Goal: Information Seeking & Learning: Learn about a topic

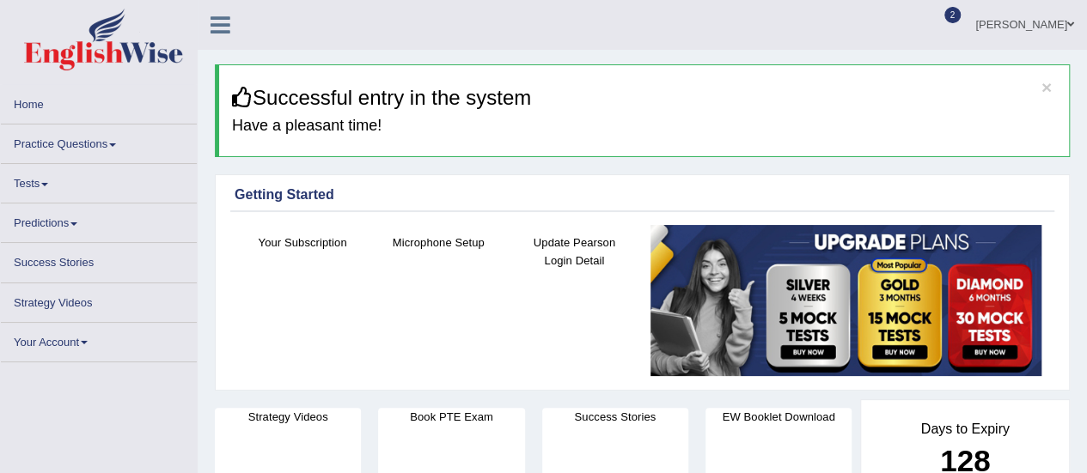
click at [116, 147] on link "Practice Questions" at bounding box center [99, 141] width 196 height 33
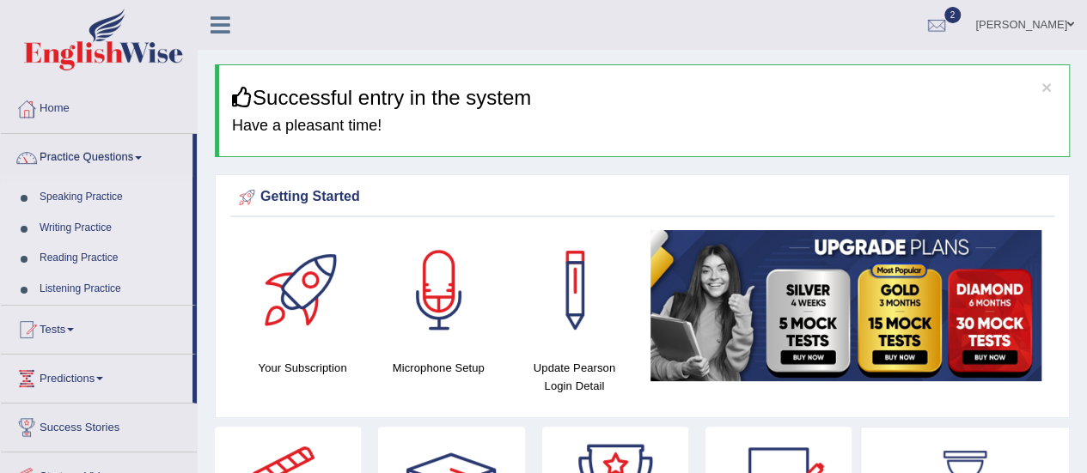
click at [62, 256] on link "Reading Practice" at bounding box center [112, 258] width 161 height 31
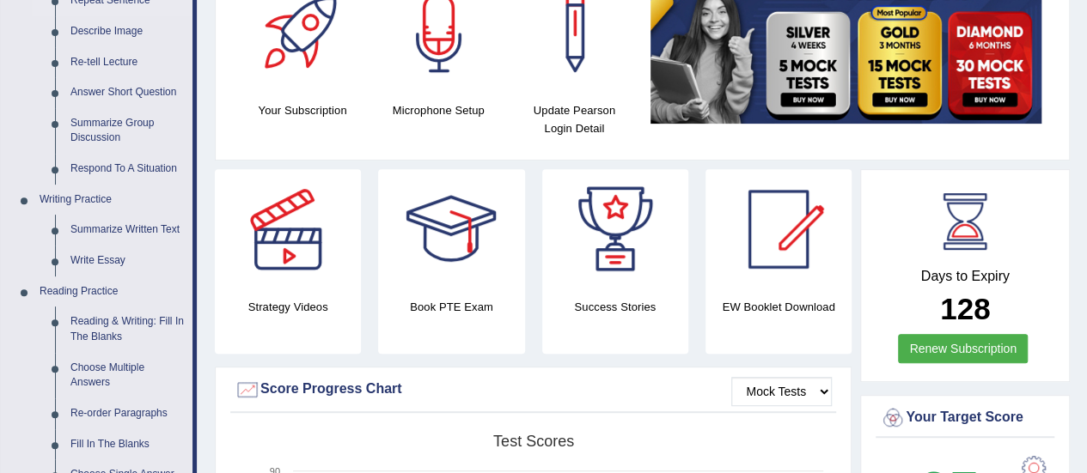
scroll to position [344, 0]
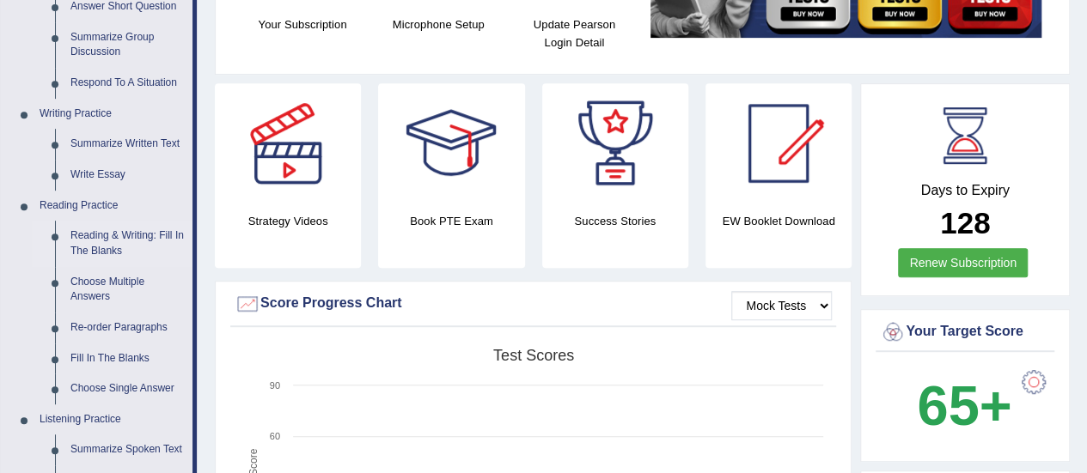
click at [99, 237] on link "Reading & Writing: Fill In The Blanks" at bounding box center [128, 244] width 130 height 46
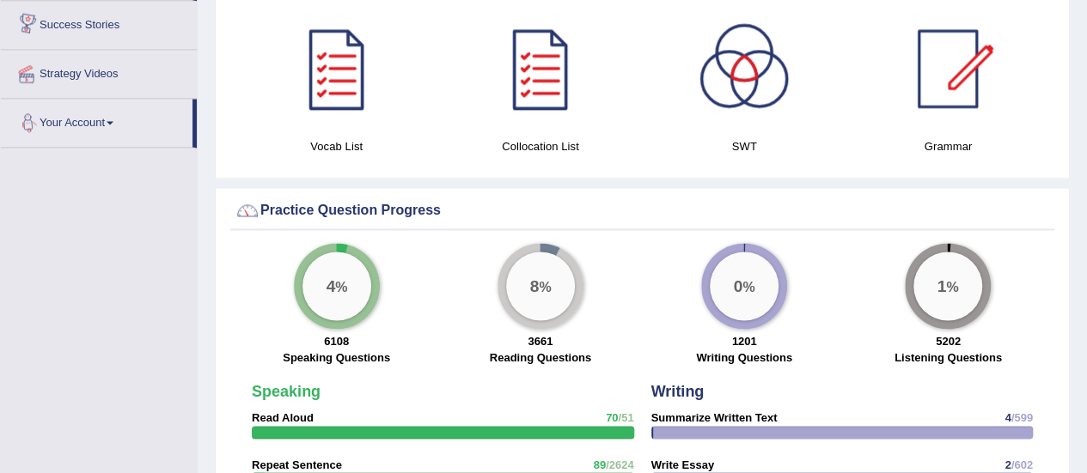
scroll to position [1246, 0]
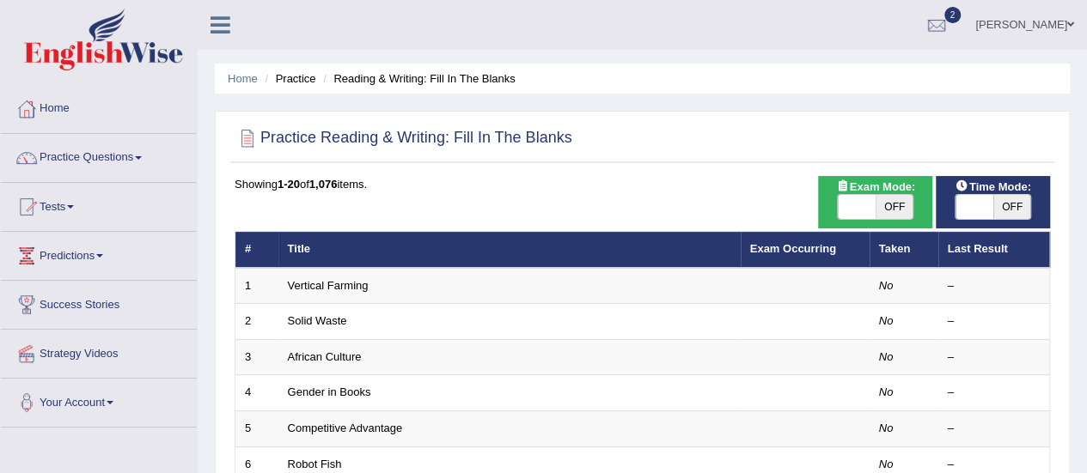
click at [1008, 208] on span "OFF" at bounding box center [1012, 207] width 38 height 24
checkbox input "true"
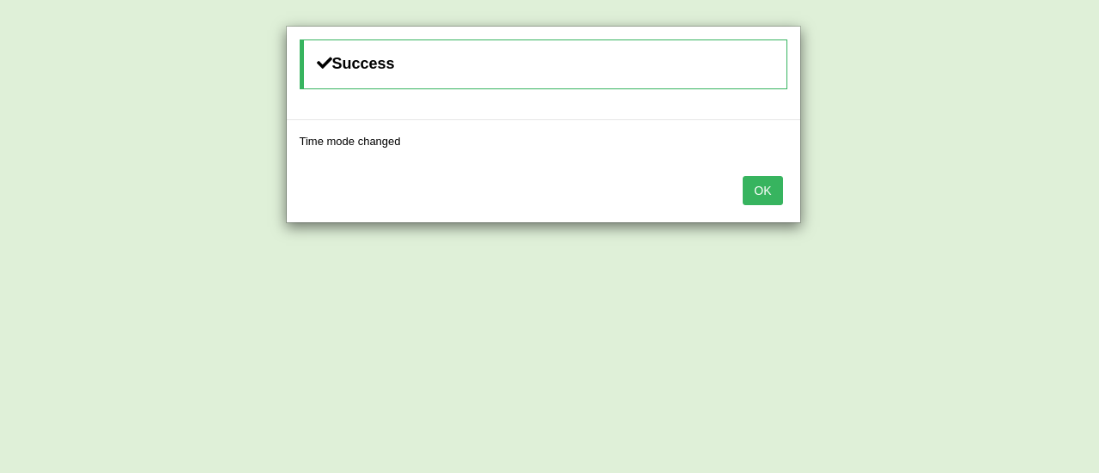
click at [764, 184] on button "OK" at bounding box center [763, 190] width 40 height 29
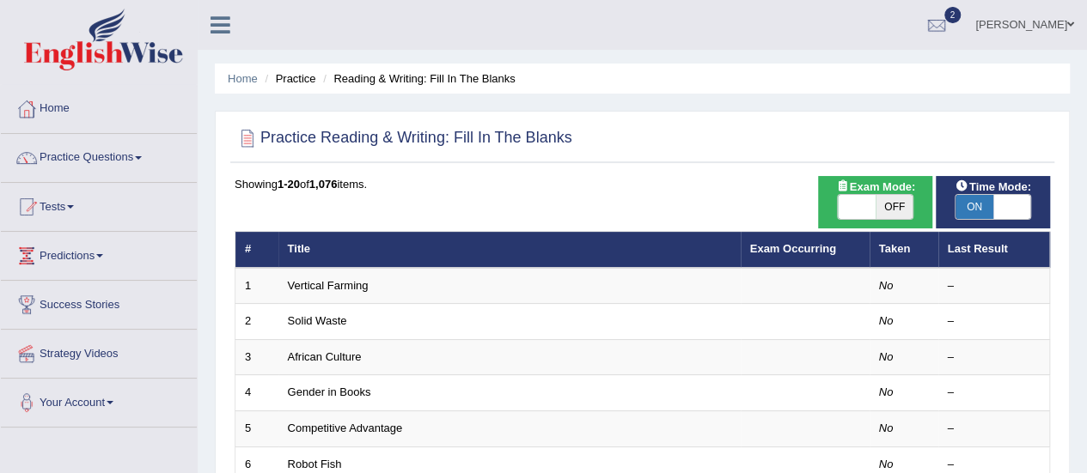
click at [897, 209] on span "OFF" at bounding box center [894, 207] width 38 height 24
checkbox input "true"
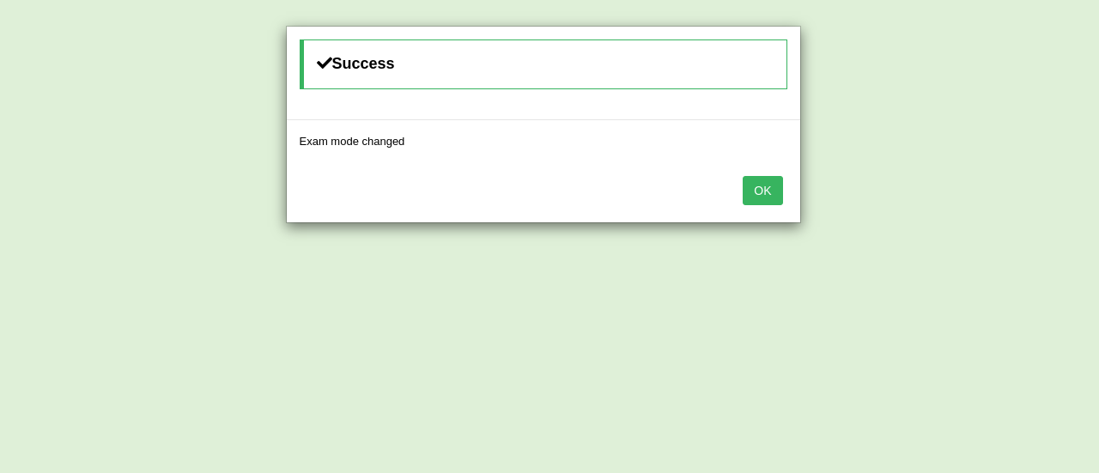
click at [770, 195] on button "OK" at bounding box center [763, 190] width 40 height 29
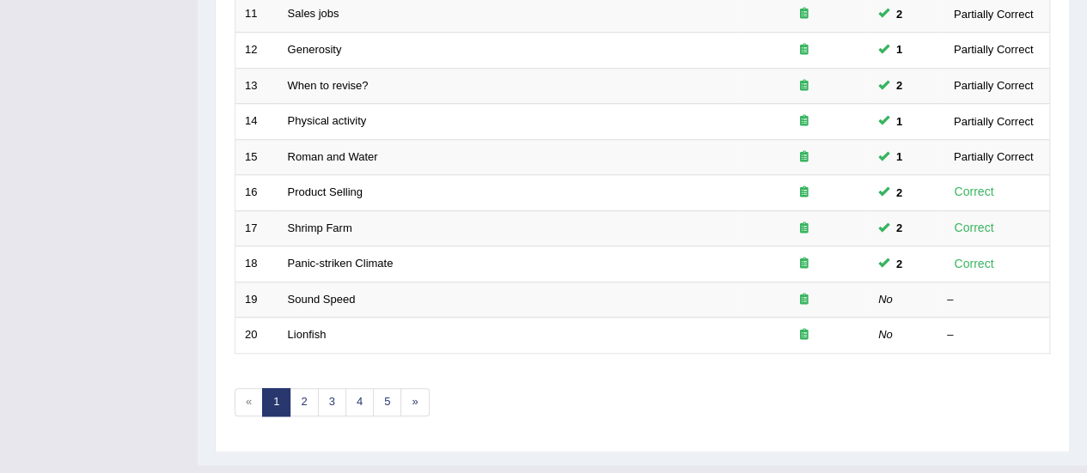
scroll to position [655, 0]
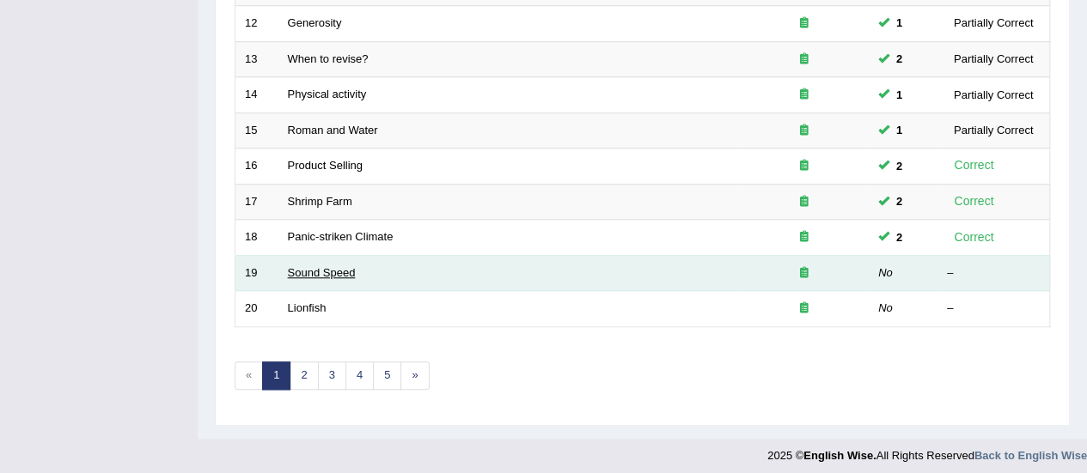
click at [326, 267] on link "Sound Speed" at bounding box center [322, 272] width 68 height 13
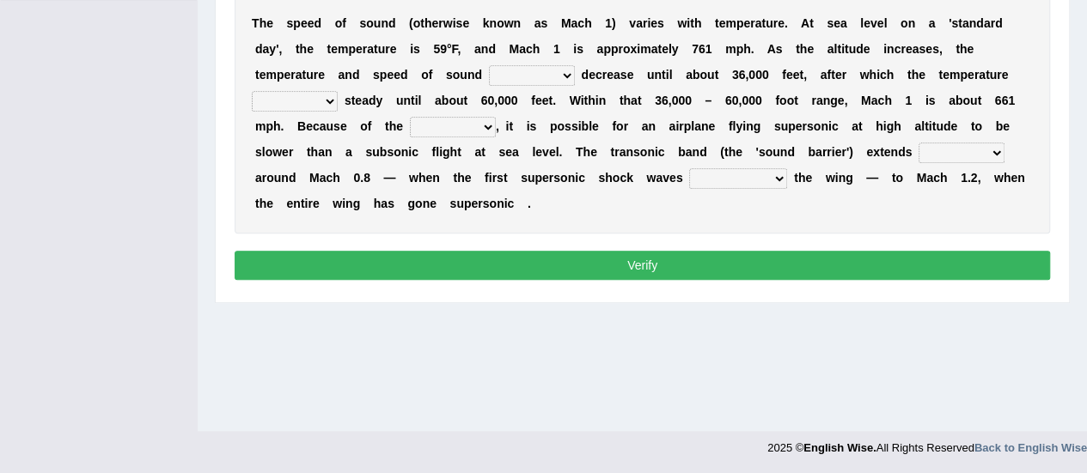
scroll to position [256, 0]
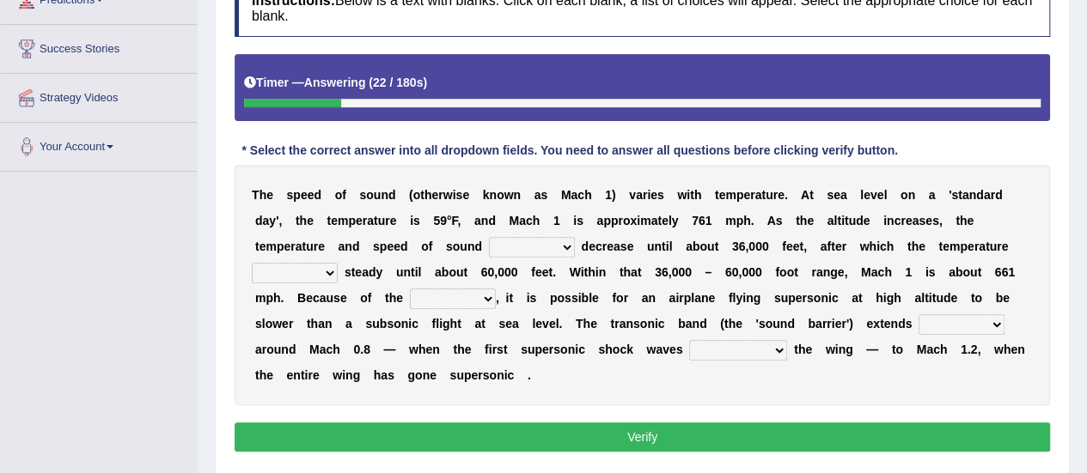
click at [563, 243] on select "not yet none both" at bounding box center [532, 247] width 86 height 21
select select "both"
click at [489, 237] on select "not yet none both" at bounding box center [532, 247] width 86 height 21
click at [329, 272] on select "opposes remains plots mutates" at bounding box center [295, 273] width 86 height 21
select select "remains"
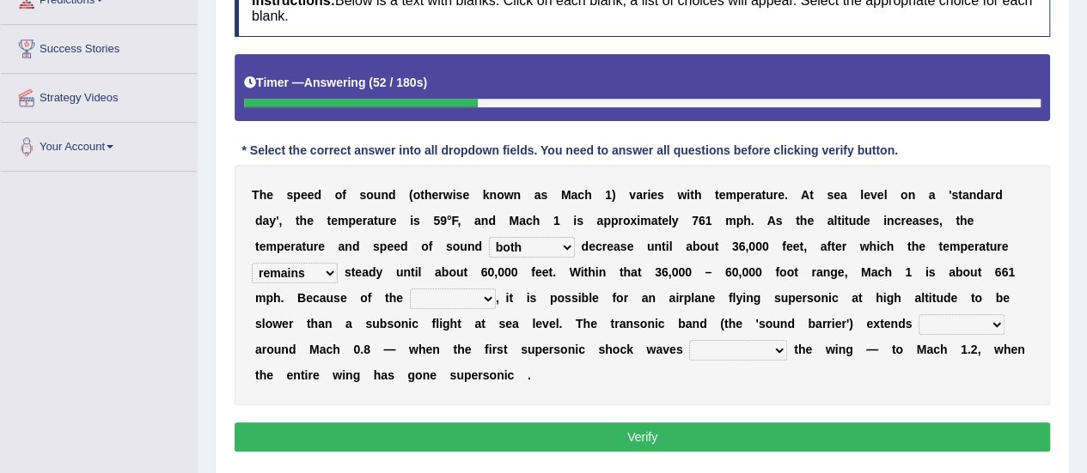
click at [252, 263] on select "opposes remains plots mutates" at bounding box center [295, 273] width 86 height 21
click at [475, 299] on select "veriety variation ventilation similarity" at bounding box center [453, 299] width 86 height 21
select select "variation"
click at [410, 289] on select "veriety variation ventilation similarity" at bounding box center [453, 299] width 86 height 21
click at [996, 322] on select "near from with in" at bounding box center [961, 324] width 86 height 21
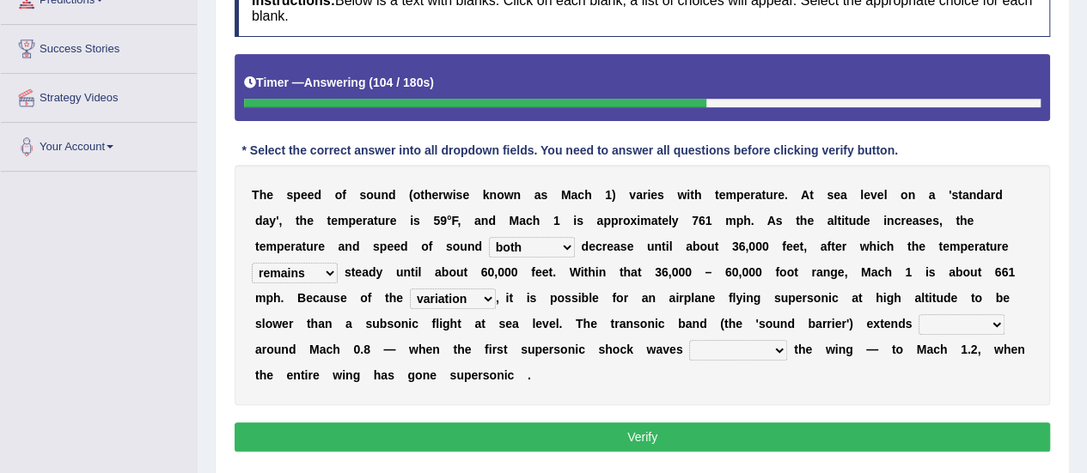
select select "from"
click at [918, 314] on select "near from with in" at bounding box center [961, 324] width 86 height 21
click at [766, 346] on select "diverge from form on add to prevent from" at bounding box center [738, 350] width 98 height 21
click at [689, 340] on select "diverge from form on add to prevent from" at bounding box center [738, 350] width 98 height 21
click at [773, 349] on select "diverge from form on add to prevent from" at bounding box center [738, 350] width 98 height 21
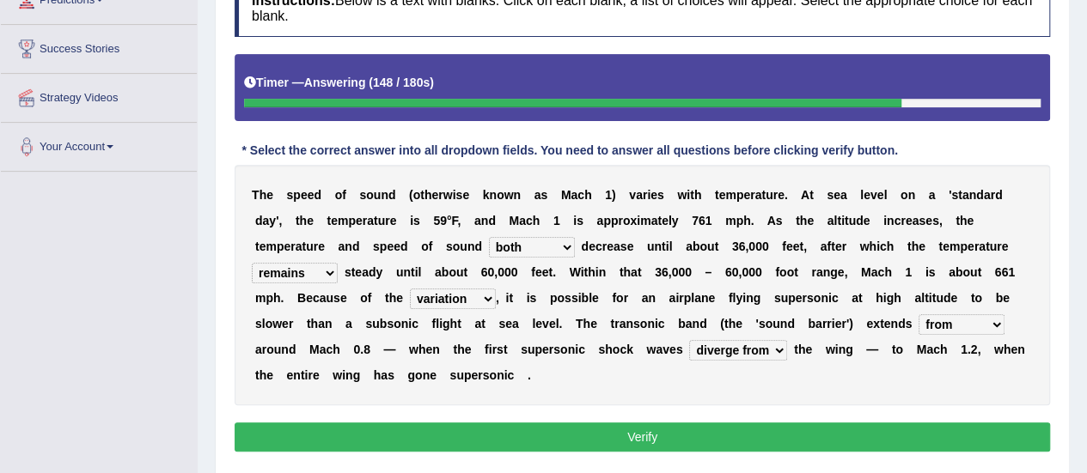
select select "add to"
click at [689, 340] on select "diverge from form on add to prevent from" at bounding box center [738, 350] width 98 height 21
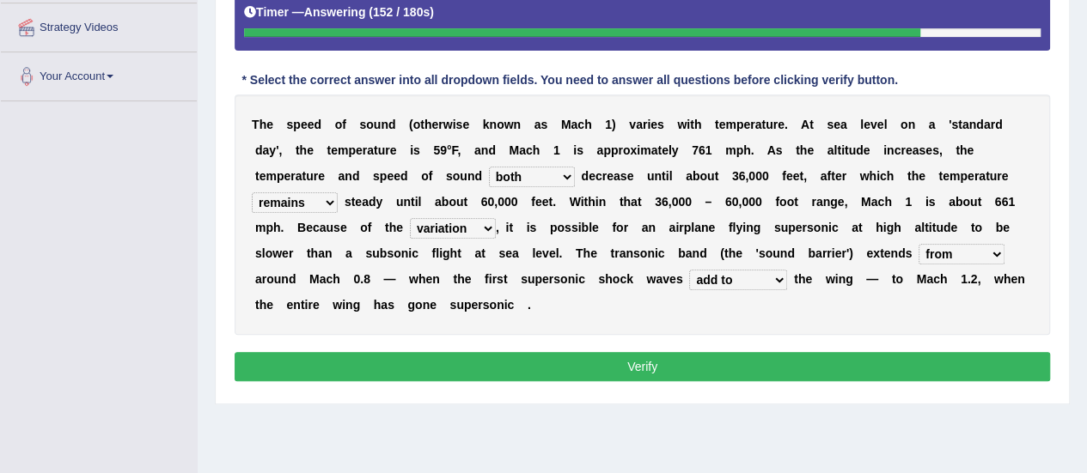
scroll to position [342, 0]
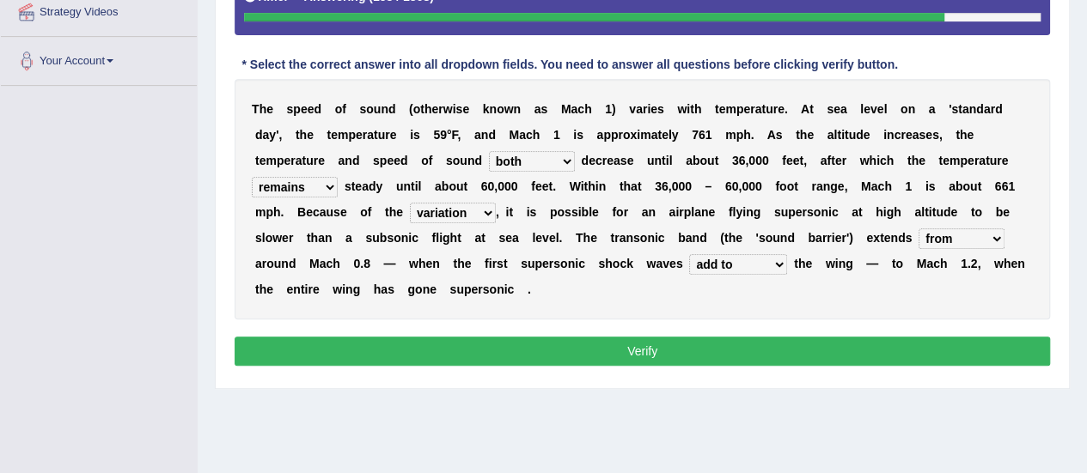
click at [770, 263] on select "diverge from form on add to prevent from" at bounding box center [738, 264] width 98 height 21
click at [586, 430] on div "Home Practice Reading & Writing: Fill In The Blanks Sound Speed « Prev Next » R…" at bounding box center [642, 87] width 889 height 859
click at [663, 341] on button "Verify" at bounding box center [641, 351] width 815 height 29
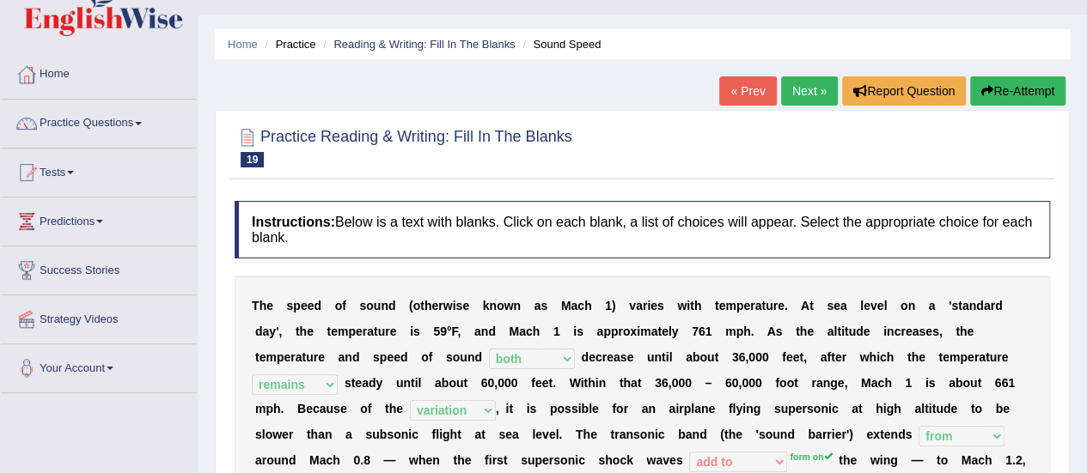
scroll to position [0, 0]
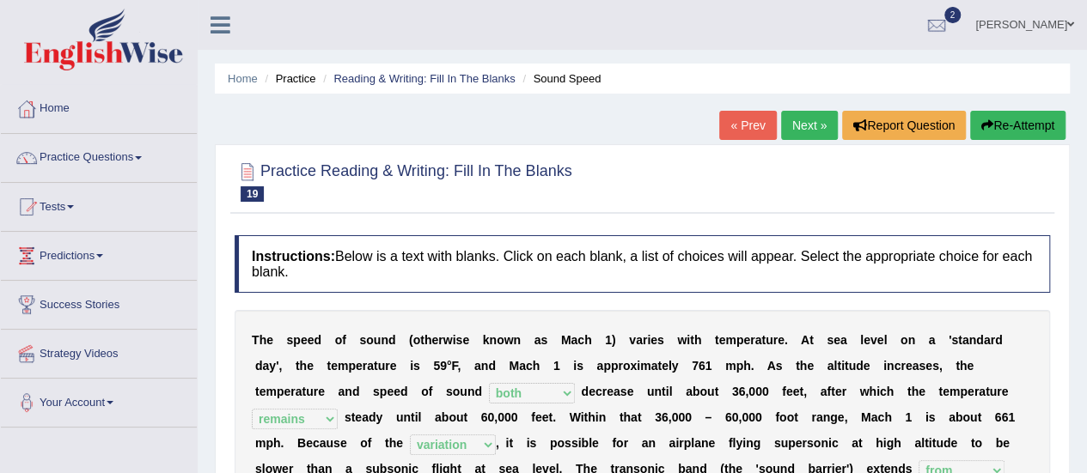
click at [801, 121] on link "Next »" at bounding box center [809, 125] width 57 height 29
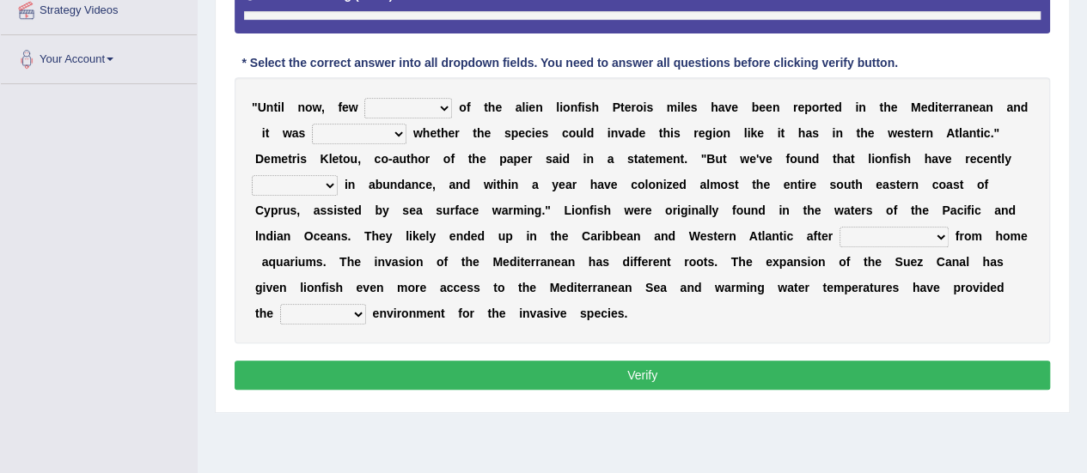
scroll to position [344, 0]
click at [447, 107] on select "collections sights views sightings" at bounding box center [408, 108] width 88 height 21
select select "collections"
click at [364, 98] on select "collections sights views sightings" at bounding box center [408, 108] width 88 height 21
click at [392, 134] on select "somehow although that quesionable" at bounding box center [359, 134] width 94 height 21
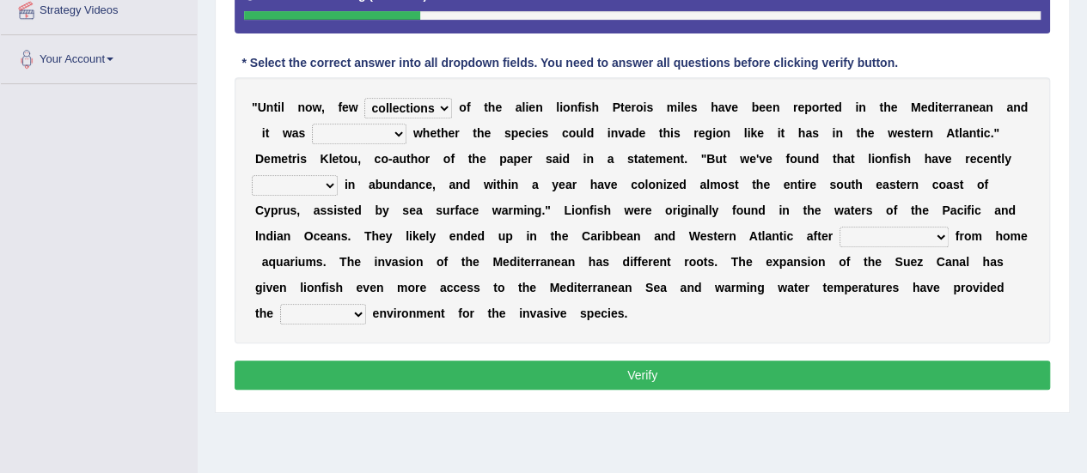
select select "quesionable"
click at [312, 124] on select "somehow although that quesionable" at bounding box center [359, 134] width 94 height 21
click at [326, 184] on select "shown flatted stabled increased" at bounding box center [295, 185] width 86 height 21
select select "increased"
click at [252, 175] on select "shown flatted stabled increased" at bounding box center [295, 185] width 86 height 21
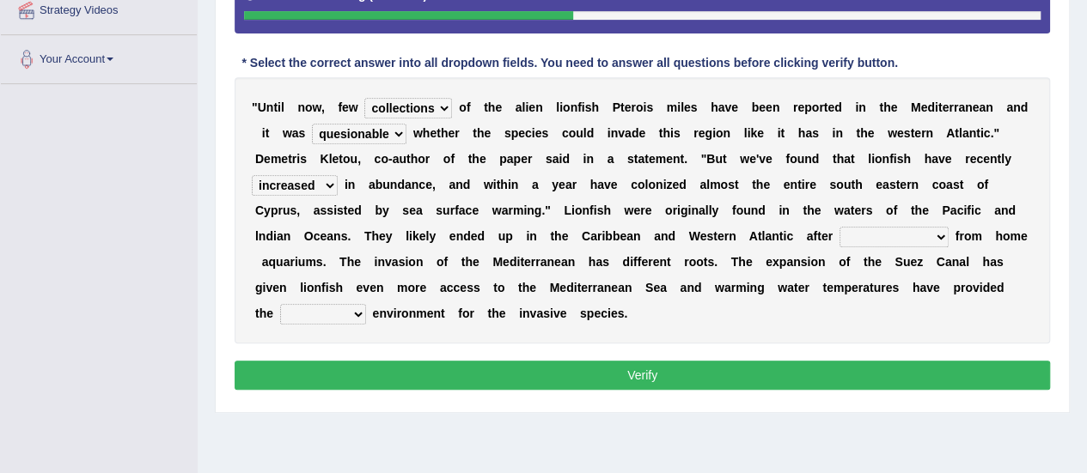
click at [932, 240] on select "release being released released releasing" at bounding box center [893, 237] width 109 height 21
select select "being released"
click at [839, 227] on select "release being released released releasing" at bounding box center [893, 237] width 109 height 21
click at [352, 312] on select "whole overall partial perfect" at bounding box center [323, 314] width 86 height 21
select select "perfect"
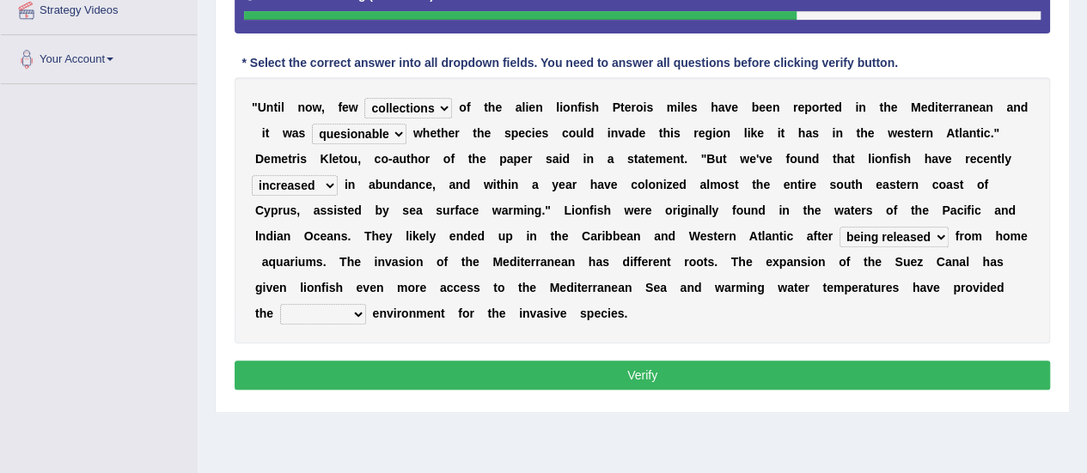
click at [280, 304] on select "whole overall partial perfect" at bounding box center [323, 314] width 86 height 21
drag, startPoint x: 448, startPoint y: 370, endPoint x: 435, endPoint y: 374, distance: 13.3
click at [448, 373] on button "Verify" at bounding box center [641, 375] width 815 height 29
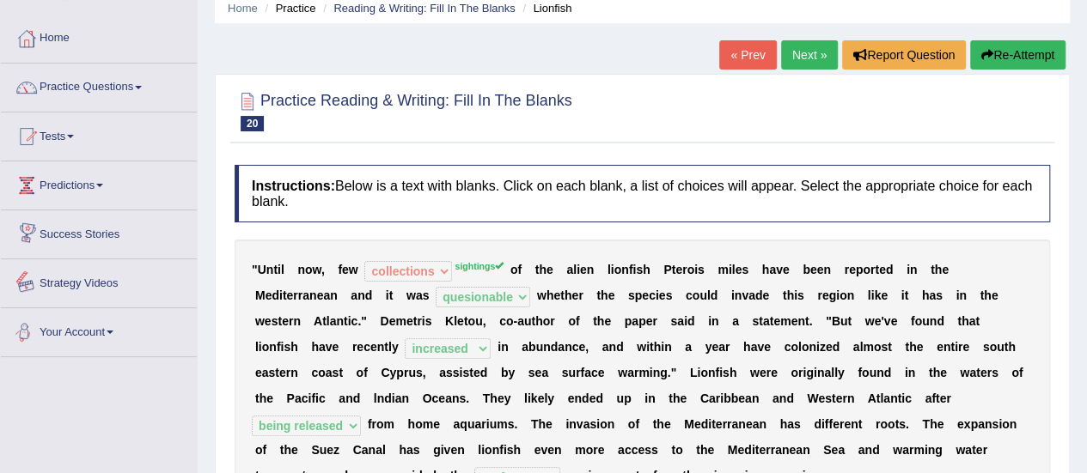
scroll to position [0, 0]
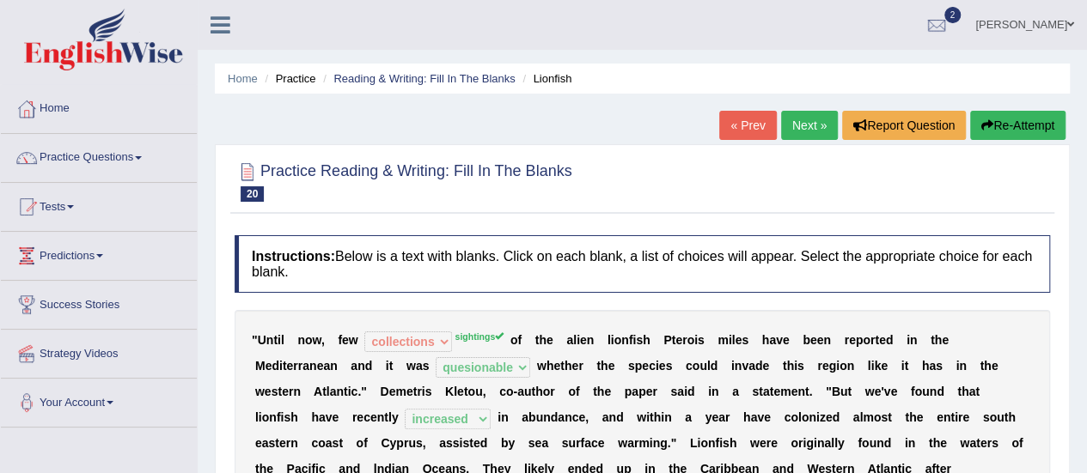
click at [142, 157] on span at bounding box center [138, 157] width 7 height 3
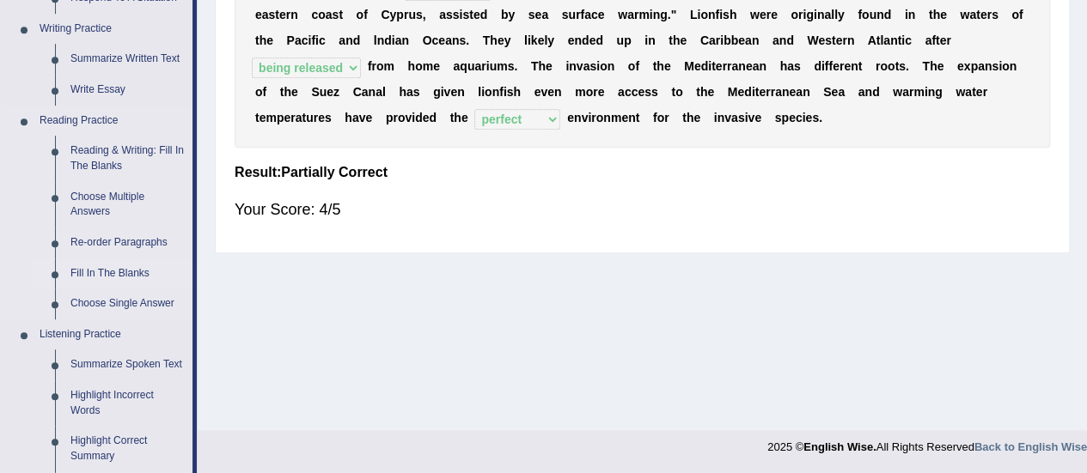
scroll to position [429, 0]
click at [111, 269] on link "Fill In The Blanks" at bounding box center [128, 273] width 130 height 31
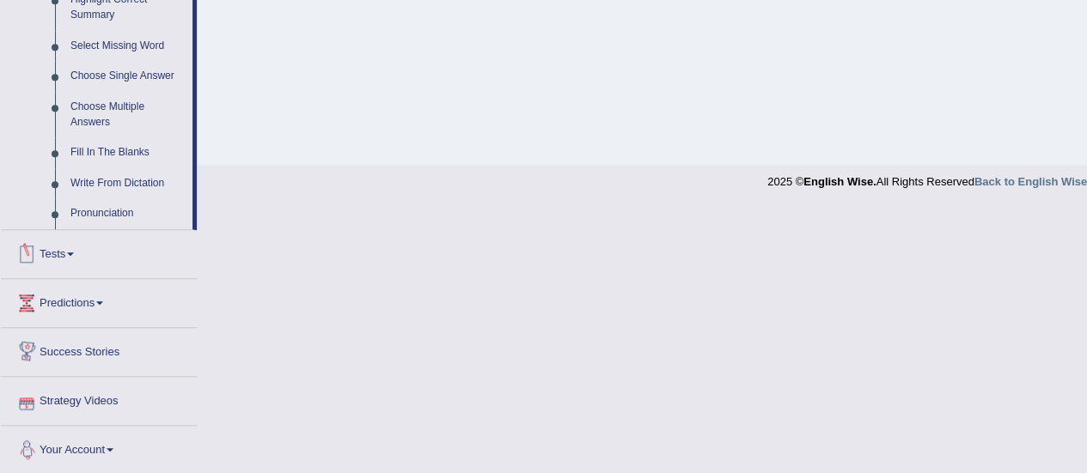
scroll to position [694, 0]
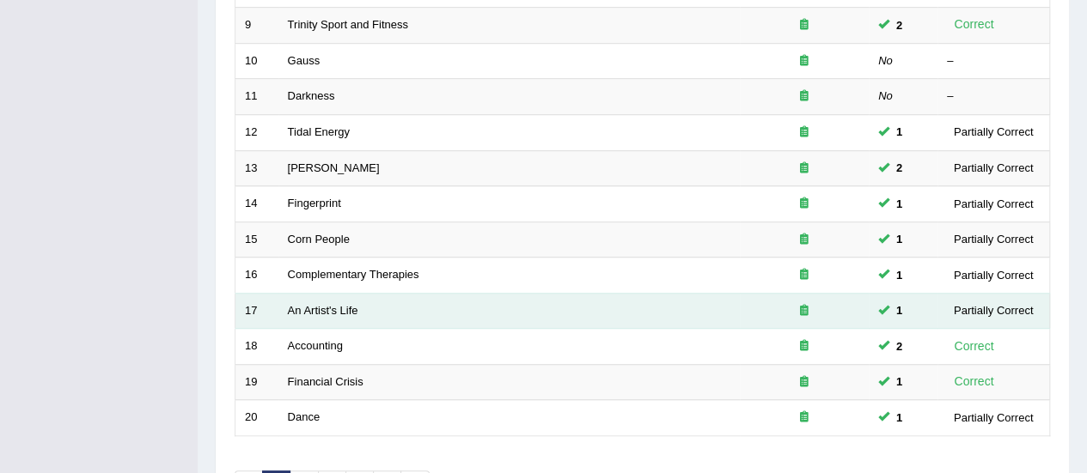
scroll to position [655, 0]
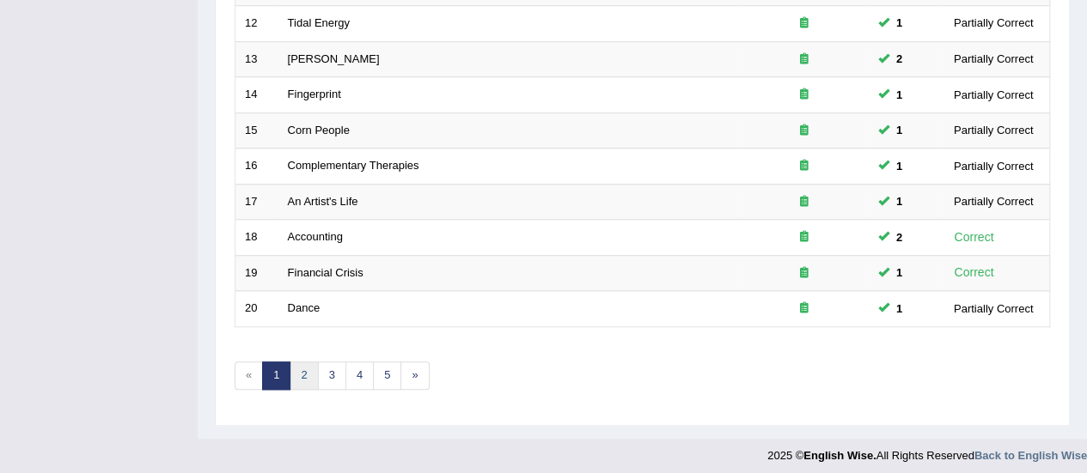
click at [307, 363] on link "2" at bounding box center [303, 376] width 28 height 28
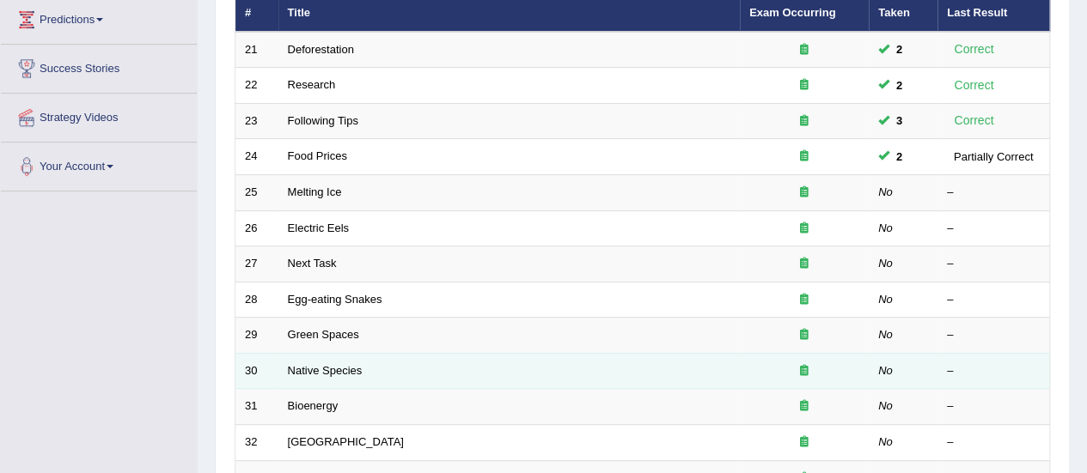
scroll to position [258, 0]
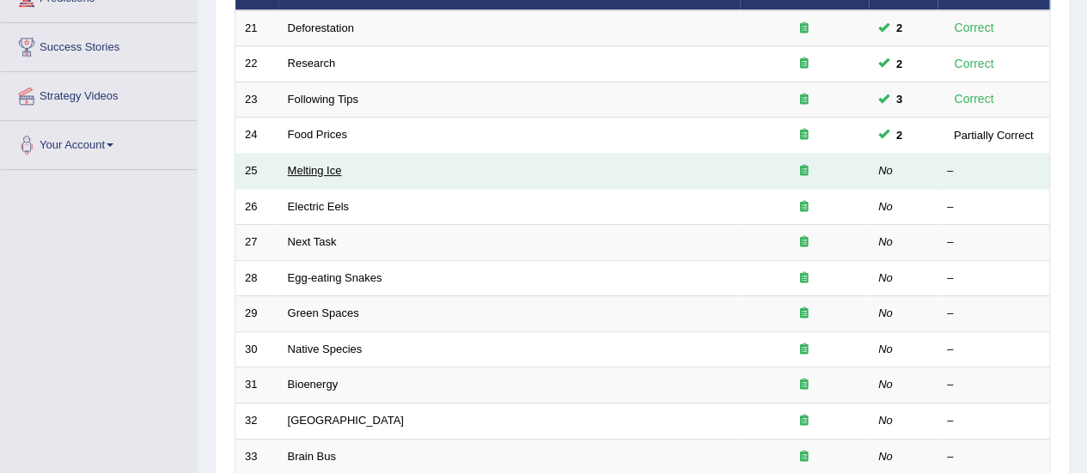
click at [302, 171] on link "Melting Ice" at bounding box center [315, 170] width 54 height 13
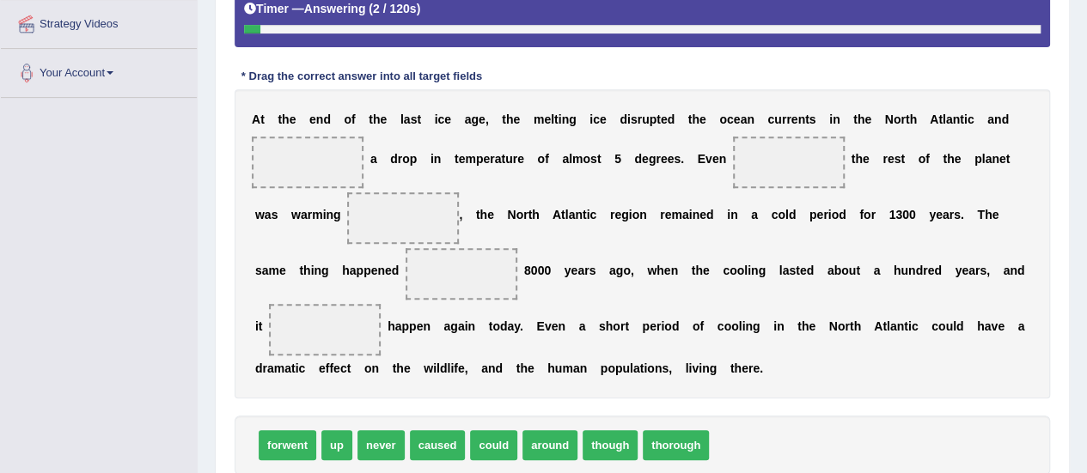
scroll to position [429, 0]
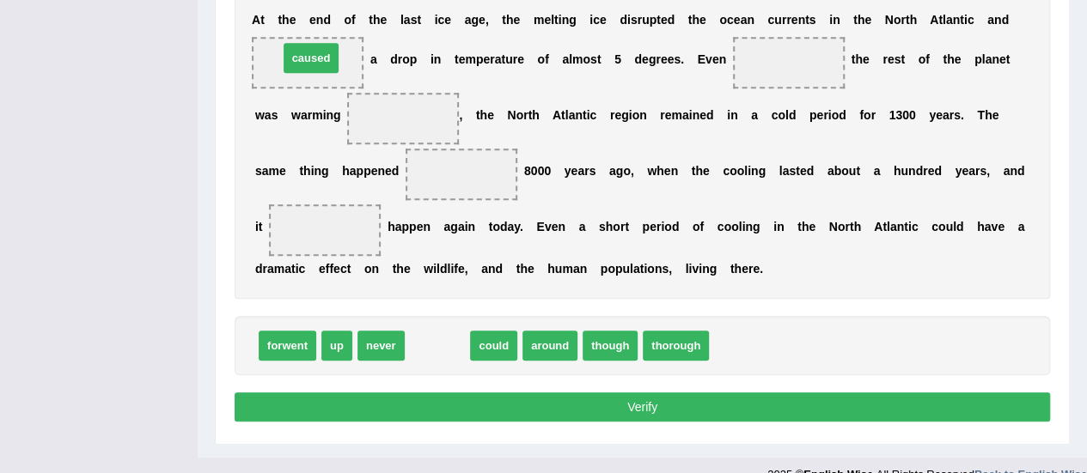
drag, startPoint x: 429, startPoint y: 344, endPoint x: 303, endPoint y: 57, distance: 314.2
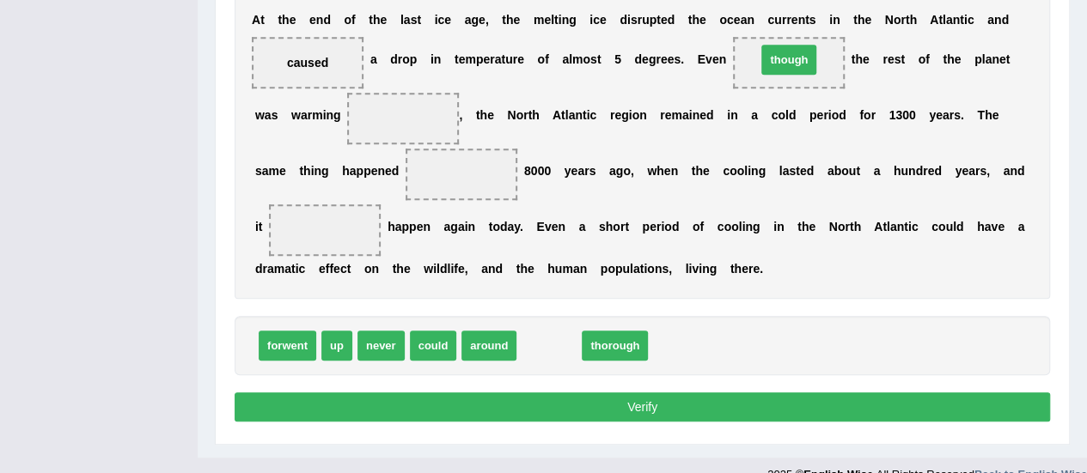
drag, startPoint x: 549, startPoint y: 346, endPoint x: 789, endPoint y: 60, distance: 373.2
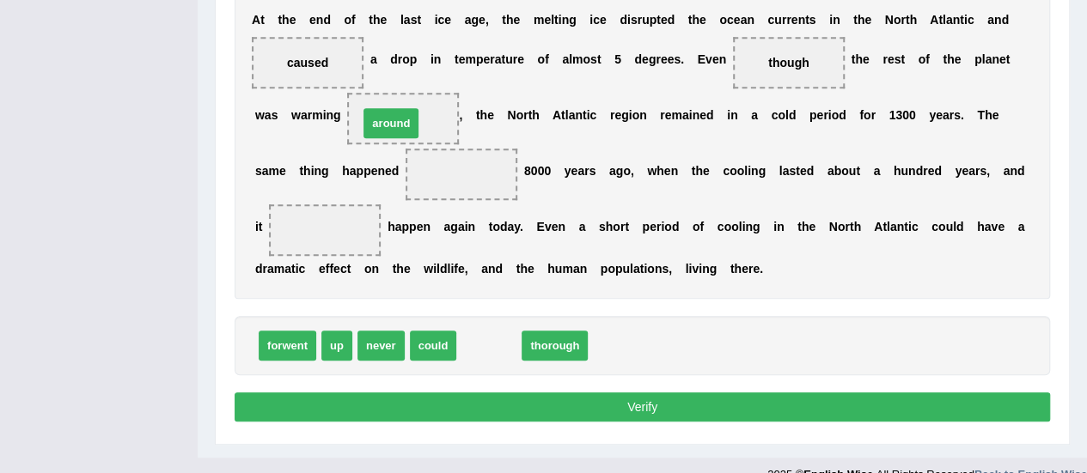
drag, startPoint x: 488, startPoint y: 344, endPoint x: 390, endPoint y: 121, distance: 243.1
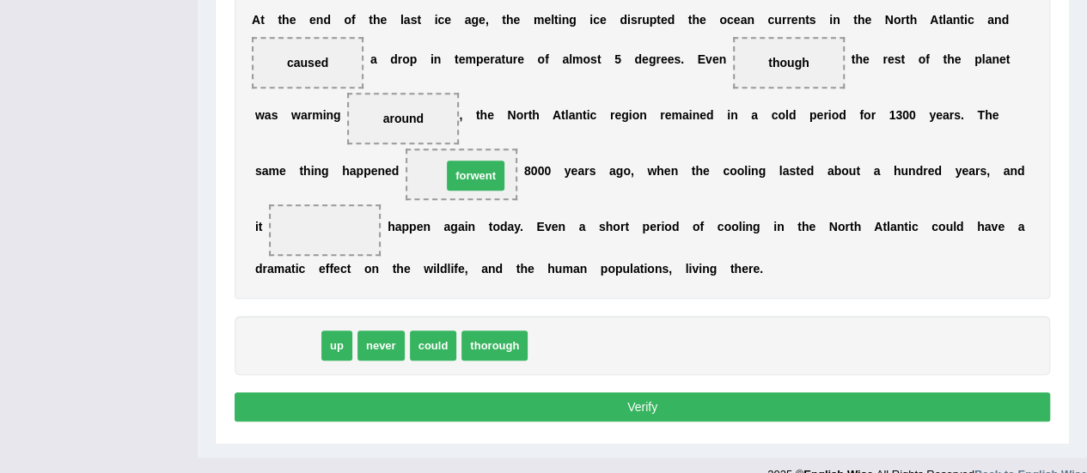
drag, startPoint x: 281, startPoint y: 344, endPoint x: 469, endPoint y: 174, distance: 253.6
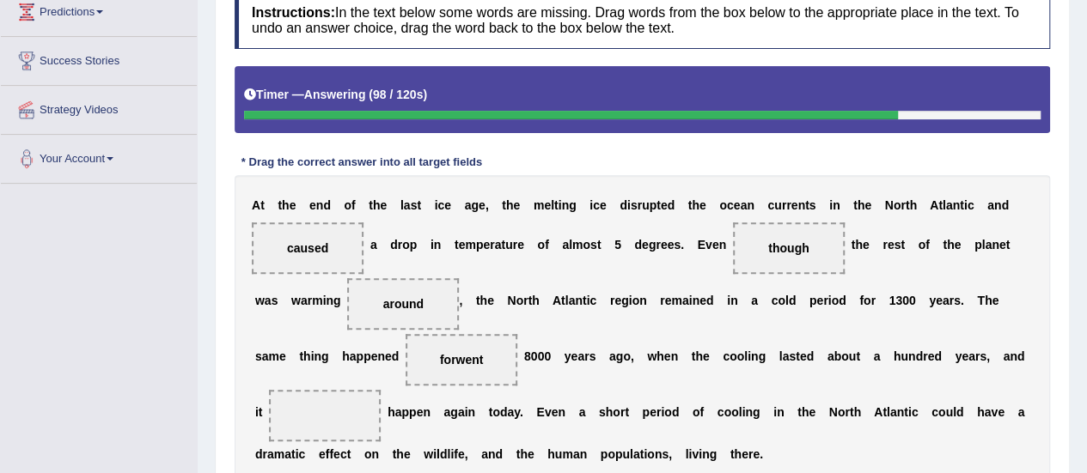
scroll to position [344, 0]
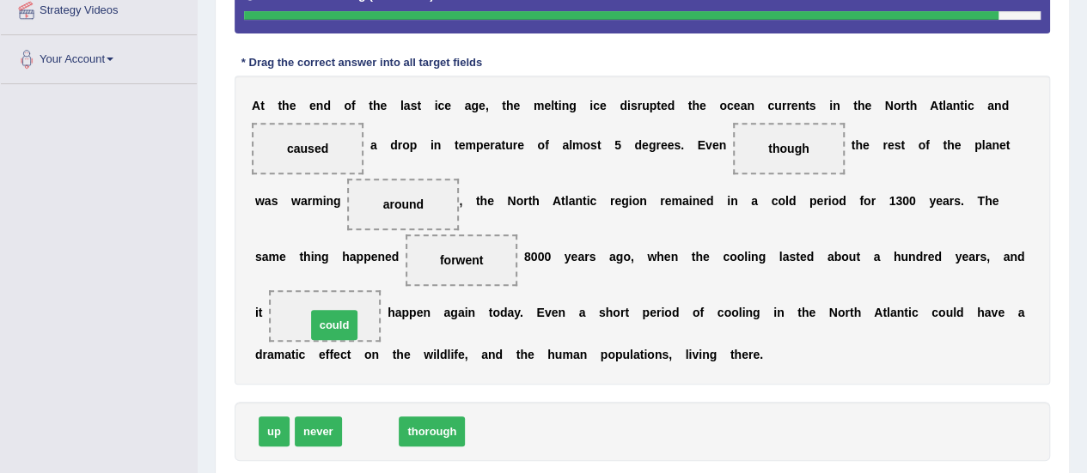
drag, startPoint x: 364, startPoint y: 429, endPoint x: 328, endPoint y: 322, distance: 112.5
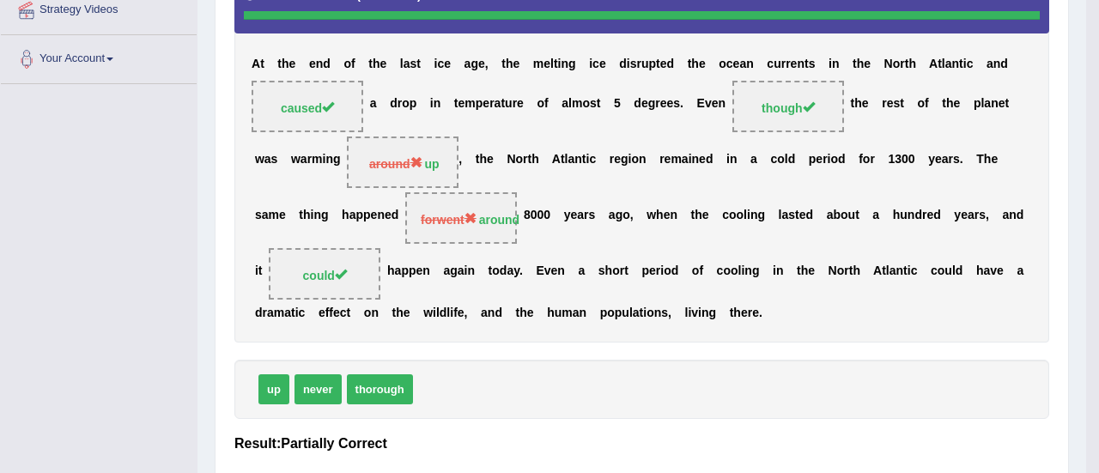
drag, startPoint x: 320, startPoint y: 426, endPoint x: 320, endPoint y: 291, distance: 134.9
click at [320, 291] on div "Instructions: In the text below some words are missing. Drag words from the box…" at bounding box center [642, 198] width 824 height 631
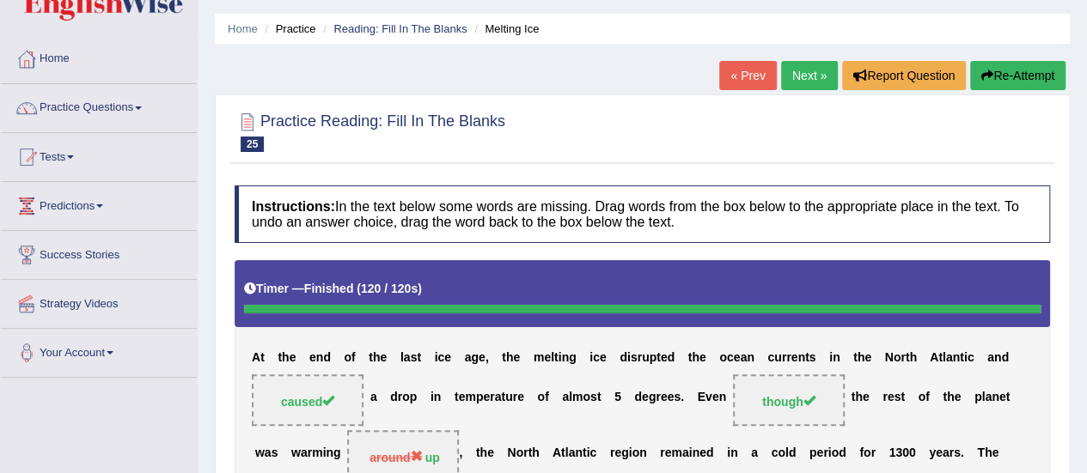
scroll to position [17, 0]
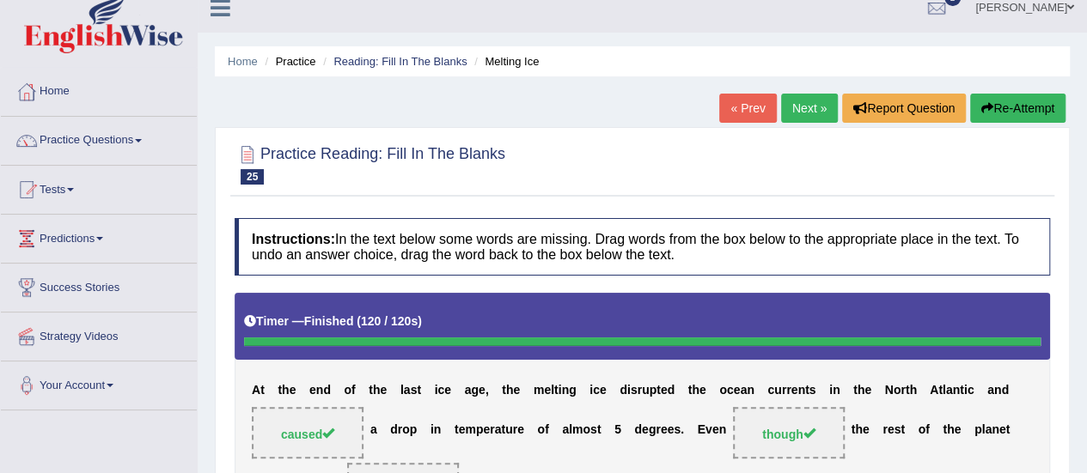
click at [1036, 107] on button "Re-Attempt" at bounding box center [1017, 108] width 95 height 29
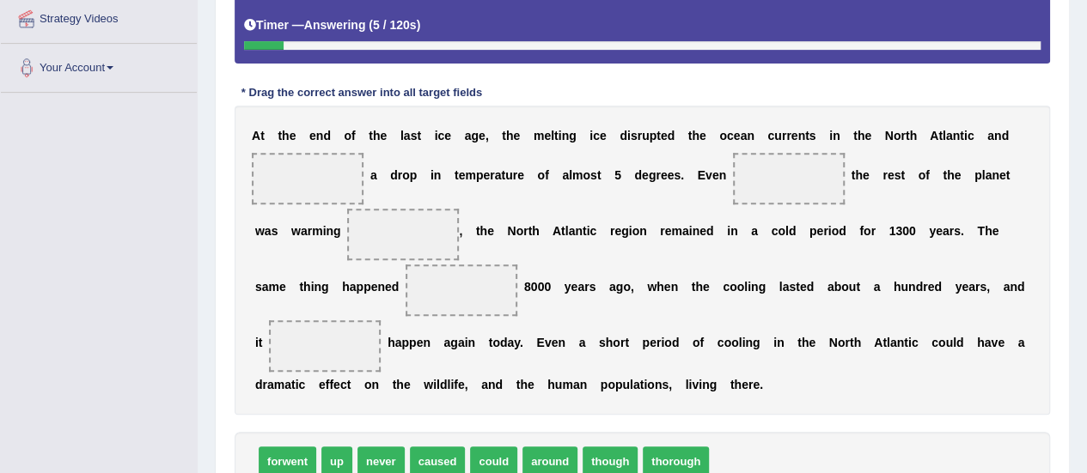
scroll to position [361, 0]
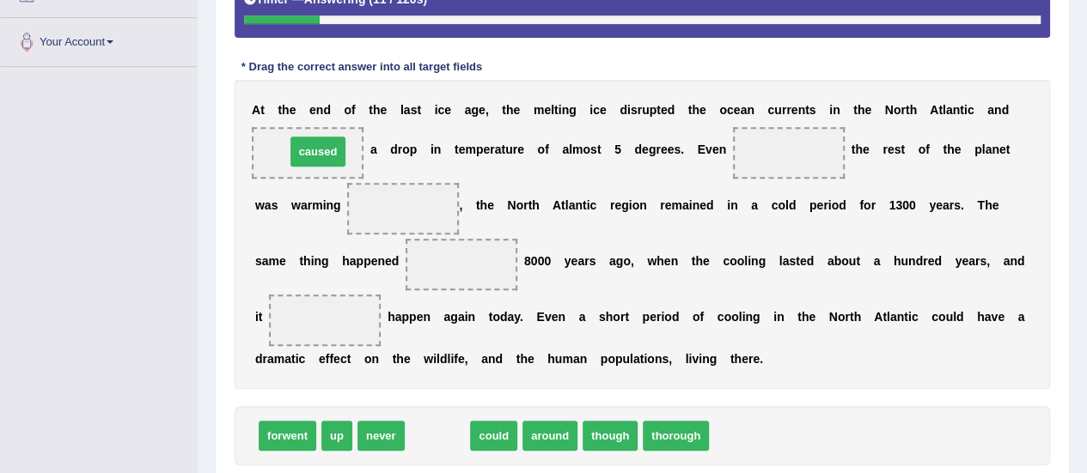
drag, startPoint x: 432, startPoint y: 436, endPoint x: 313, endPoint y: 152, distance: 308.4
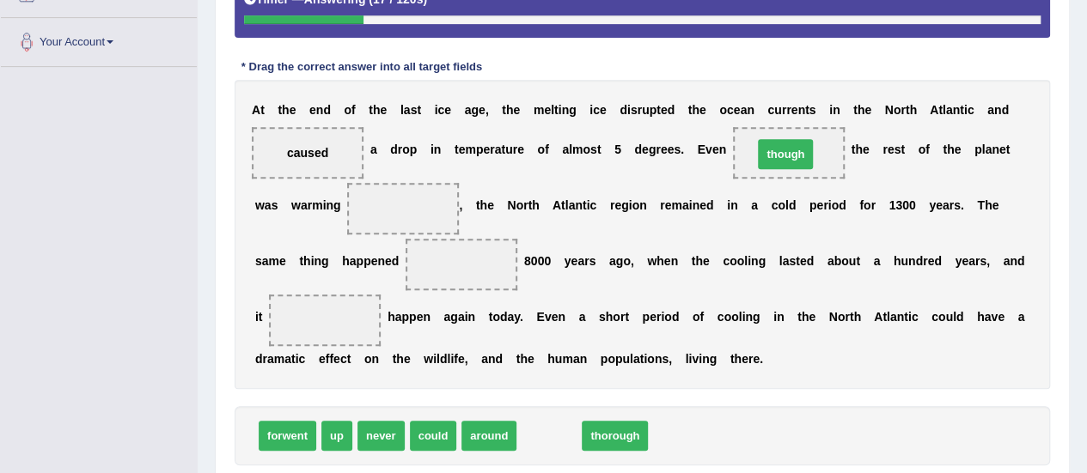
drag, startPoint x: 532, startPoint y: 432, endPoint x: 768, endPoint y: 152, distance: 366.4
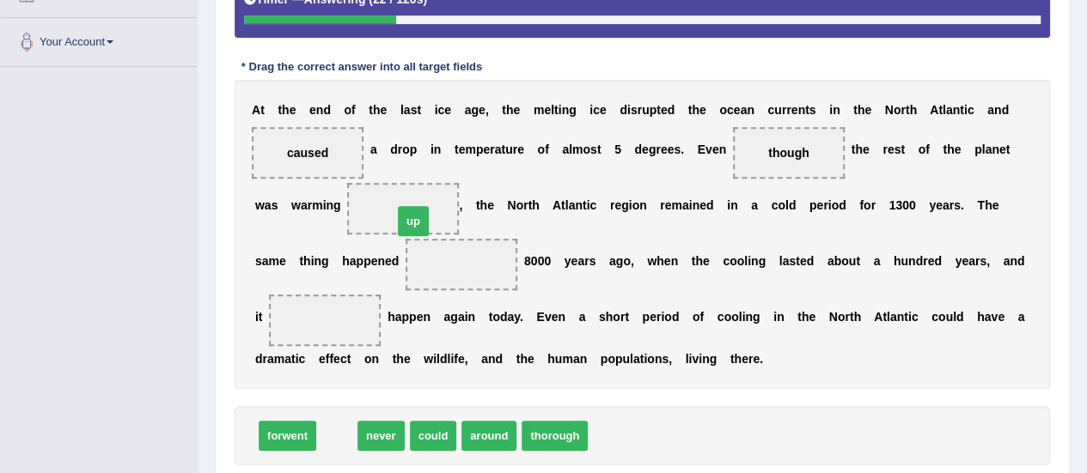
drag, startPoint x: 329, startPoint y: 427, endPoint x: 405, endPoint y: 211, distance: 228.8
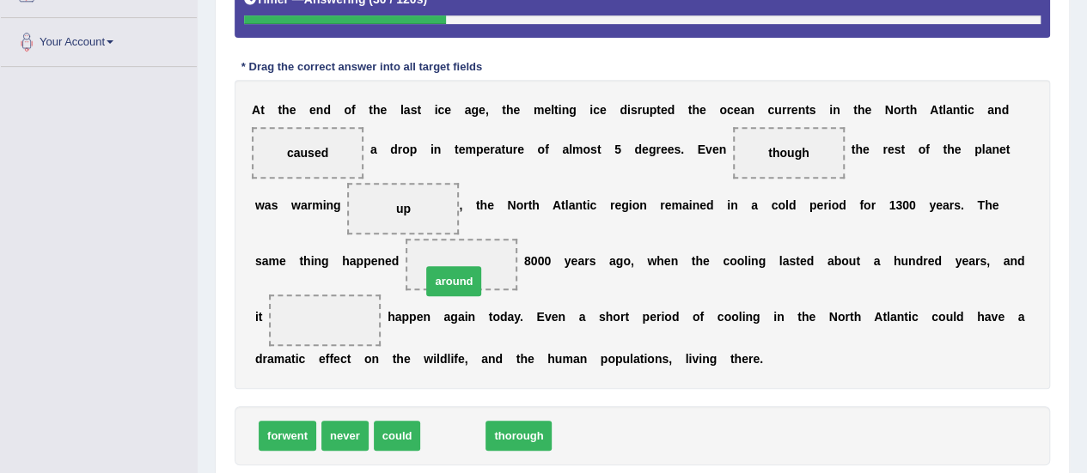
drag, startPoint x: 442, startPoint y: 432, endPoint x: 442, endPoint y: 277, distance: 155.5
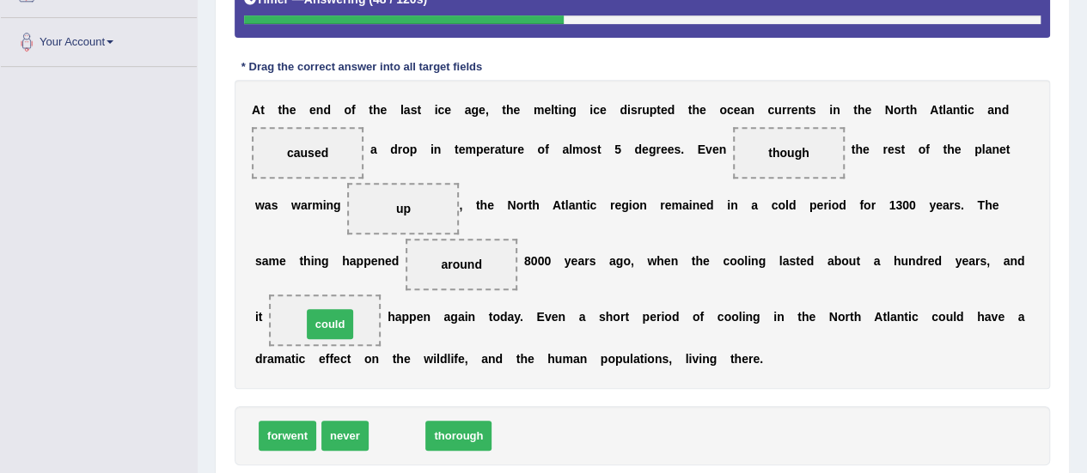
drag, startPoint x: 393, startPoint y: 432, endPoint x: 326, endPoint y: 320, distance: 131.0
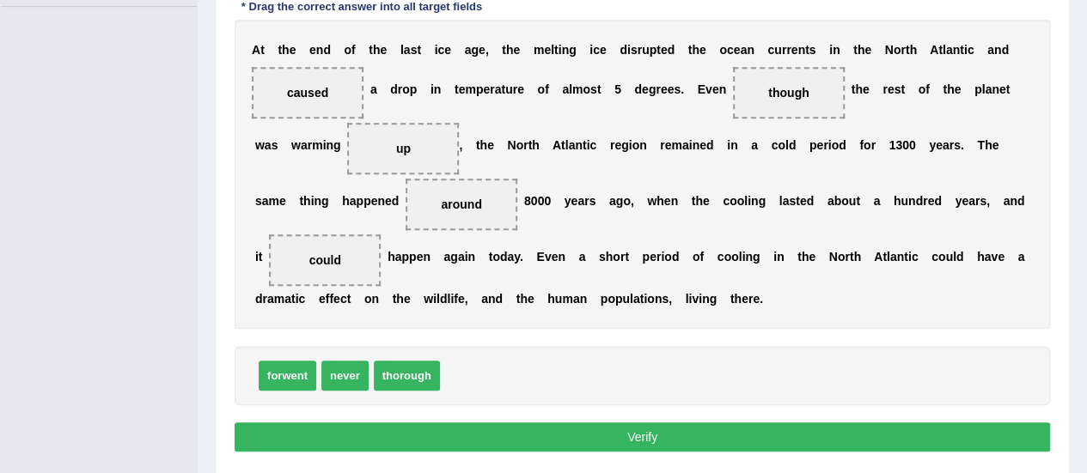
scroll to position [447, 0]
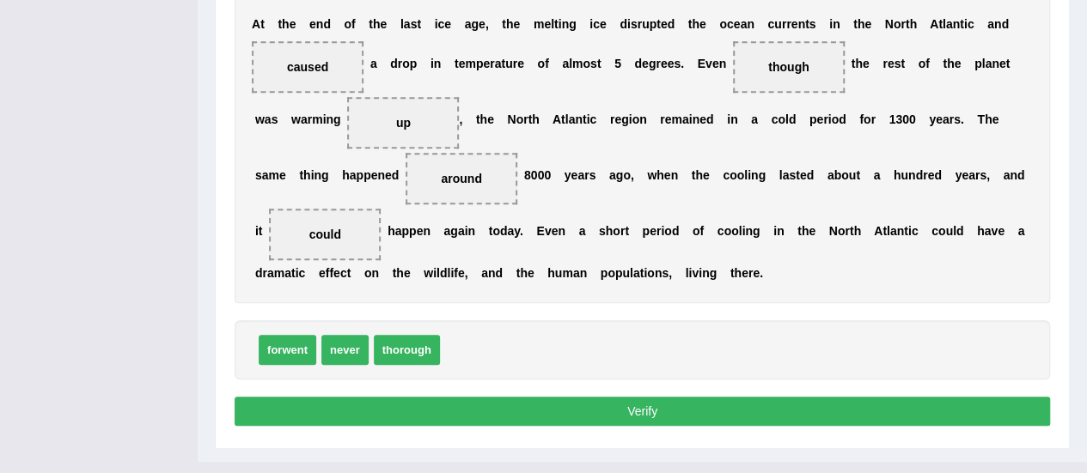
click at [630, 405] on button "Verify" at bounding box center [641, 411] width 815 height 29
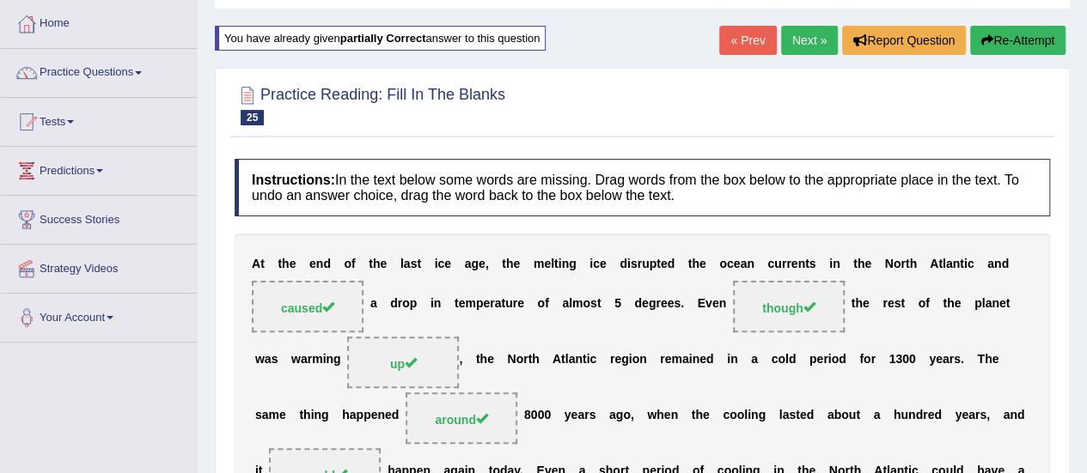
scroll to position [0, 0]
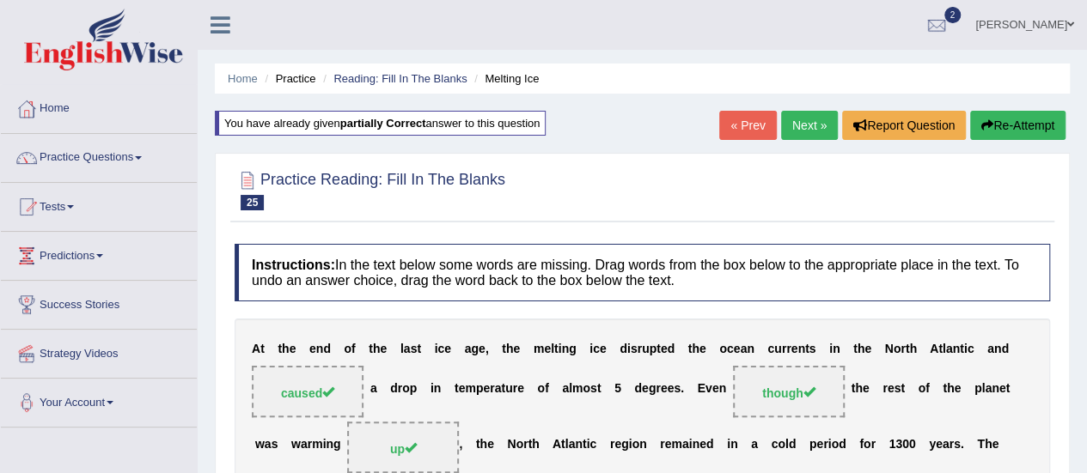
click at [795, 123] on link "Next »" at bounding box center [809, 125] width 57 height 29
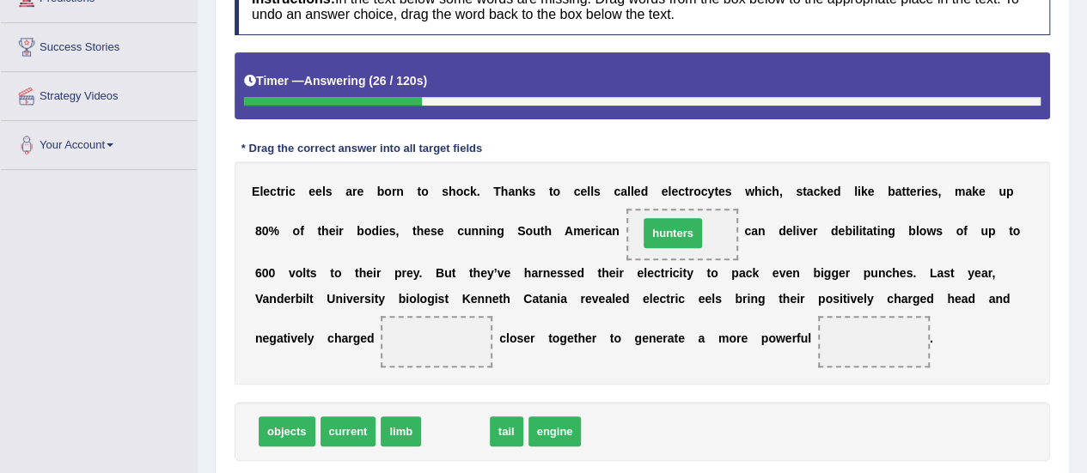
drag, startPoint x: 448, startPoint y: 428, endPoint x: 670, endPoint y: 232, distance: 296.4
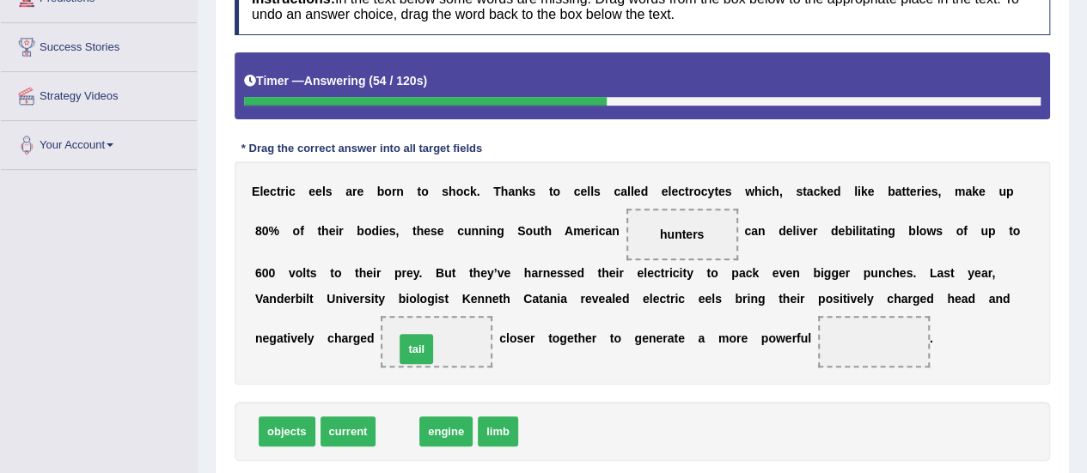
drag, startPoint x: 399, startPoint y: 429, endPoint x: 417, endPoint y: 347, distance: 84.6
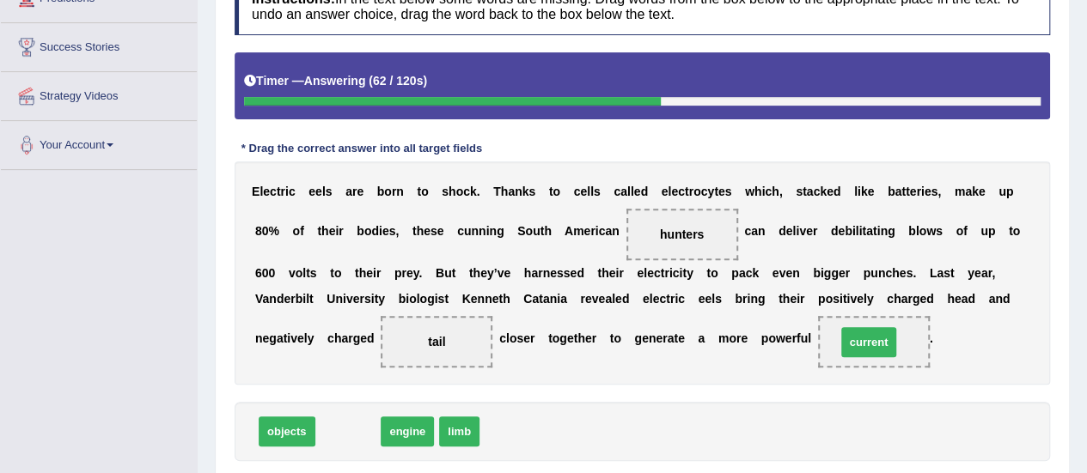
drag, startPoint x: 349, startPoint y: 428, endPoint x: 869, endPoint y: 338, distance: 528.1
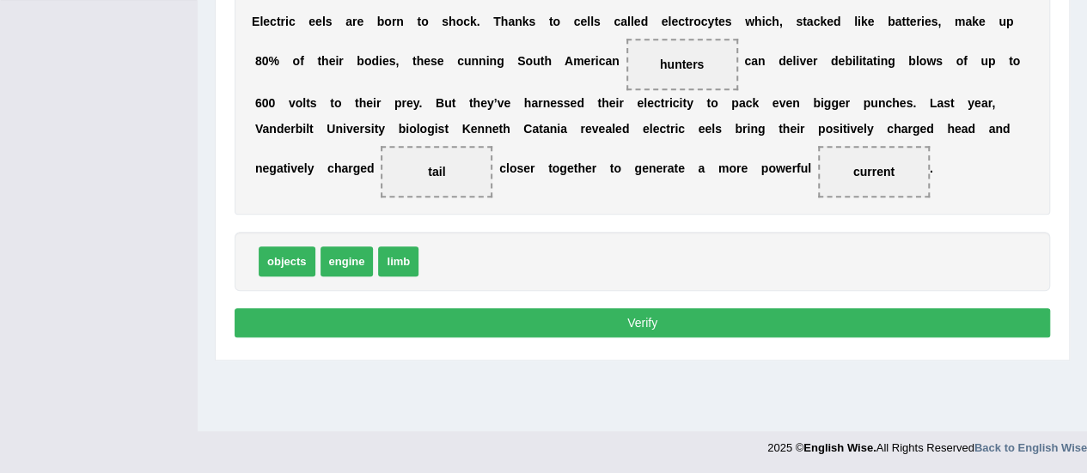
scroll to position [428, 0]
click at [584, 322] on button "Verify" at bounding box center [641, 322] width 815 height 29
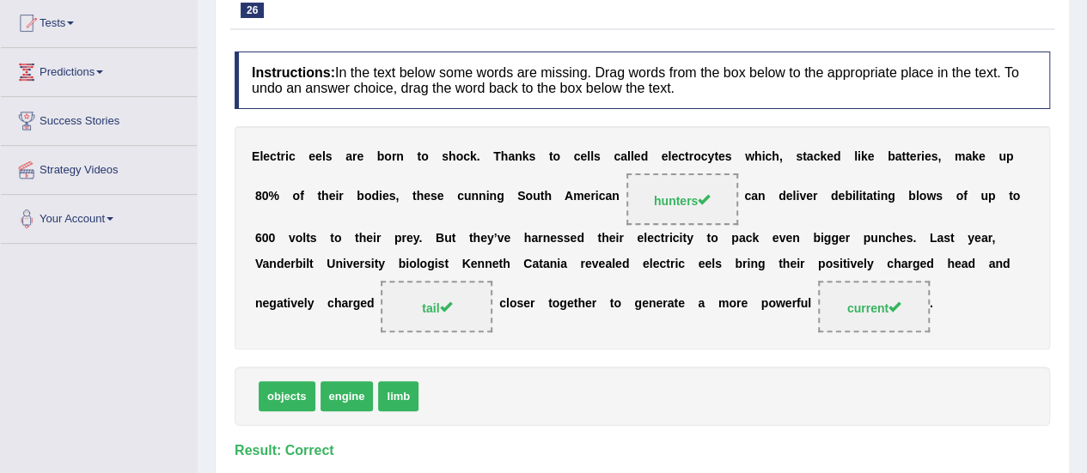
scroll to position [62, 0]
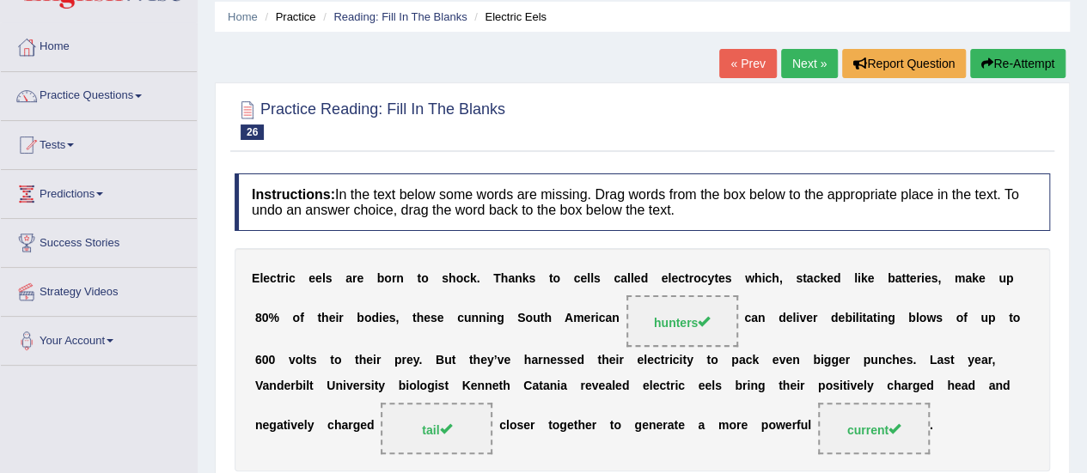
click at [794, 68] on link "Next »" at bounding box center [809, 63] width 57 height 29
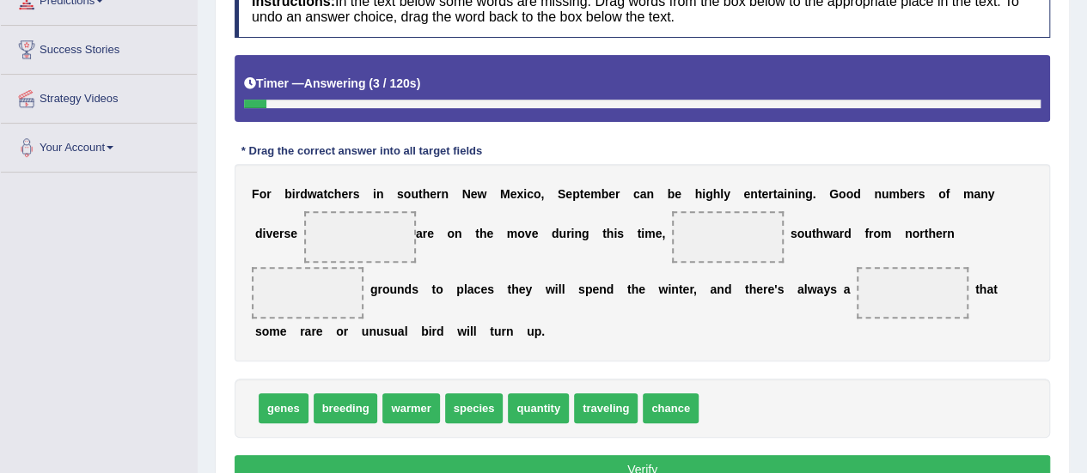
scroll to position [258, 0]
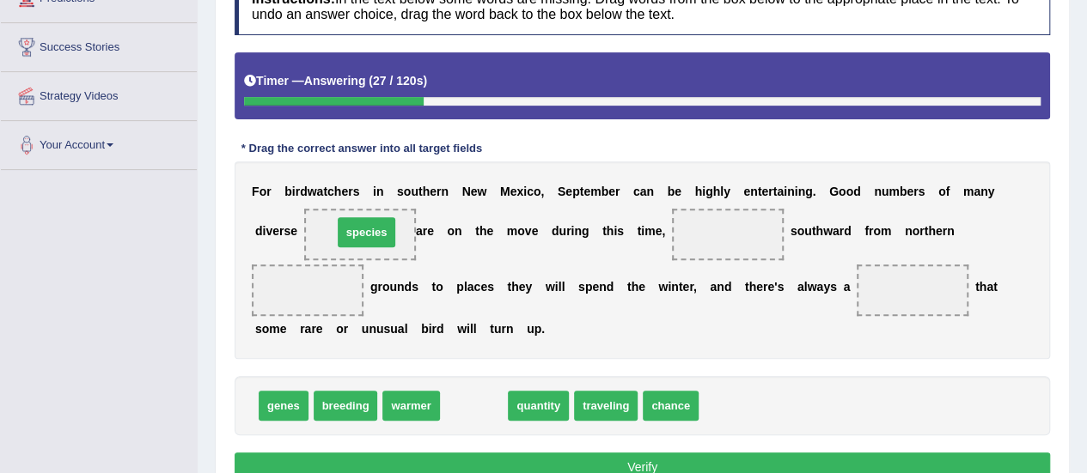
drag, startPoint x: 486, startPoint y: 401, endPoint x: 379, endPoint y: 228, distance: 204.0
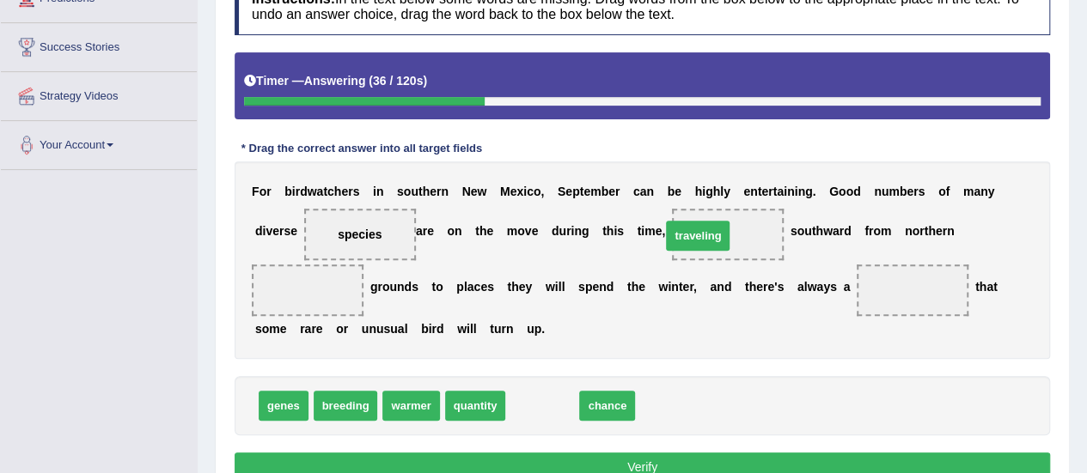
drag, startPoint x: 532, startPoint y: 401, endPoint x: 687, endPoint y: 231, distance: 230.4
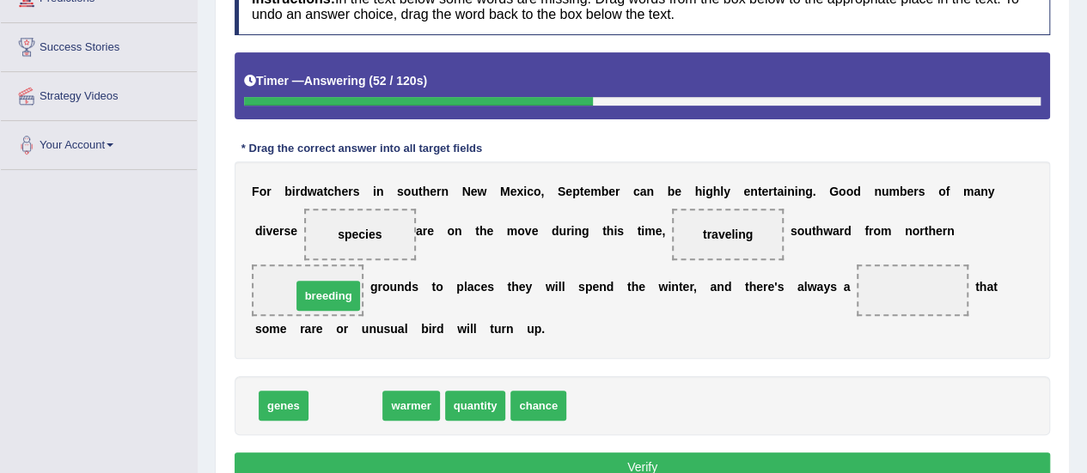
drag, startPoint x: 349, startPoint y: 403, endPoint x: 332, endPoint y: 293, distance: 111.3
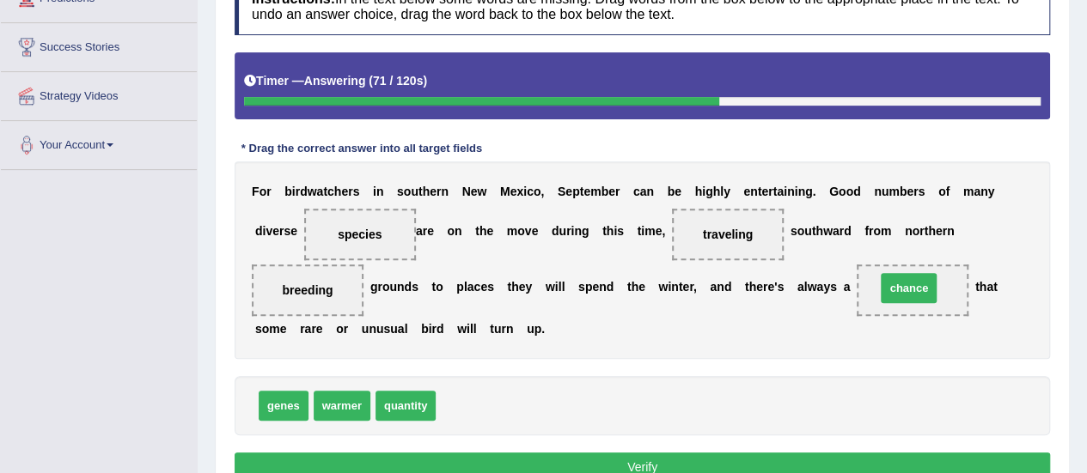
drag, startPoint x: 459, startPoint y: 405, endPoint x: 898, endPoint y: 288, distance: 455.3
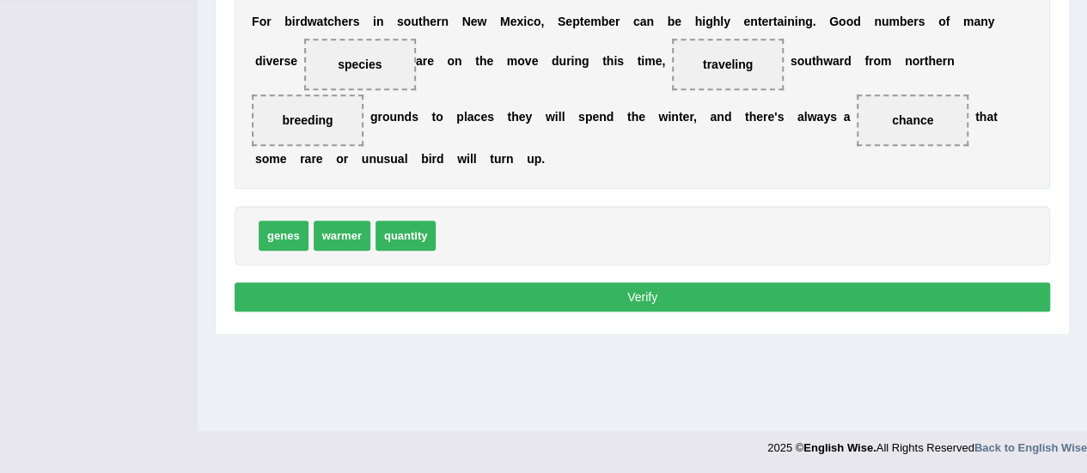
click at [510, 288] on button "Verify" at bounding box center [641, 297] width 815 height 29
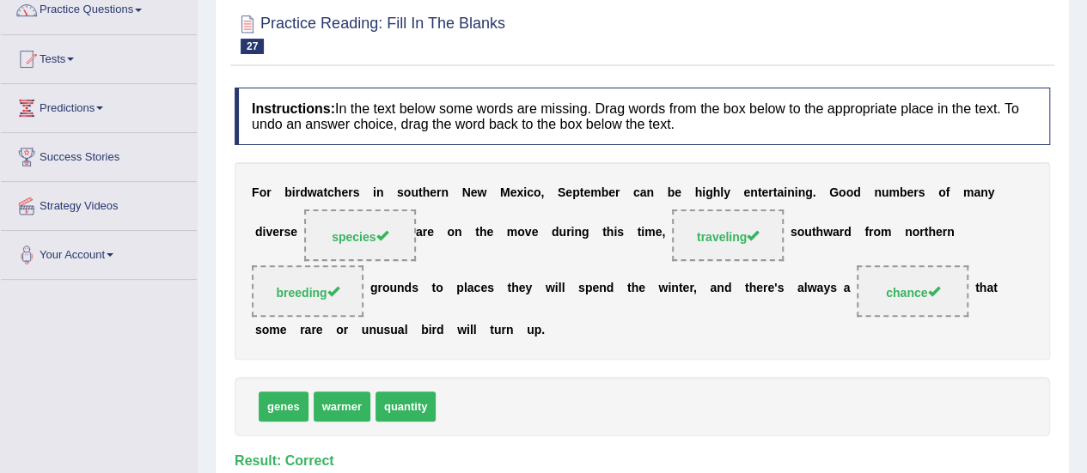
scroll to position [0, 0]
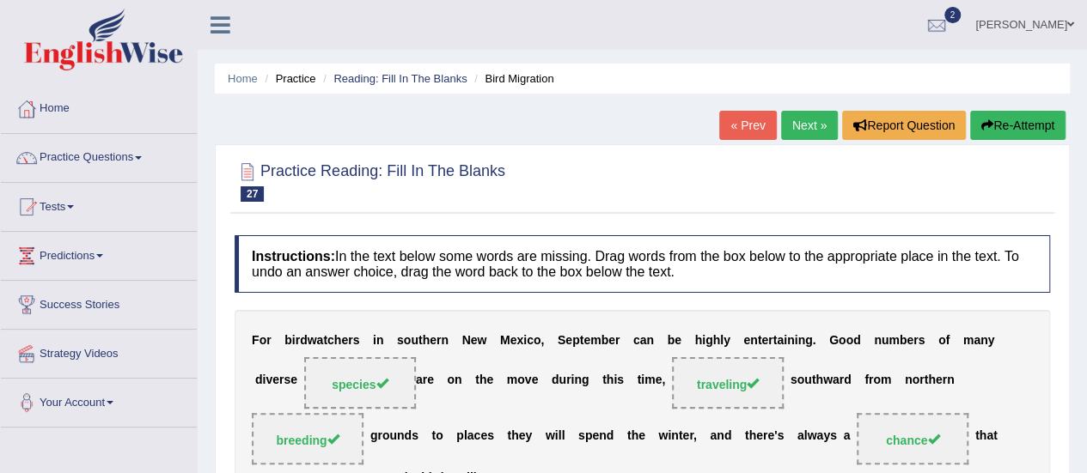
click at [792, 130] on link "Next »" at bounding box center [809, 125] width 57 height 29
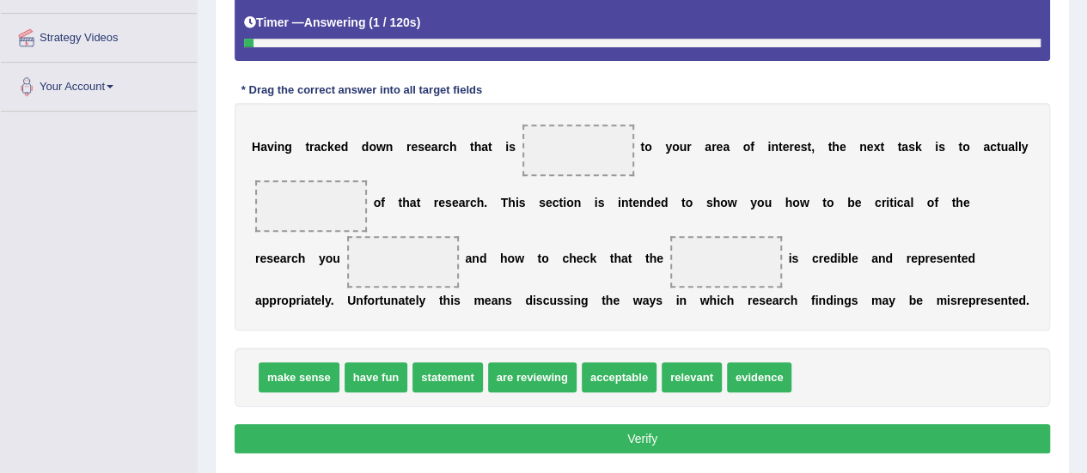
scroll to position [344, 0]
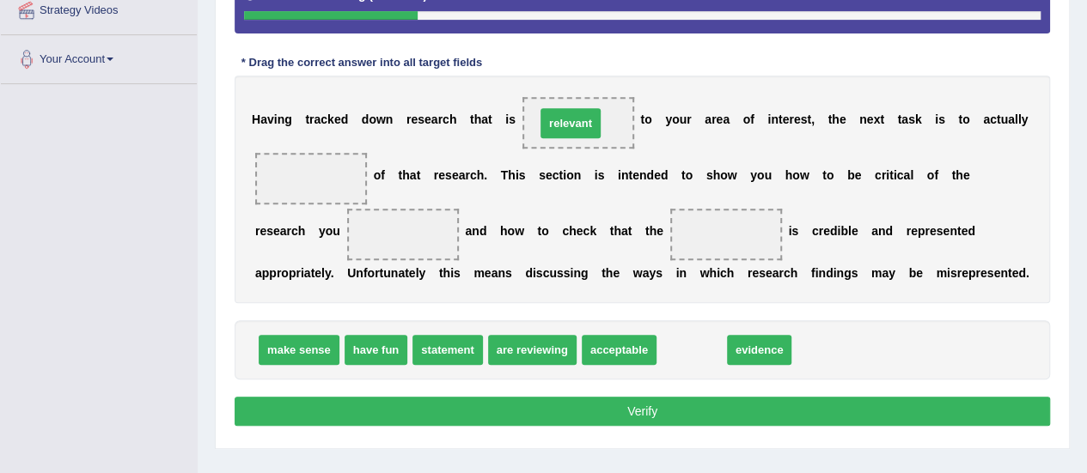
drag, startPoint x: 689, startPoint y: 346, endPoint x: 568, endPoint y: 119, distance: 257.1
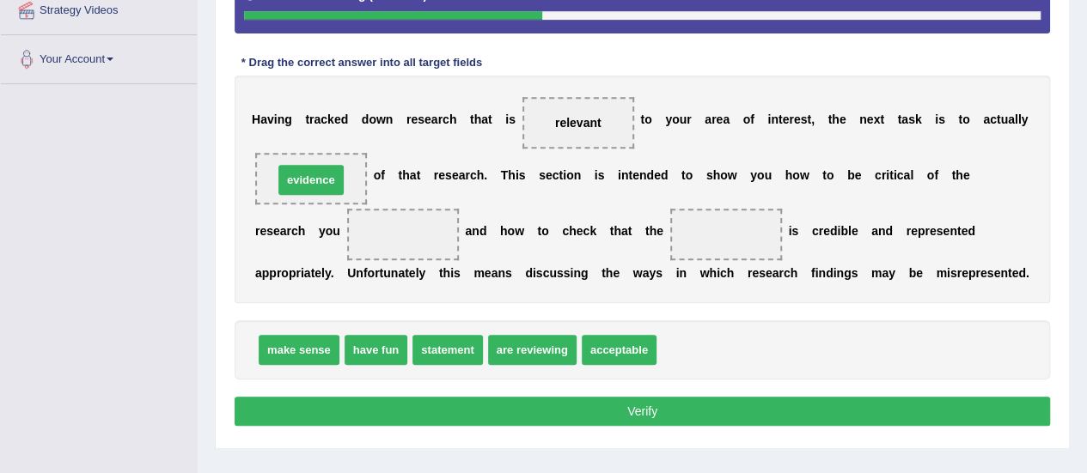
drag, startPoint x: 691, startPoint y: 348, endPoint x: 308, endPoint y: 178, distance: 419.2
drag, startPoint x: 292, startPoint y: 348, endPoint x: 308, endPoint y: 178, distance: 170.8
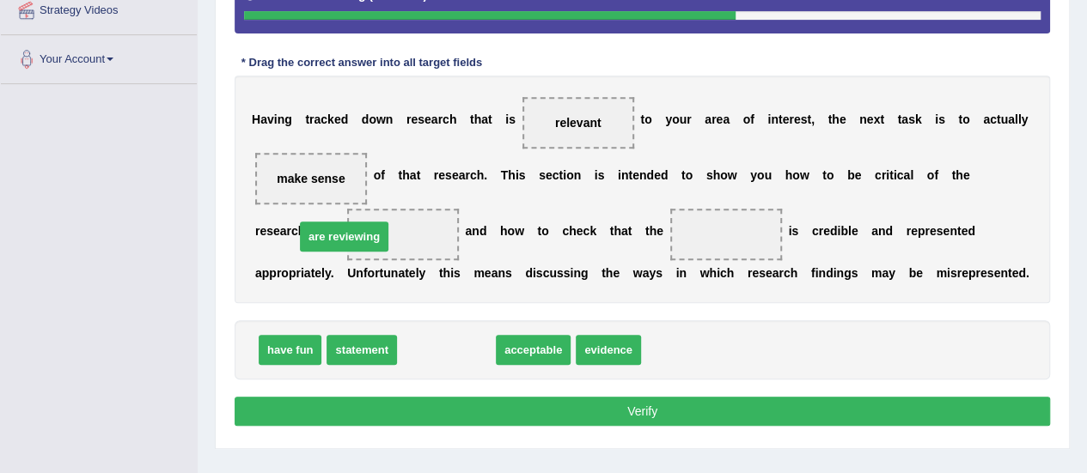
drag, startPoint x: 441, startPoint y: 348, endPoint x: 351, endPoint y: 241, distance: 139.0
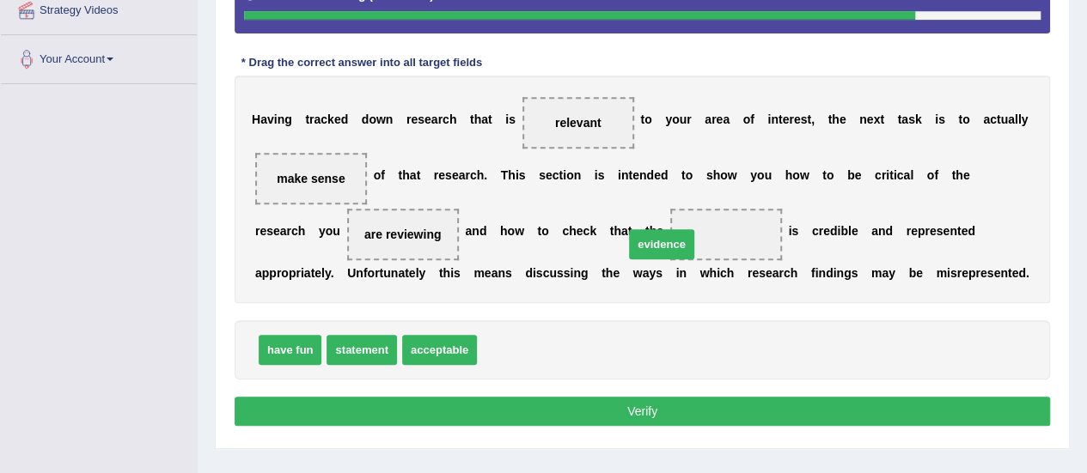
drag, startPoint x: 499, startPoint y: 344, endPoint x: 646, endPoint y: 238, distance: 180.9
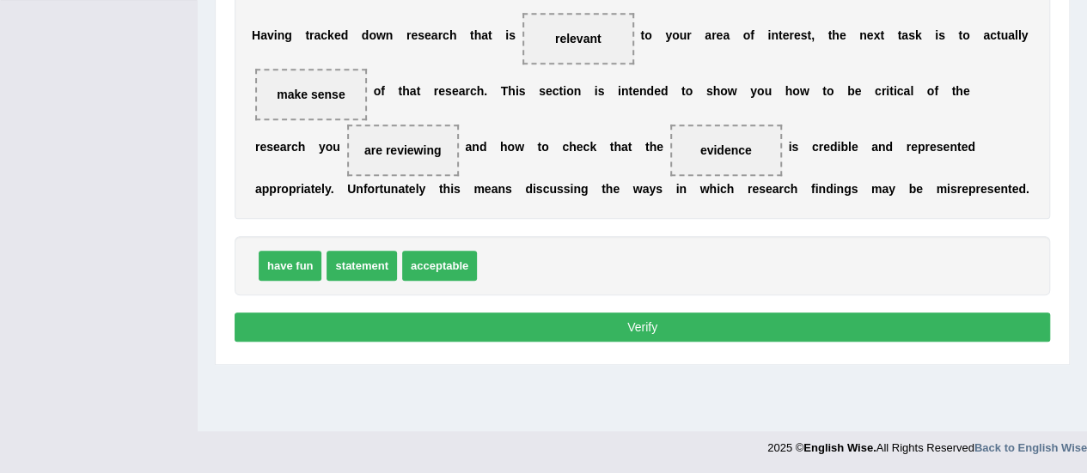
drag, startPoint x: 597, startPoint y: 318, endPoint x: 581, endPoint y: 320, distance: 16.5
click at [596, 319] on button "Verify" at bounding box center [641, 327] width 815 height 29
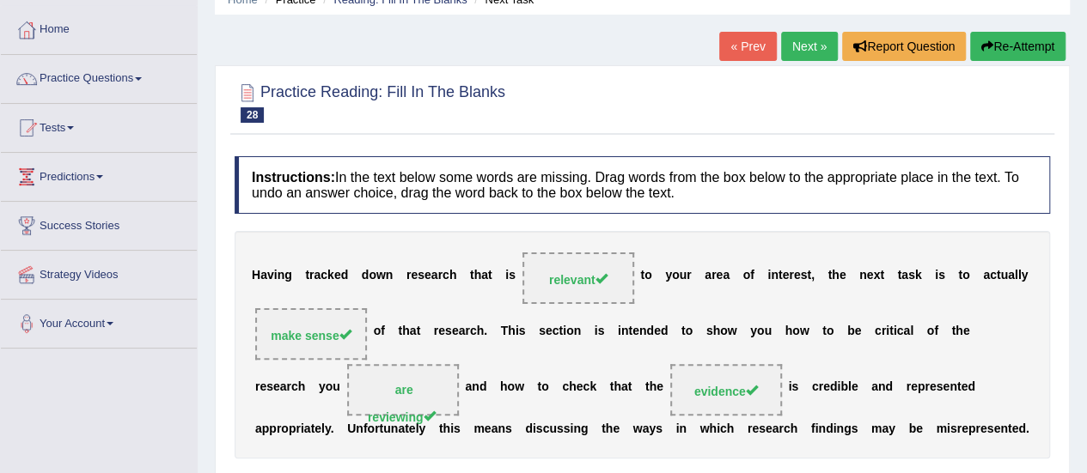
scroll to position [0, 0]
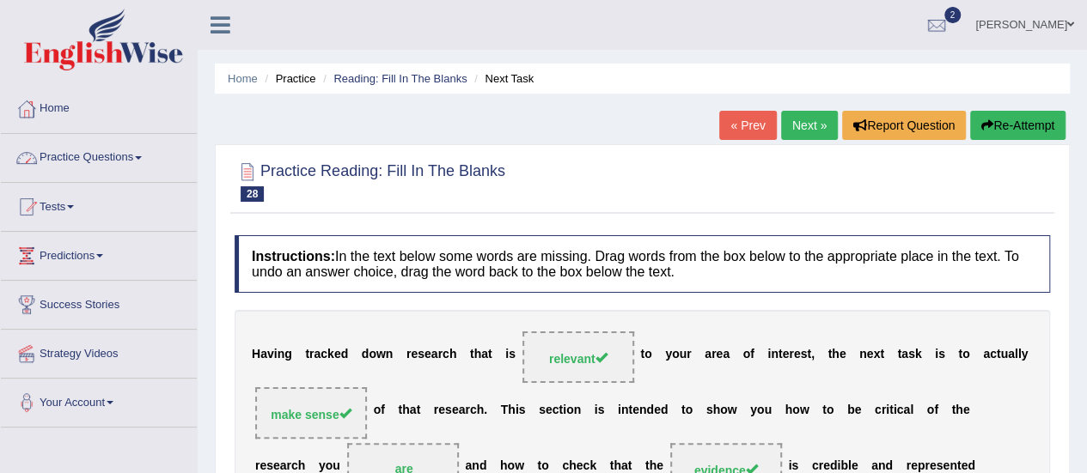
click at [145, 160] on link "Practice Questions" at bounding box center [99, 155] width 196 height 43
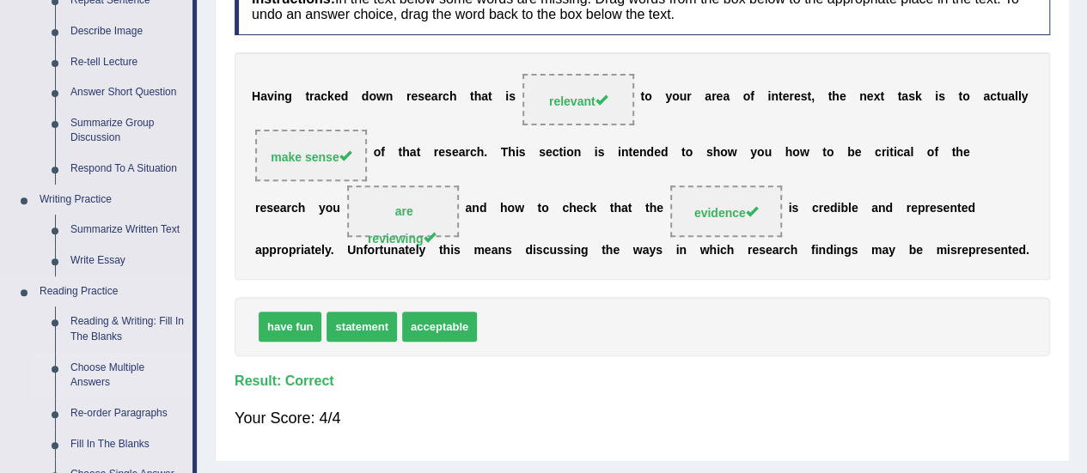
scroll to position [344, 0]
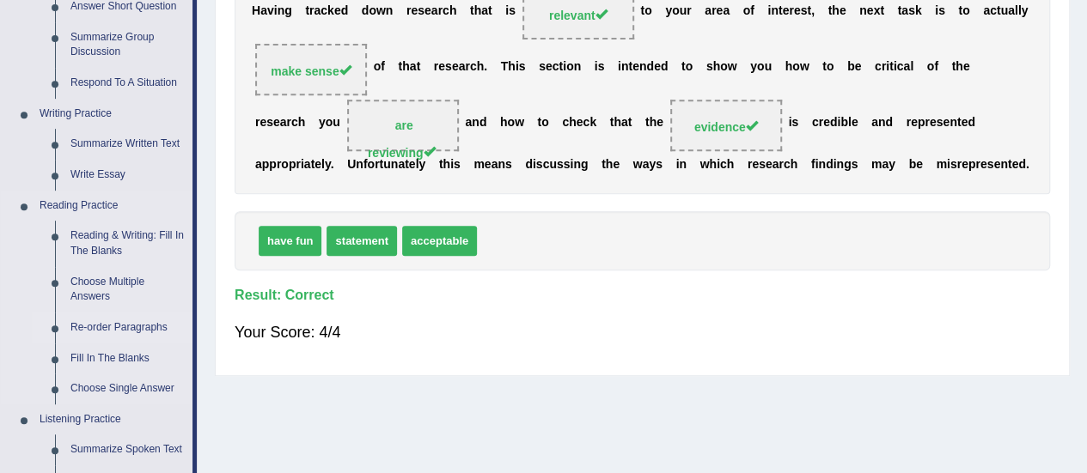
click at [116, 325] on link "Re-order Paragraphs" at bounding box center [128, 328] width 130 height 31
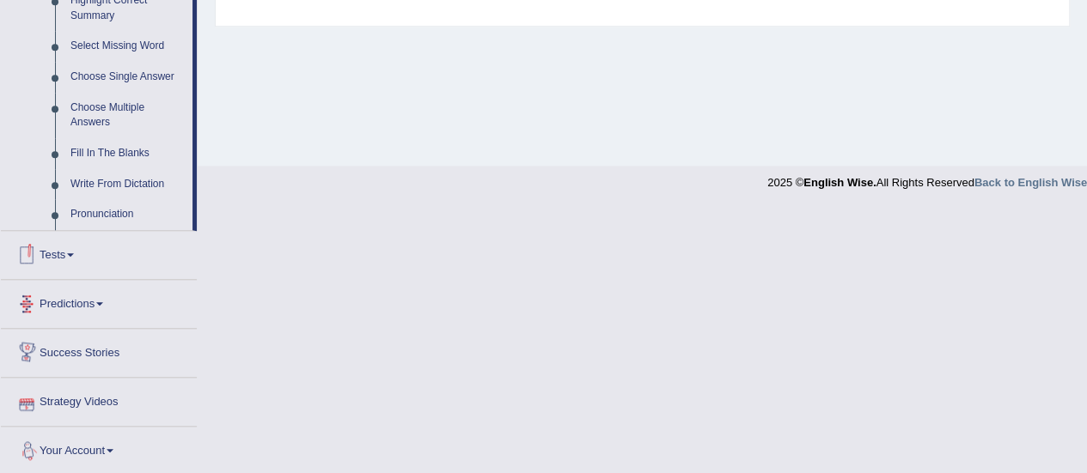
scroll to position [766, 0]
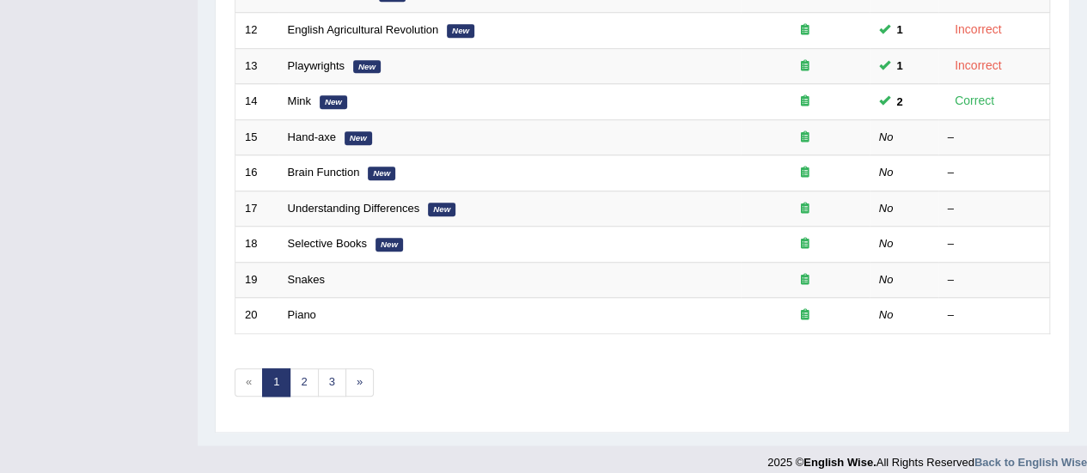
scroll to position [655, 0]
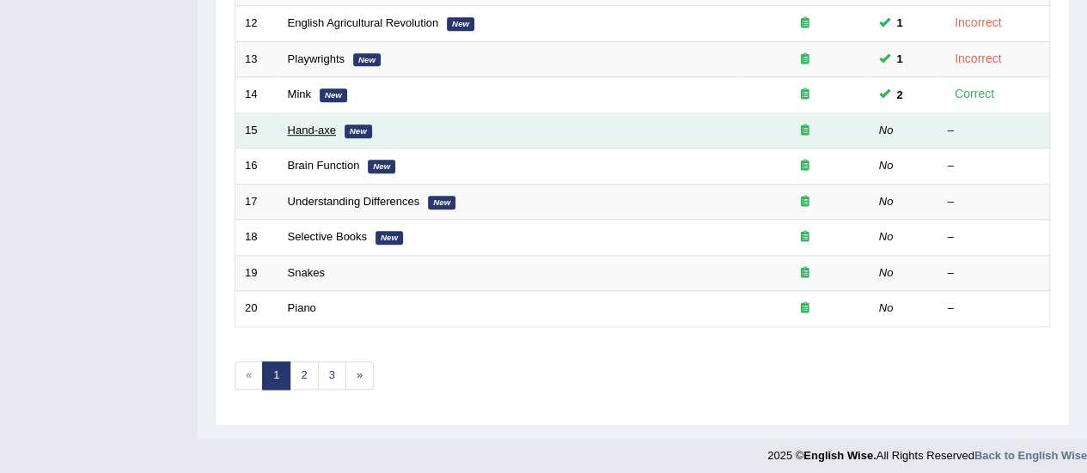
click at [302, 125] on link "Hand-axe" at bounding box center [312, 130] width 48 height 13
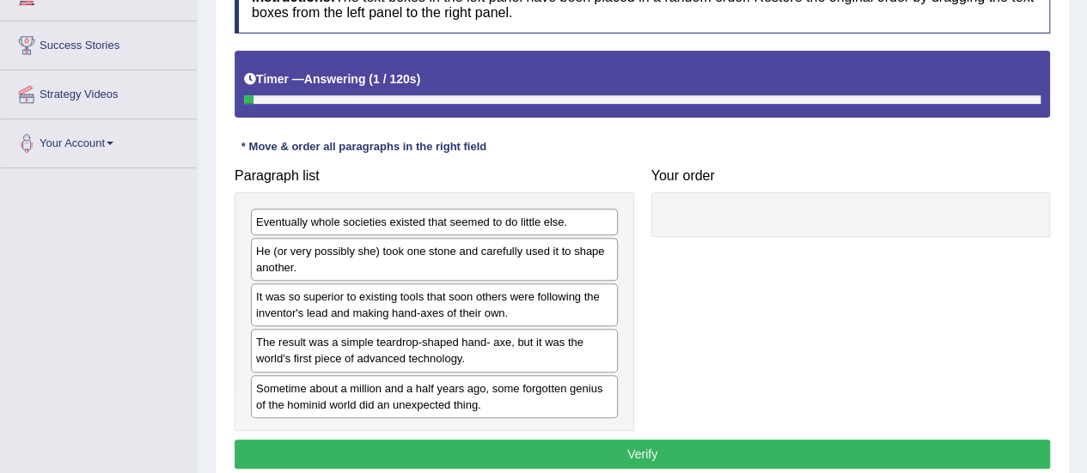
scroll to position [344, 0]
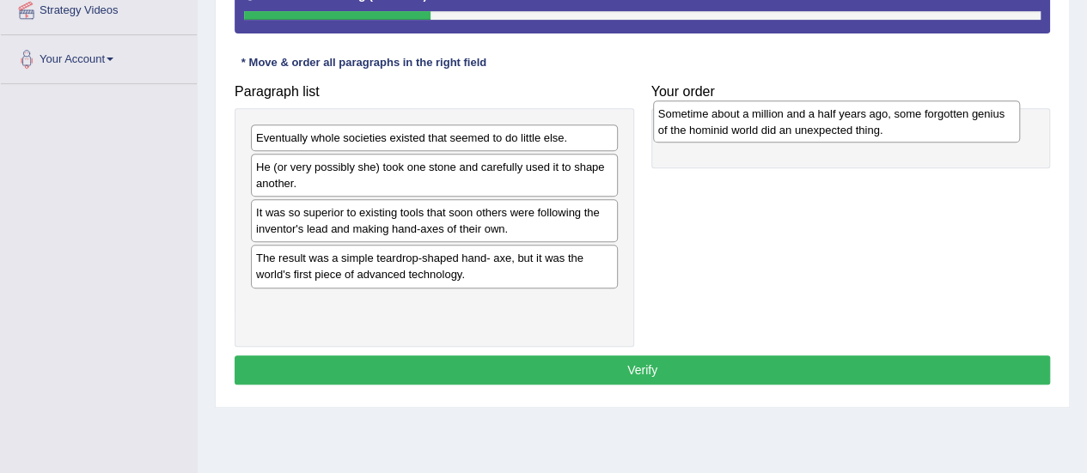
drag, startPoint x: 355, startPoint y: 314, endPoint x: 757, endPoint y: 125, distance: 443.8
click at [757, 125] on div "Sometime about a million and a half years ago, some forgotten genius of the hom…" at bounding box center [836, 121] width 367 height 43
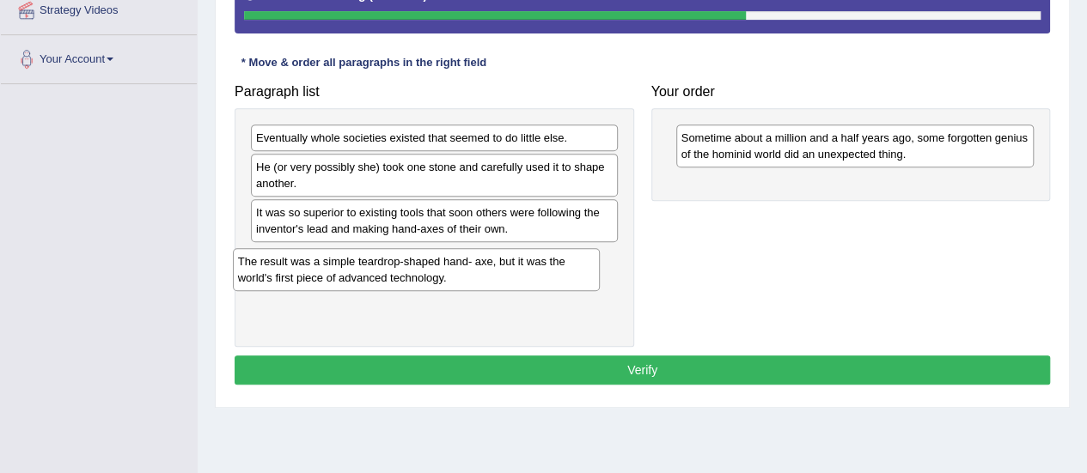
drag, startPoint x: 327, startPoint y: 273, endPoint x: 309, endPoint y: 278, distance: 18.8
click at [309, 278] on div "The result was a simple teardrop-shaped hand- axe, but it was the world's first…" at bounding box center [416, 269] width 367 height 43
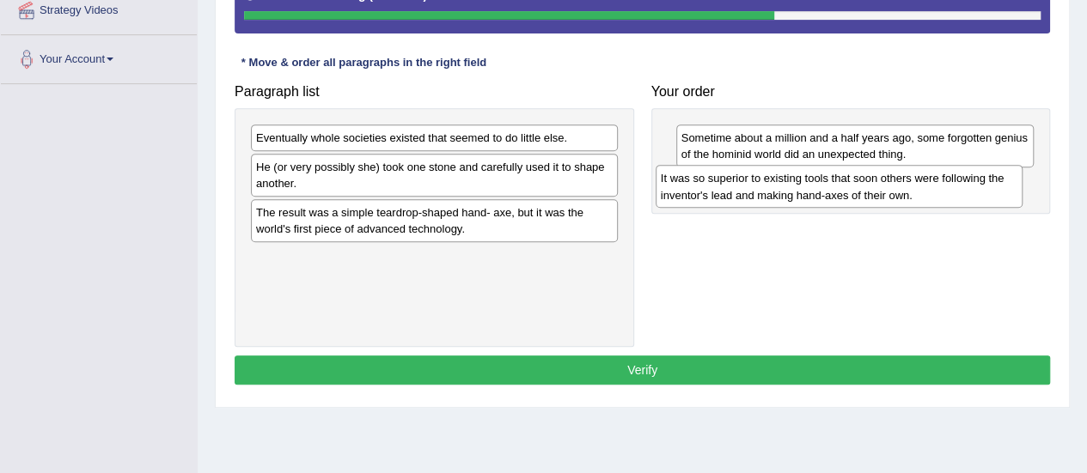
drag, startPoint x: 292, startPoint y: 218, endPoint x: 697, endPoint y: 186, distance: 405.9
click at [697, 186] on div "It was so superior to existing tools that soon others were following the invent…" at bounding box center [838, 186] width 367 height 43
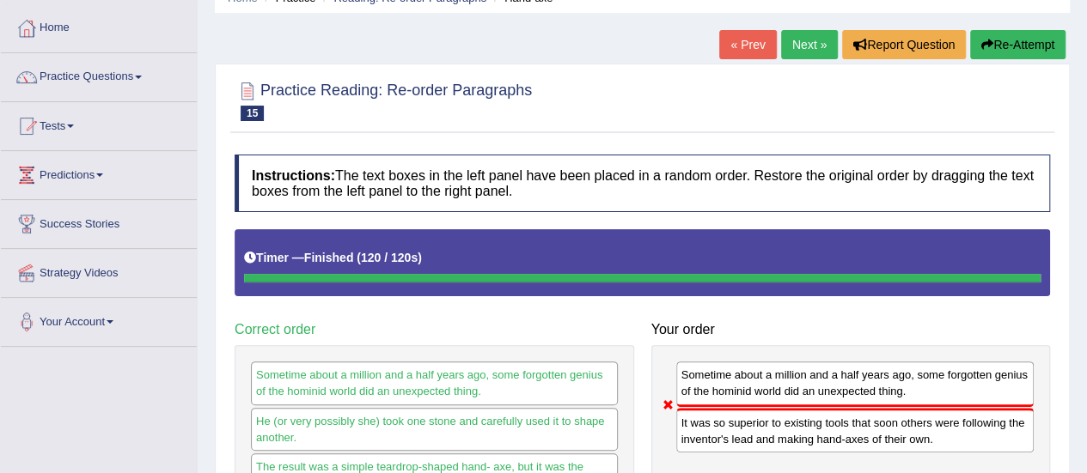
scroll to position [0, 0]
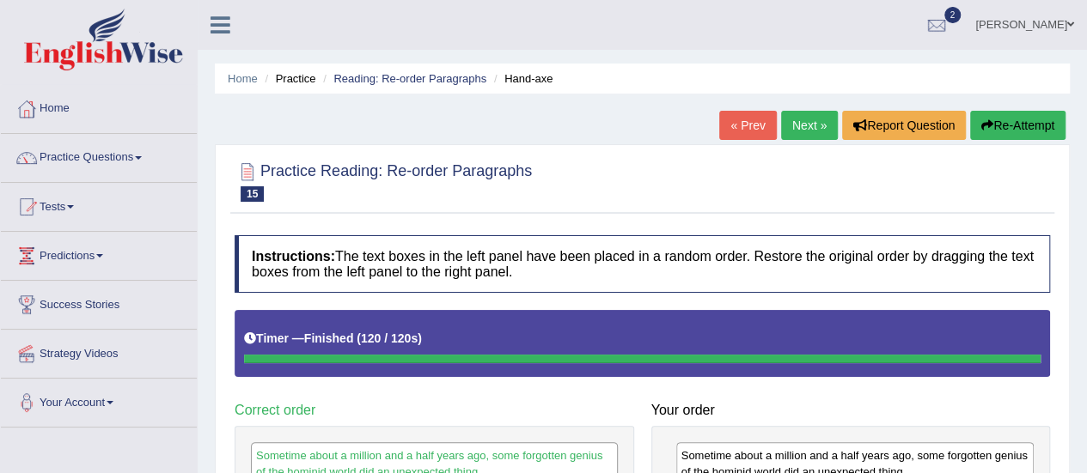
click at [1007, 119] on button "Re-Attempt" at bounding box center [1017, 125] width 95 height 29
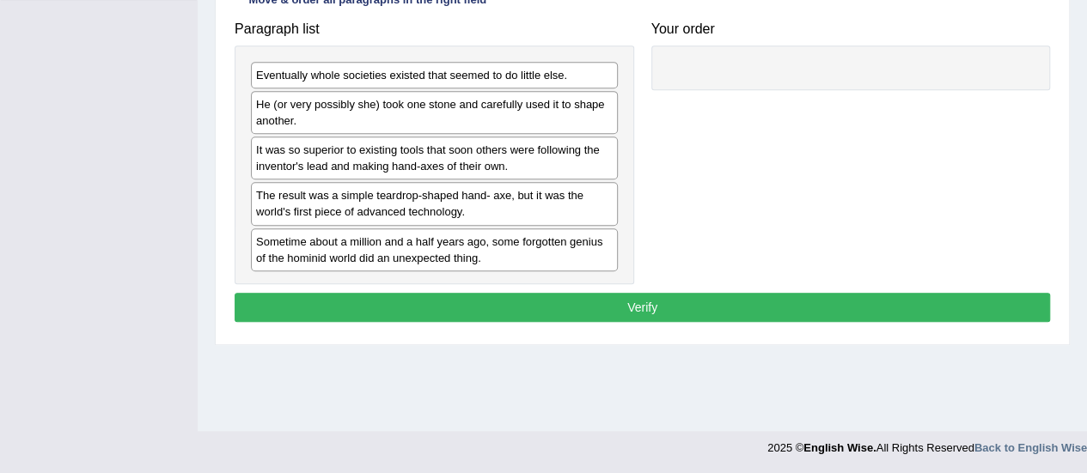
scroll to position [428, 0]
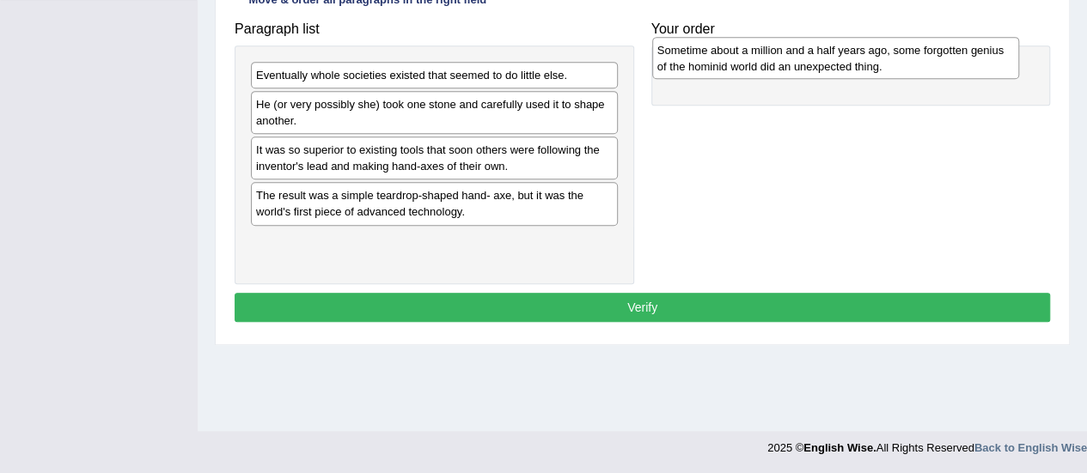
drag, startPoint x: 298, startPoint y: 253, endPoint x: 699, endPoint y: 64, distance: 443.4
click at [699, 64] on div "Sometime about a million and a half years ago, some forgotten genius of the hom…" at bounding box center [835, 58] width 367 height 43
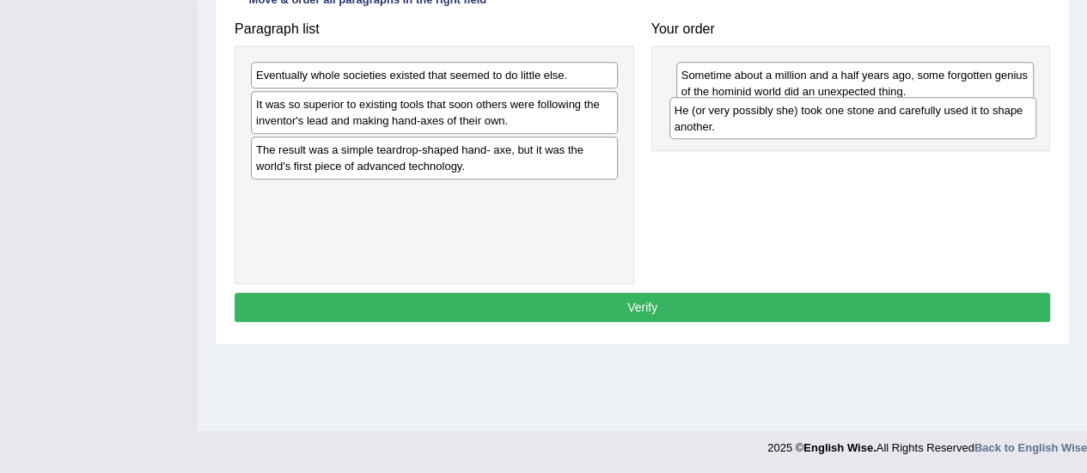
drag, startPoint x: 292, startPoint y: 111, endPoint x: 710, endPoint y: 118, distance: 418.4
click at [710, 118] on div "He (or very possibly she) took one stone and carefully used it to shape another." at bounding box center [852, 118] width 367 height 43
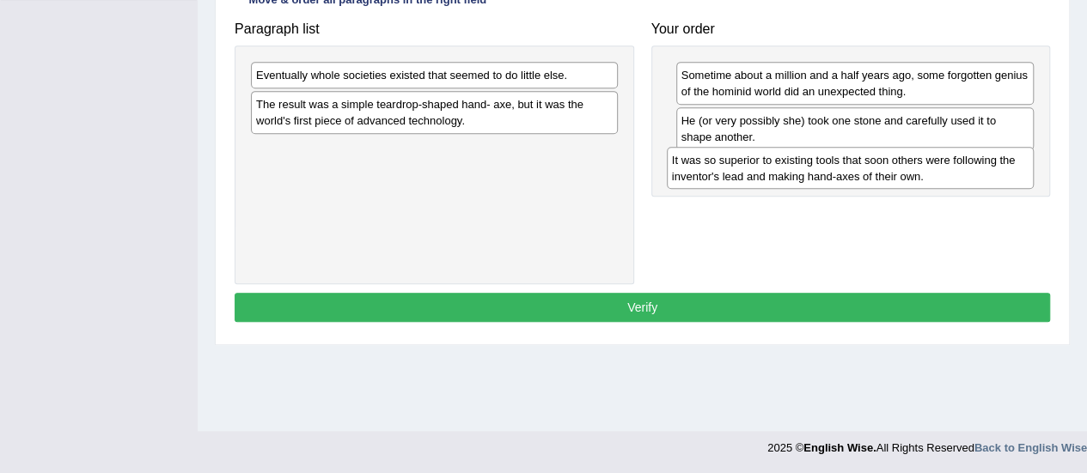
drag, startPoint x: 308, startPoint y: 107, endPoint x: 723, endPoint y: 164, distance: 419.7
click at [723, 164] on div "It was so superior to existing tools that soon others were following the invent…" at bounding box center [850, 168] width 367 height 43
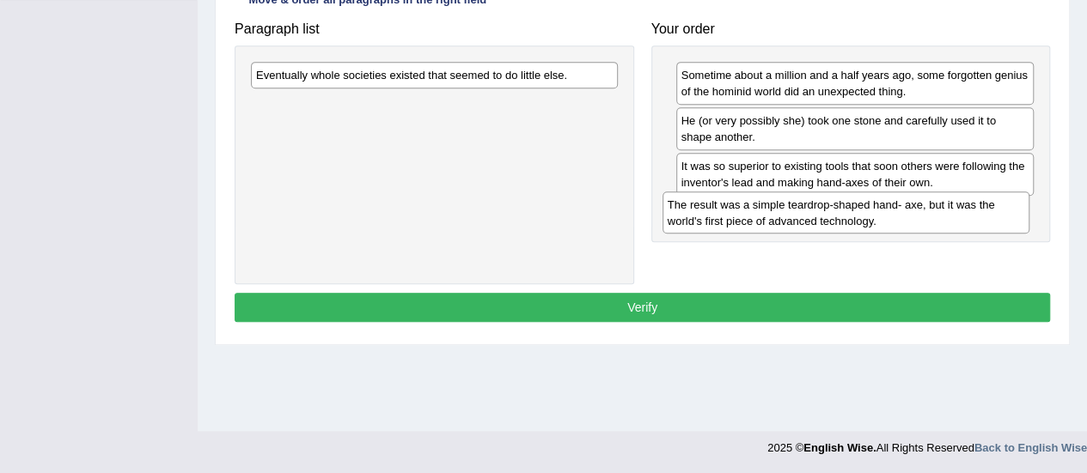
drag, startPoint x: 353, startPoint y: 108, endPoint x: 764, endPoint y: 210, distance: 423.7
click at [764, 210] on div "The result was a simple teardrop-shaped hand- axe, but it was the world's first…" at bounding box center [845, 213] width 367 height 43
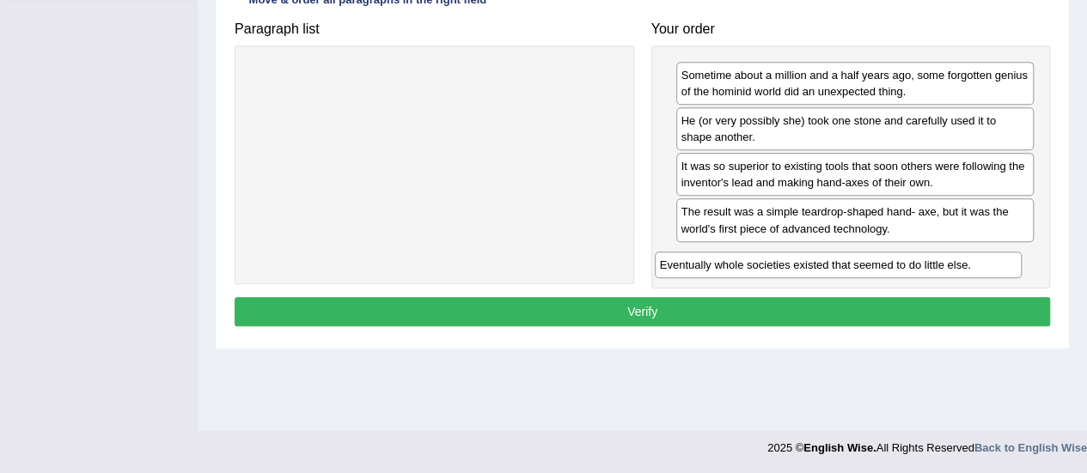
drag, startPoint x: 336, startPoint y: 79, endPoint x: 740, endPoint y: 270, distance: 446.5
click at [740, 270] on div "Eventually whole societies existed that seemed to do little else." at bounding box center [838, 265] width 367 height 26
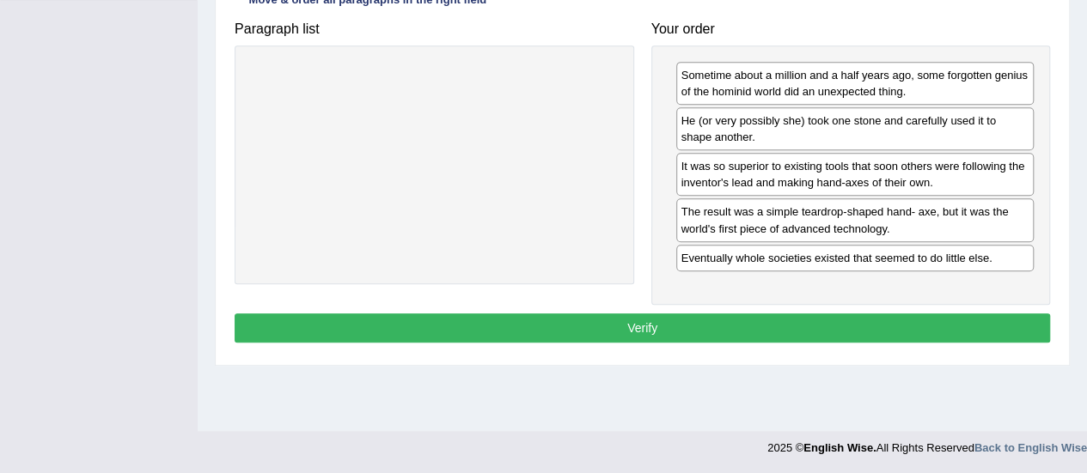
click at [607, 320] on button "Verify" at bounding box center [641, 328] width 815 height 29
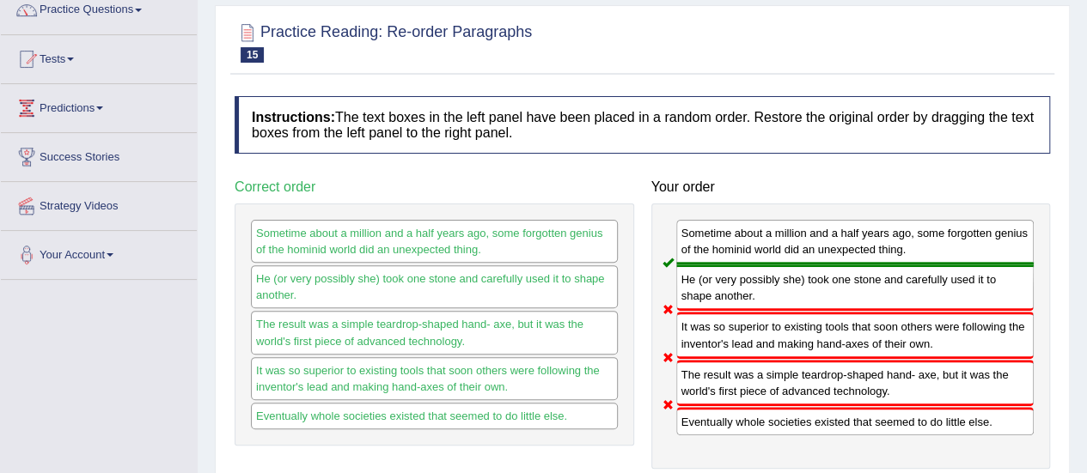
scroll to position [50, 0]
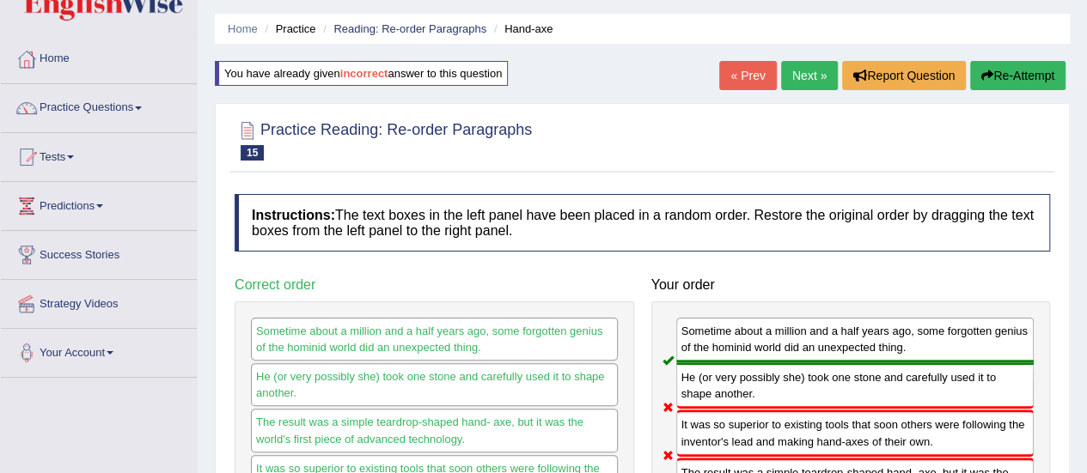
click at [1006, 81] on button "Re-Attempt" at bounding box center [1017, 75] width 95 height 29
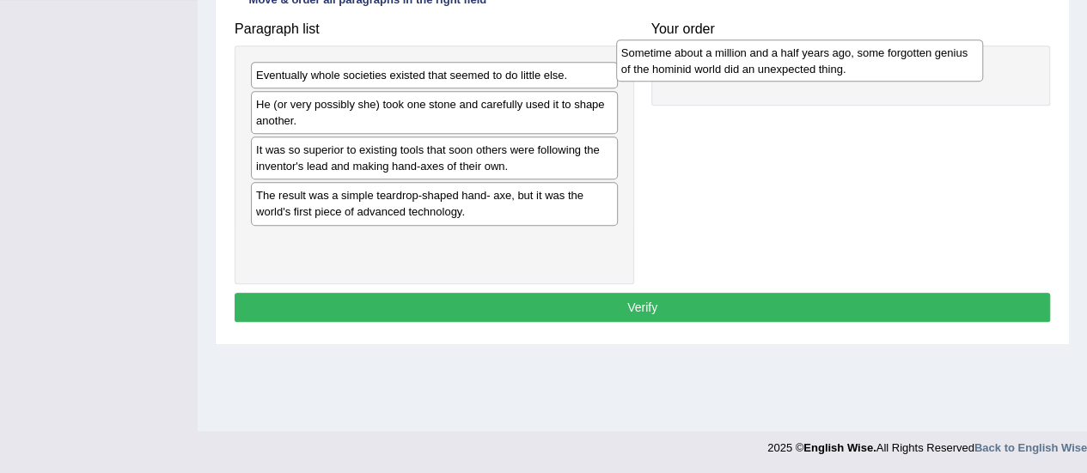
drag, startPoint x: 301, startPoint y: 247, endPoint x: 666, endPoint y: 61, distance: 409.5
click at [666, 61] on div "Sometime about a million and a half years ago, some forgotten genius of the hom…" at bounding box center [799, 61] width 367 height 43
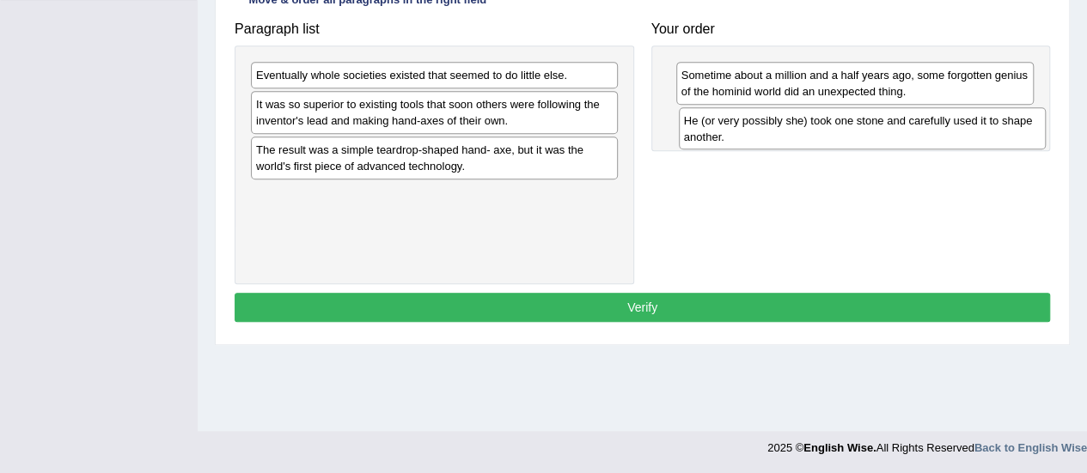
drag, startPoint x: 301, startPoint y: 116, endPoint x: 728, endPoint y: 132, distance: 428.1
click at [728, 132] on div "He (or very possibly she) took one stone and carefully used it to shape another." at bounding box center [862, 128] width 367 height 43
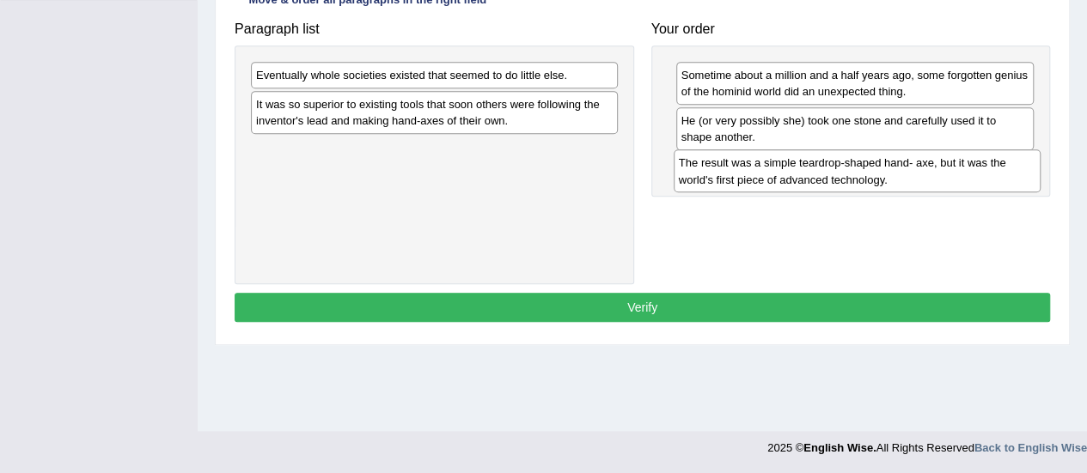
drag, startPoint x: 301, startPoint y: 158, endPoint x: 723, endPoint y: 173, distance: 422.9
click at [723, 173] on div "The result was a simple teardrop-shaped hand- axe, but it was the world's first…" at bounding box center [856, 170] width 367 height 43
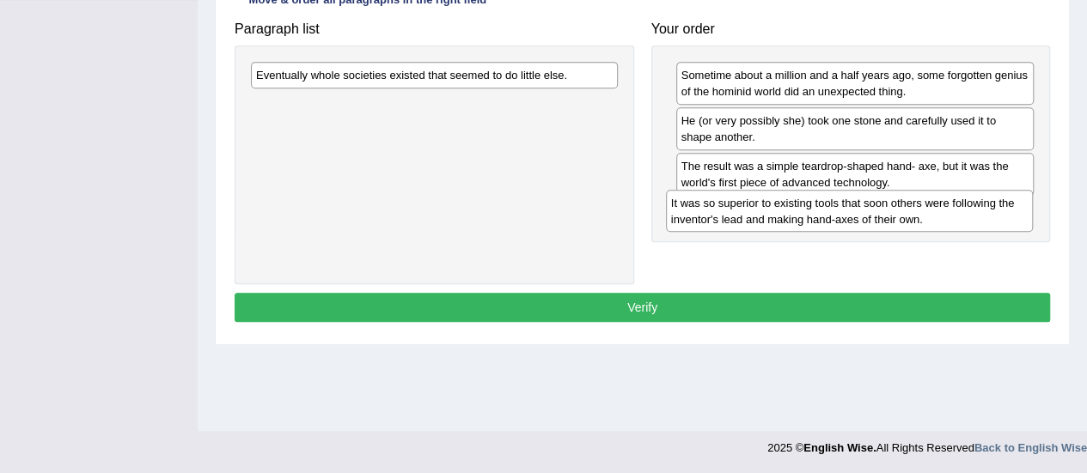
drag, startPoint x: 367, startPoint y: 110, endPoint x: 782, endPoint y: 210, distance: 426.7
click at [782, 210] on div "It was so superior to existing tools that soon others were following the invent…" at bounding box center [849, 211] width 367 height 43
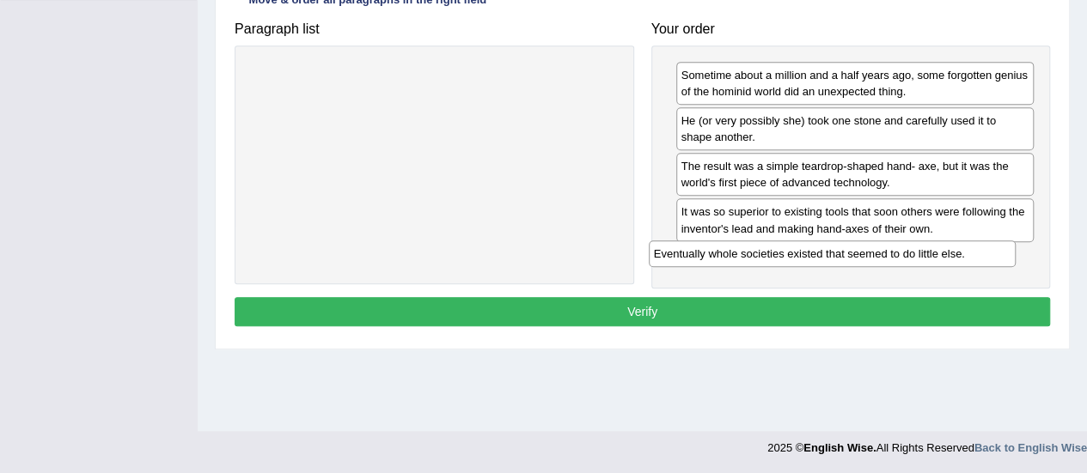
drag, startPoint x: 375, startPoint y: 76, endPoint x: 773, endPoint y: 255, distance: 436.0
click at [773, 255] on div "Eventually whole societies existed that seemed to do little else." at bounding box center [832, 254] width 367 height 26
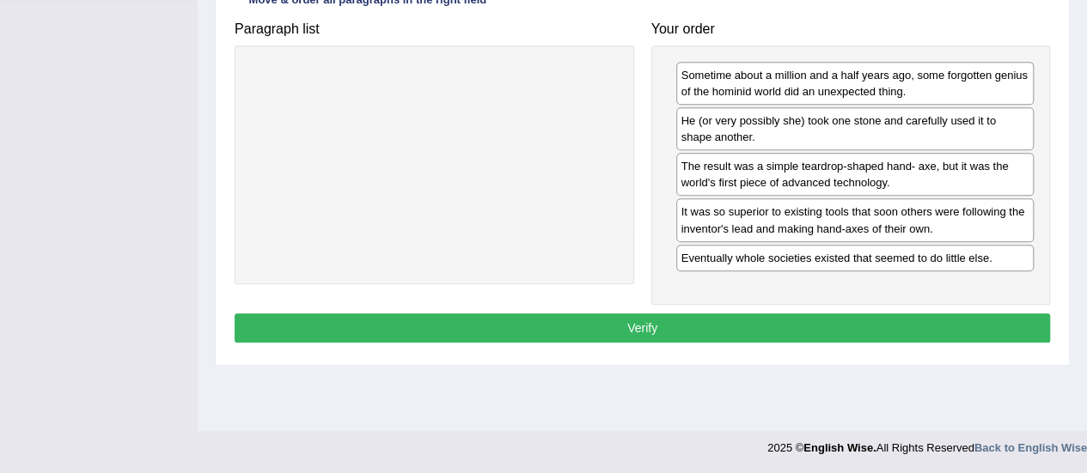
click at [606, 317] on button "Verify" at bounding box center [641, 328] width 815 height 29
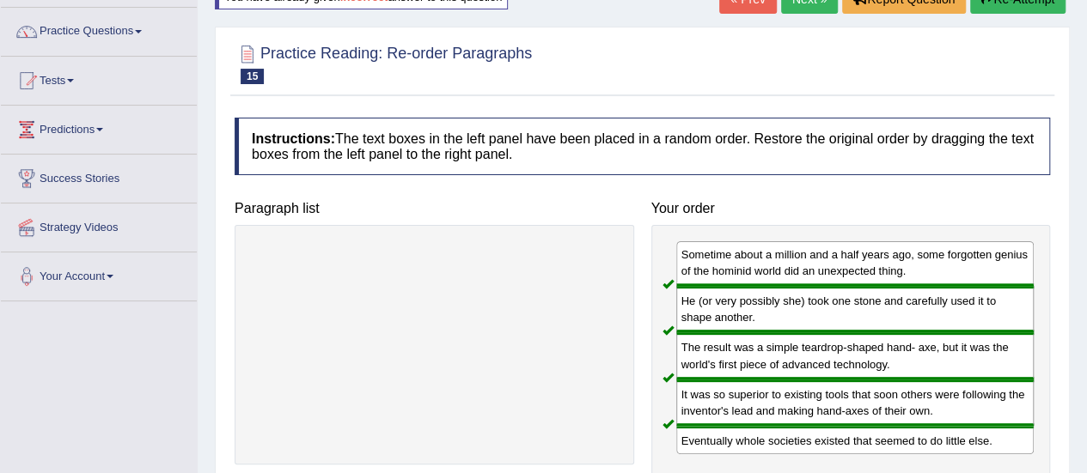
scroll to position [50, 0]
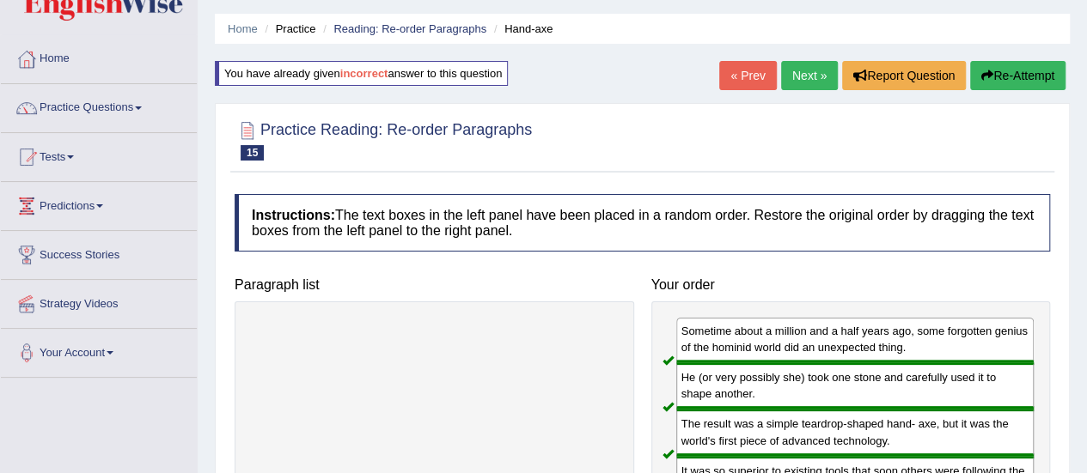
click at [817, 76] on link "Next »" at bounding box center [809, 75] width 57 height 29
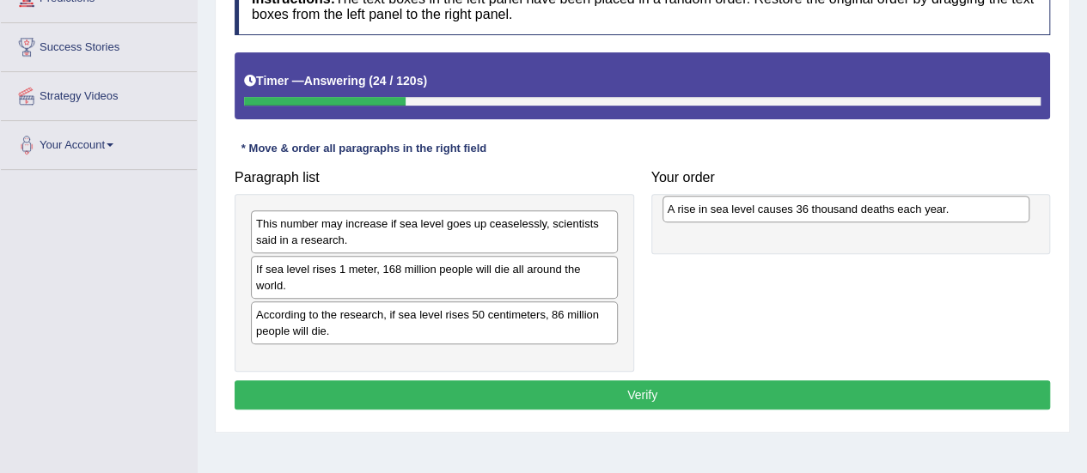
drag, startPoint x: 302, startPoint y: 226, endPoint x: 685, endPoint y: 198, distance: 384.1
click at [687, 200] on div "A rise in sea level causes 36 thousand deaths each year." at bounding box center [845, 209] width 367 height 26
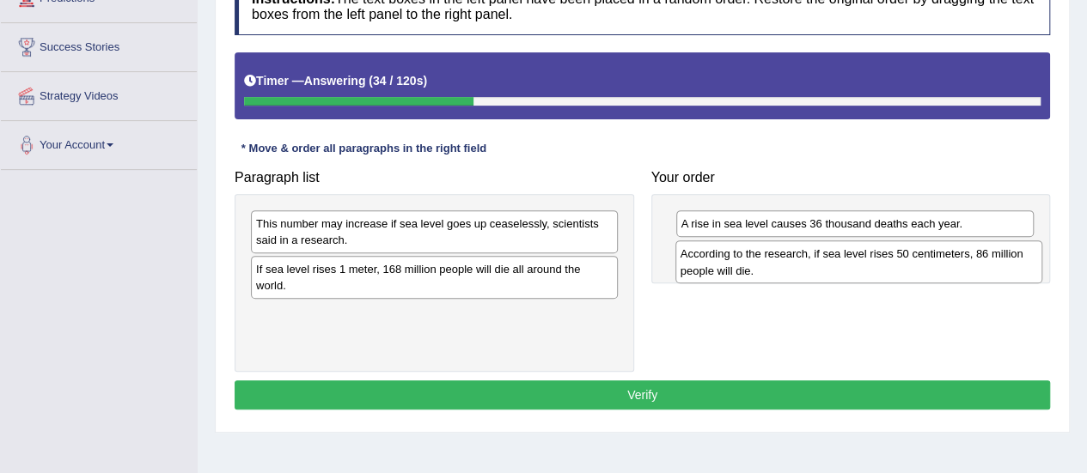
drag, startPoint x: 271, startPoint y: 315, endPoint x: 697, endPoint y: 266, distance: 428.0
click at [696, 268] on div "According to the research, if sea level rises 50 centimeters, 86 million people…" at bounding box center [858, 262] width 367 height 43
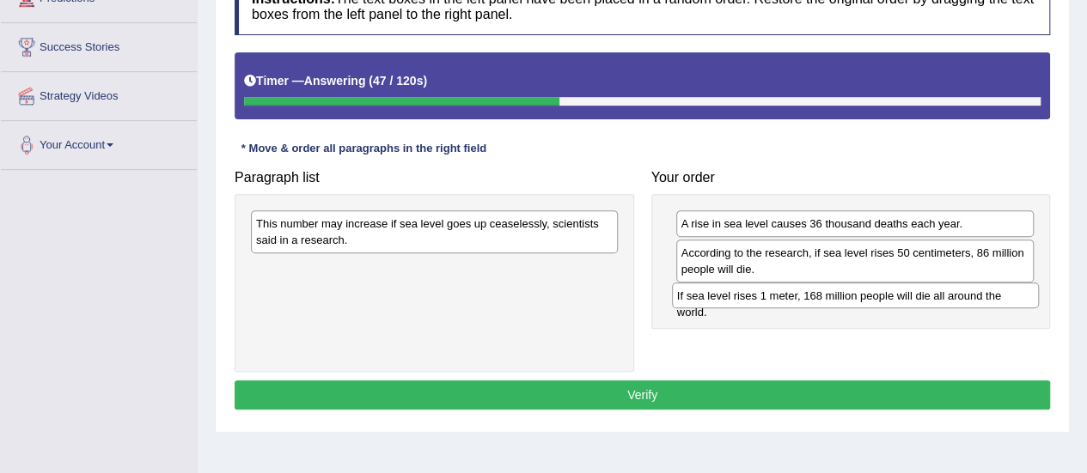
drag, startPoint x: 328, startPoint y: 271, endPoint x: 749, endPoint y: 298, distance: 421.8
click at [749, 298] on div "If sea level rises 1 meter, 168 million people will die all around the world." at bounding box center [855, 296] width 367 height 26
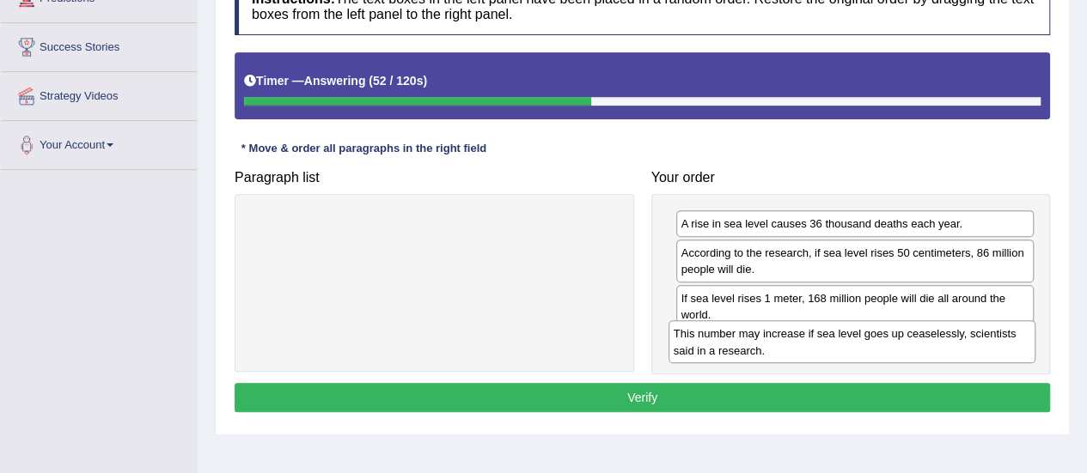
drag, startPoint x: 405, startPoint y: 228, endPoint x: 825, endPoint y: 329, distance: 432.1
click at [825, 333] on div "This number may increase if sea level goes up ceaselessly, scientists said in a…" at bounding box center [851, 341] width 367 height 43
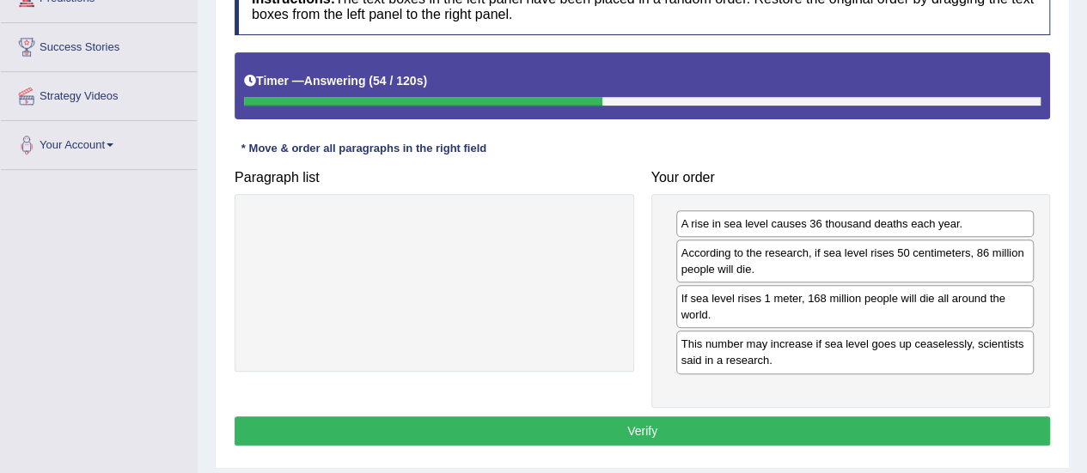
click at [641, 423] on button "Verify" at bounding box center [641, 431] width 815 height 29
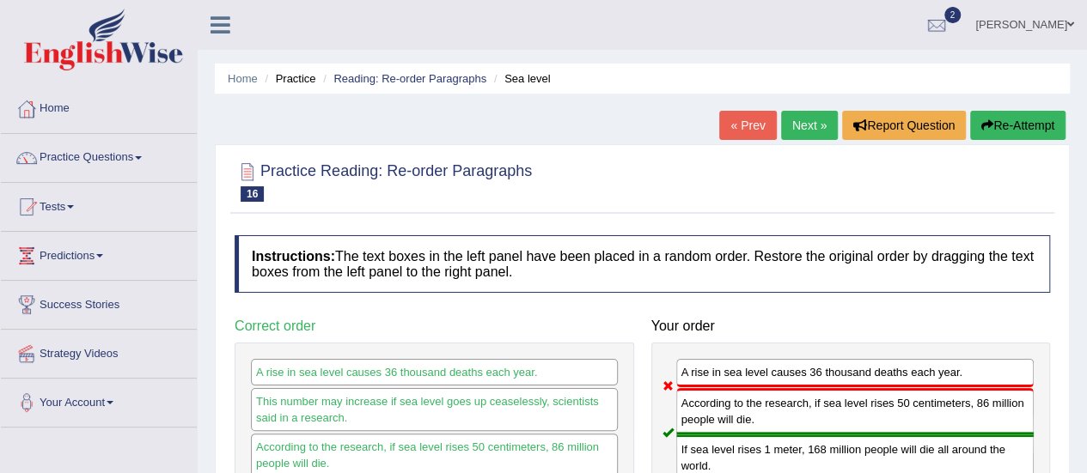
drag, startPoint x: 1025, startPoint y: 121, endPoint x: 677, endPoint y: 167, distance: 351.0
click at [1006, 125] on button "Re-Attempt" at bounding box center [1017, 125] width 95 height 29
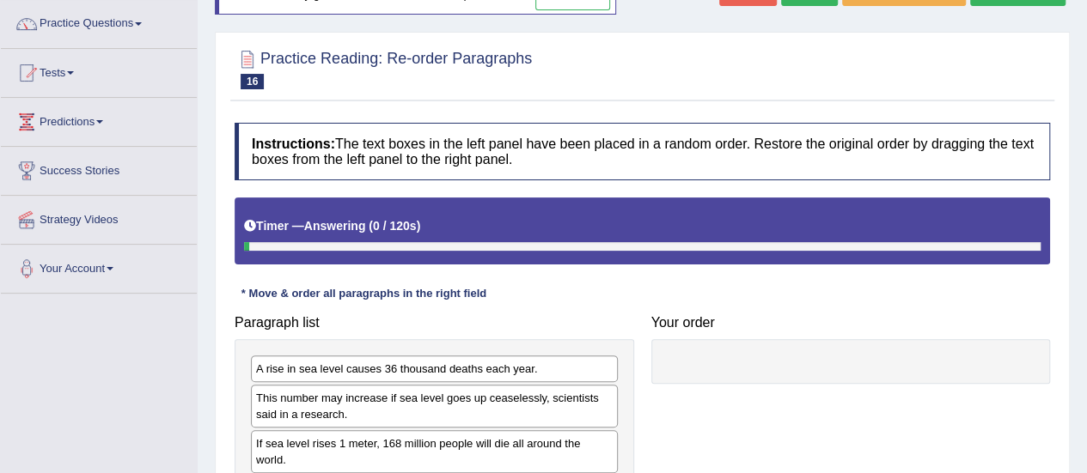
scroll to position [258, 0]
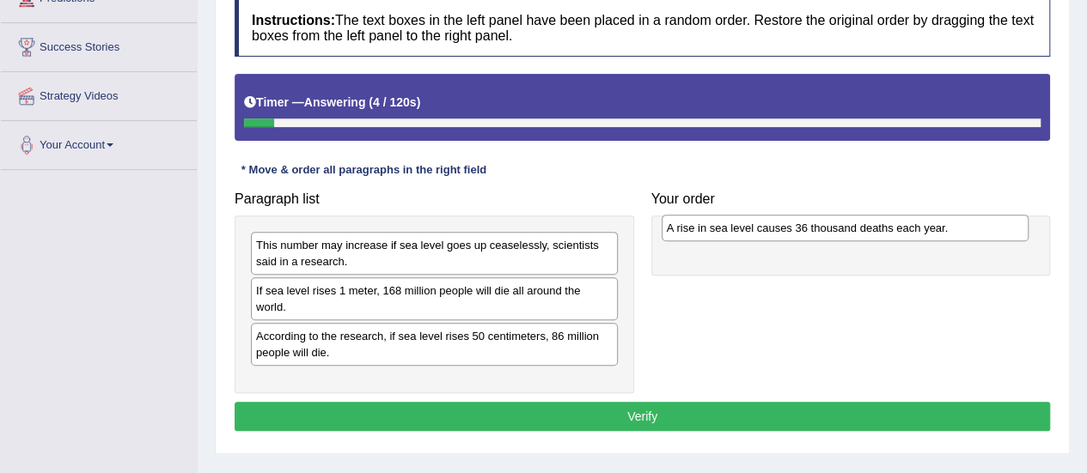
drag, startPoint x: 310, startPoint y: 247, endPoint x: 722, endPoint y: 230, distance: 411.8
click at [722, 230] on div "A rise in sea level causes 36 thousand deaths each year." at bounding box center [844, 228] width 367 height 26
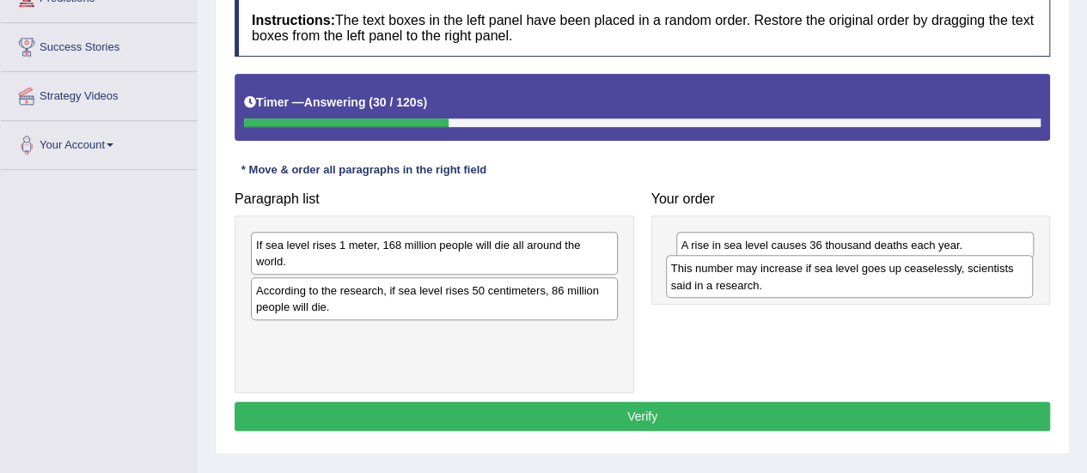
drag, startPoint x: 311, startPoint y: 248, endPoint x: 726, endPoint y: 271, distance: 415.5
click at [726, 272] on div "This number may increase if sea level goes up ceaselessly, scientists said in a…" at bounding box center [849, 276] width 367 height 43
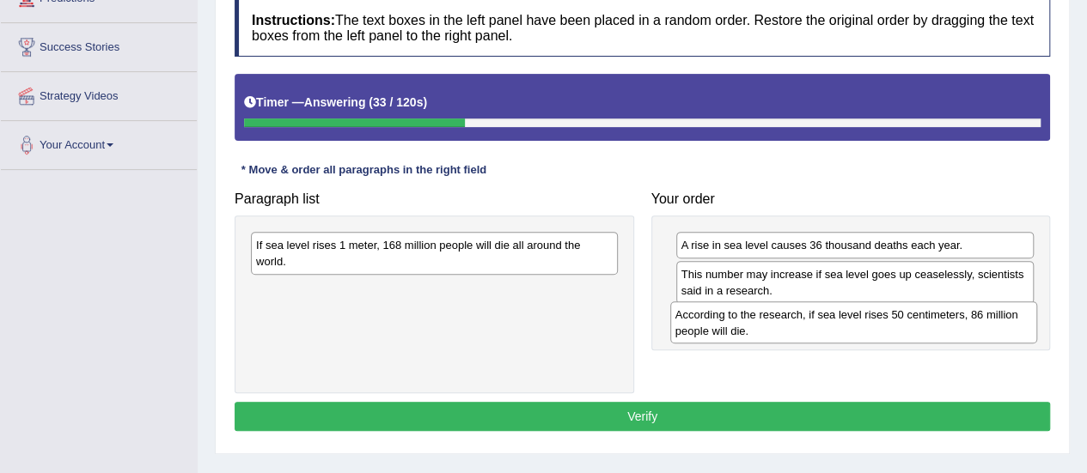
drag, startPoint x: 285, startPoint y: 280, endPoint x: 706, endPoint y: 310, distance: 422.0
click at [706, 315] on div "According to the research, if sea level rises 50 centimeters, 86 million people…" at bounding box center [853, 322] width 367 height 43
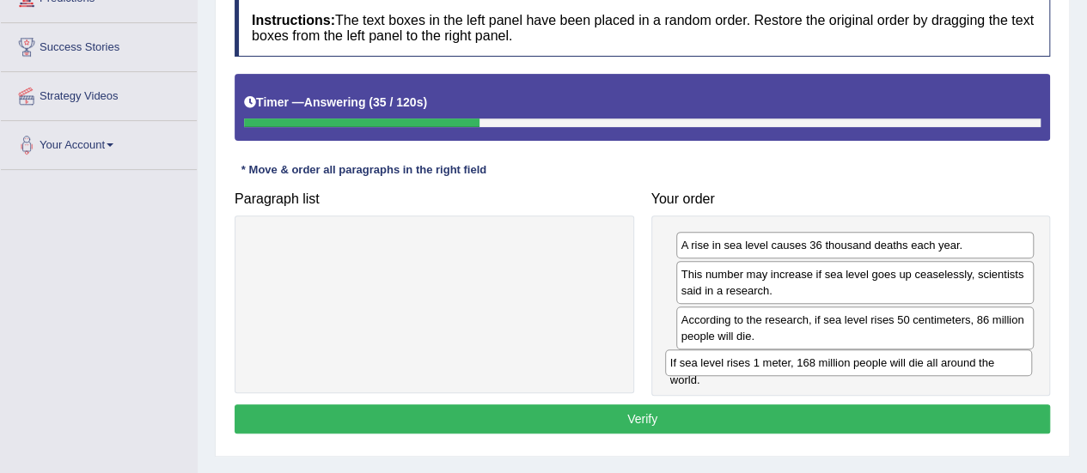
drag, startPoint x: 333, startPoint y: 250, endPoint x: 740, endPoint y: 367, distance: 422.8
click at [746, 367] on div "If sea level rises 1 meter, 168 million people will die all around the world." at bounding box center [848, 363] width 367 height 26
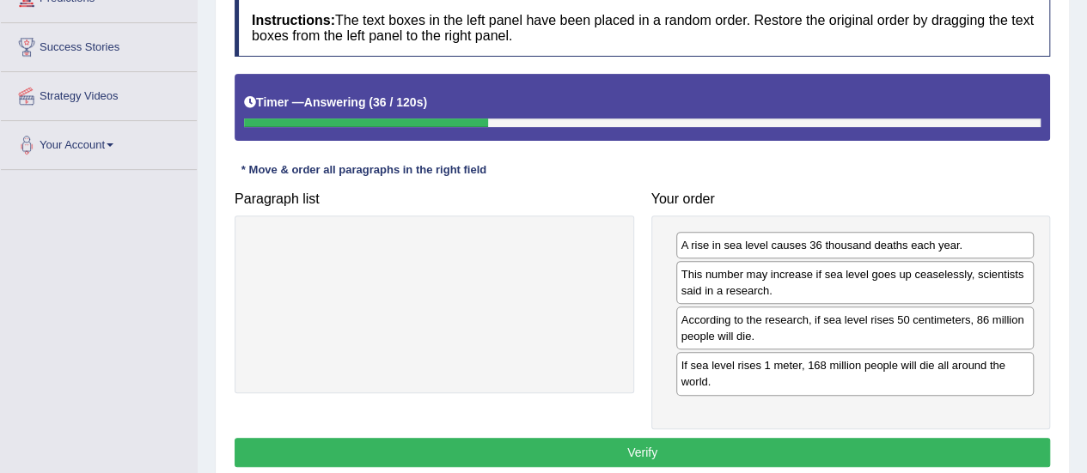
drag, startPoint x: 600, startPoint y: 447, endPoint x: 582, endPoint y: 439, distance: 19.6
click at [600, 446] on button "Verify" at bounding box center [641, 452] width 815 height 29
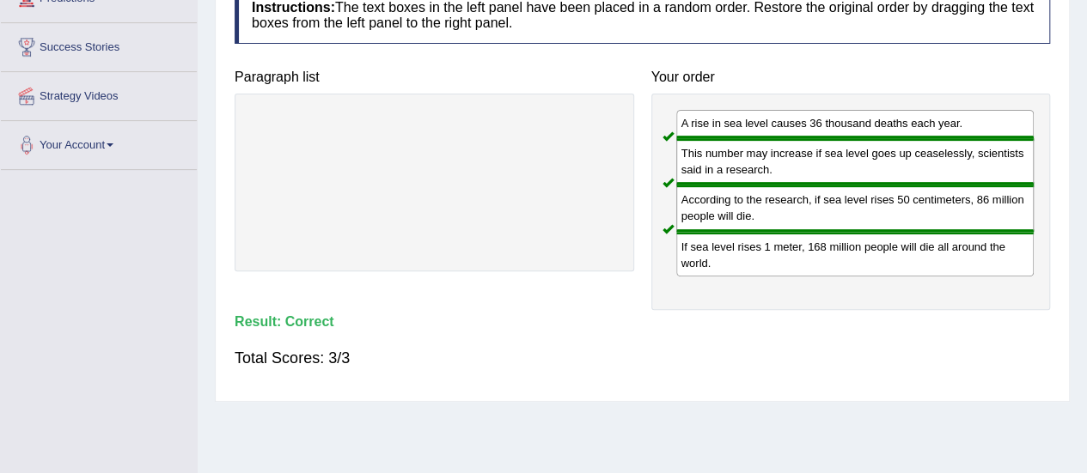
scroll to position [0, 0]
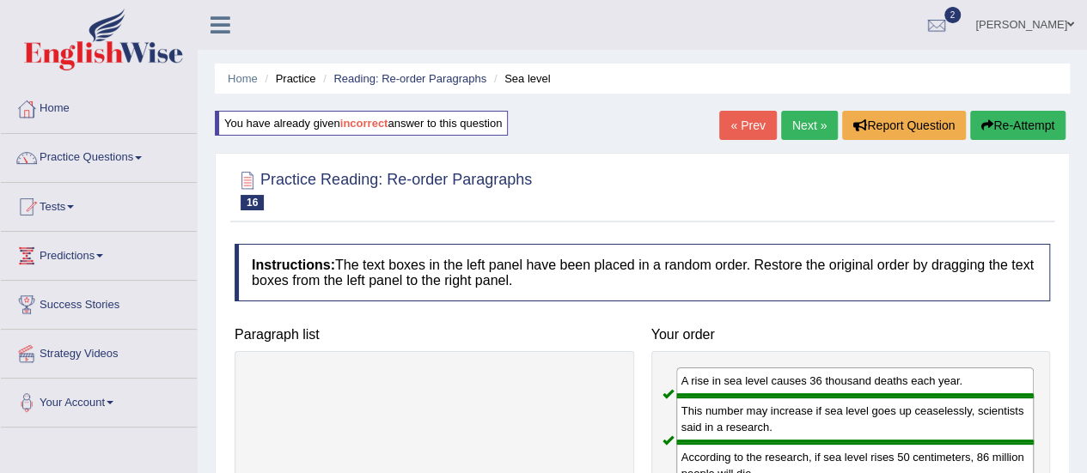
click at [818, 127] on link "Next »" at bounding box center [809, 125] width 57 height 29
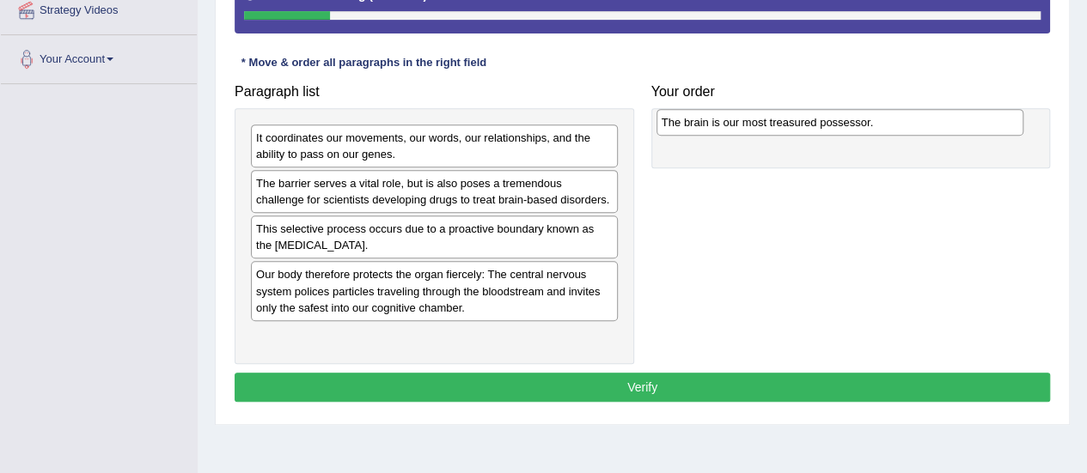
drag, startPoint x: 306, startPoint y: 135, endPoint x: 711, endPoint y: 120, distance: 405.7
click at [711, 120] on div "The brain is our most treasured possessor." at bounding box center [839, 122] width 367 height 26
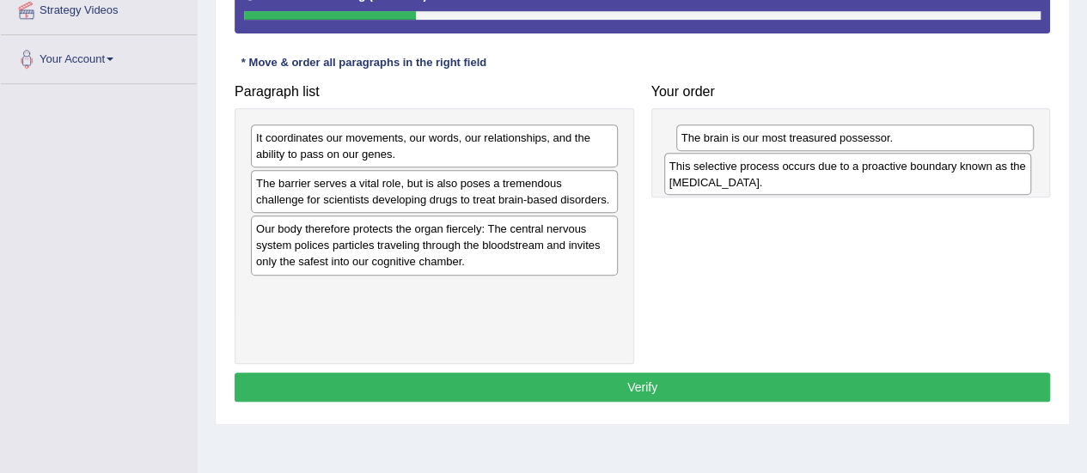
drag, startPoint x: 300, startPoint y: 236, endPoint x: 713, endPoint y: 174, distance: 417.8
click at [713, 174] on div "This selective process occurs due to a proactive boundary known as the [MEDICAL…" at bounding box center [847, 174] width 367 height 43
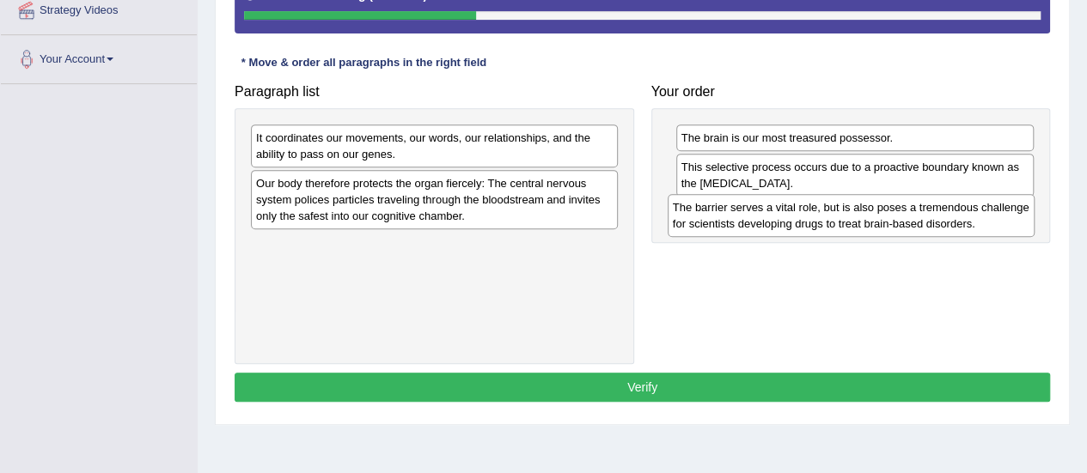
drag, startPoint x: 305, startPoint y: 193, endPoint x: 716, endPoint y: 219, distance: 411.4
click at [716, 219] on div "The barrier serves a vital role, but is also poses a tremendous challenge for s…" at bounding box center [850, 215] width 367 height 43
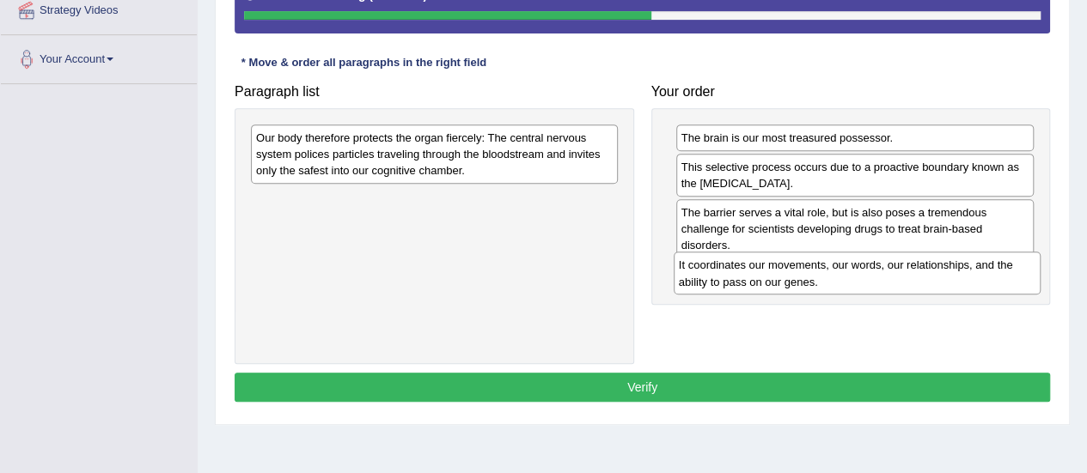
drag, startPoint x: 324, startPoint y: 143, endPoint x: 746, endPoint y: 271, distance: 441.6
click at [746, 271] on div "It coordinates our movements, our words, our relationships, and the ability to …" at bounding box center [856, 273] width 367 height 43
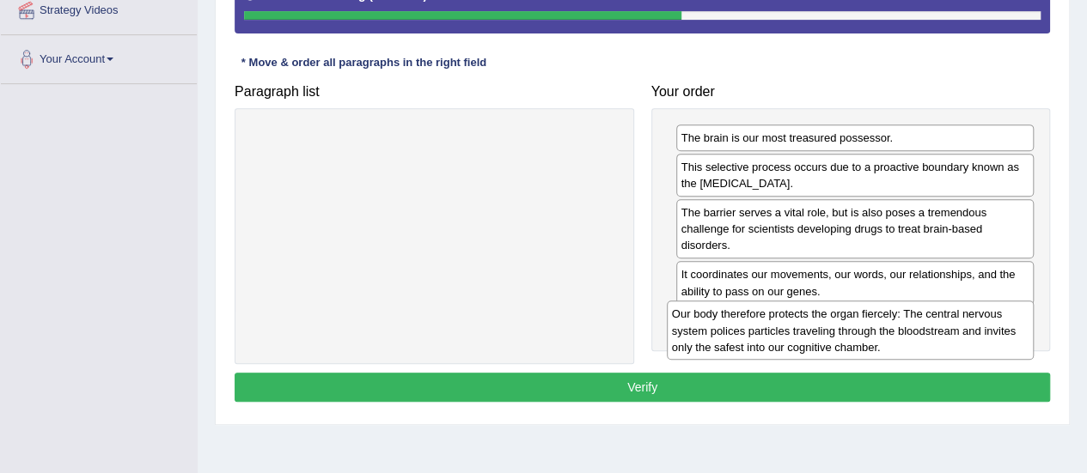
drag, startPoint x: 350, startPoint y: 167, endPoint x: 766, endPoint y: 344, distance: 451.8
click at [766, 344] on div "Our body therefore protects the organ fiercely: The central nervous system poli…" at bounding box center [850, 330] width 367 height 59
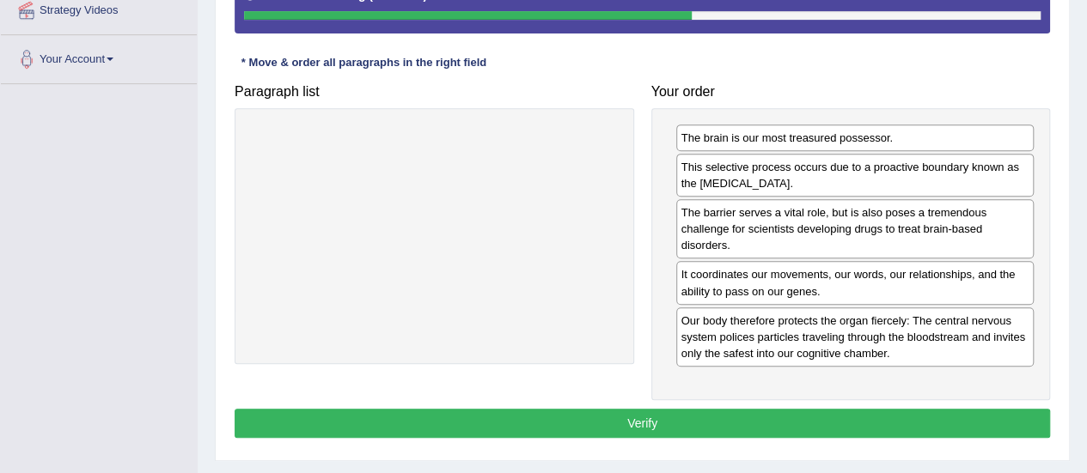
click at [604, 420] on button "Verify" at bounding box center [641, 423] width 815 height 29
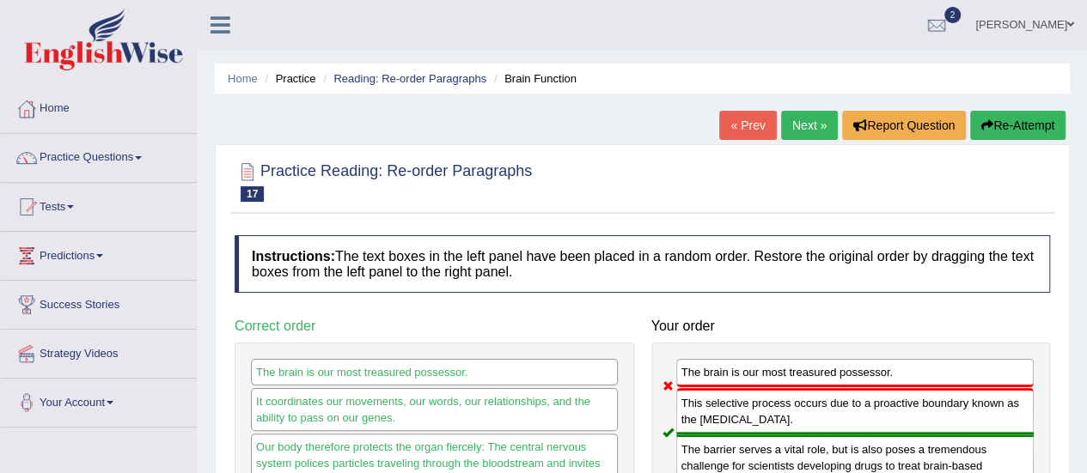
click at [997, 123] on button "Re-Attempt" at bounding box center [1017, 125] width 95 height 29
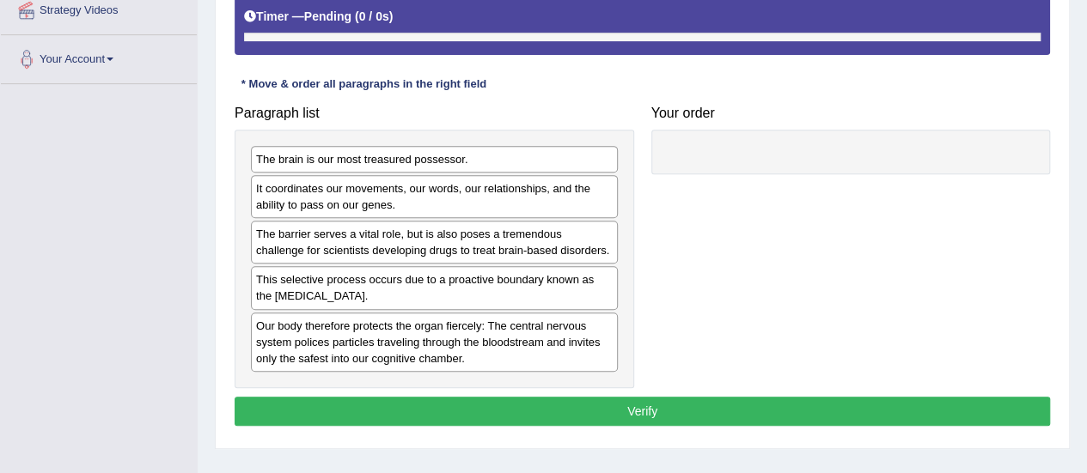
scroll to position [344, 0]
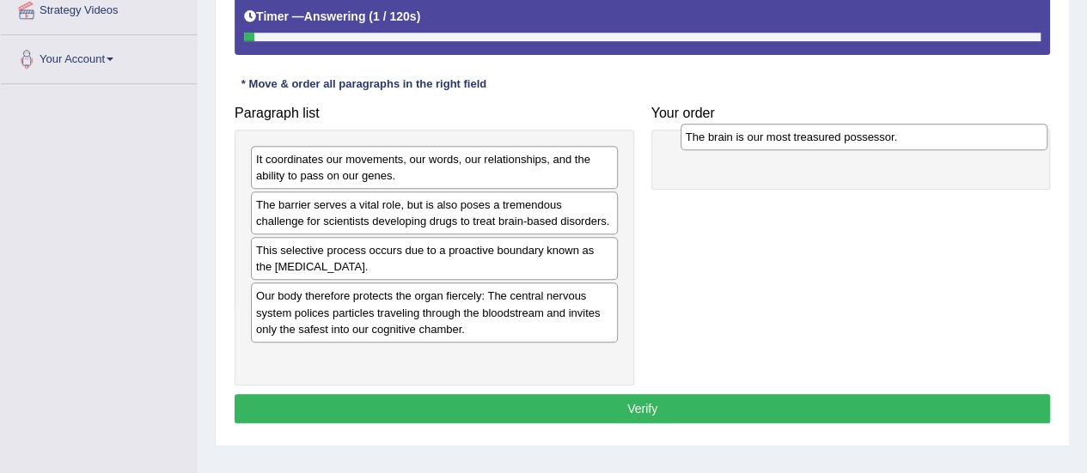
drag, startPoint x: 345, startPoint y: 154, endPoint x: 675, endPoint y: 137, distance: 330.3
click at [719, 132] on div "The brain is our most treasured possessor." at bounding box center [863, 137] width 367 height 26
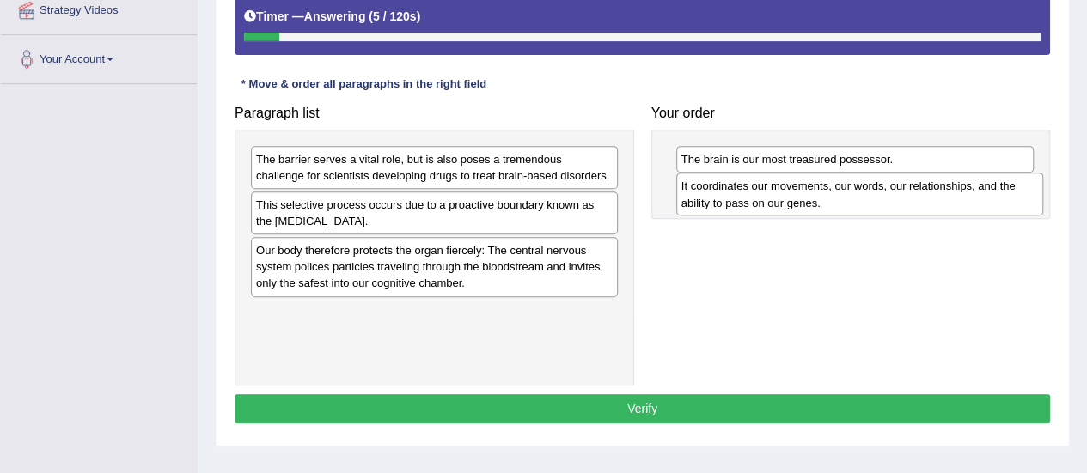
drag, startPoint x: 354, startPoint y: 165, endPoint x: 783, endPoint y: 185, distance: 429.9
click at [782, 187] on div "It coordinates our movements, our words, our relationships, and the ability to …" at bounding box center [859, 194] width 367 height 43
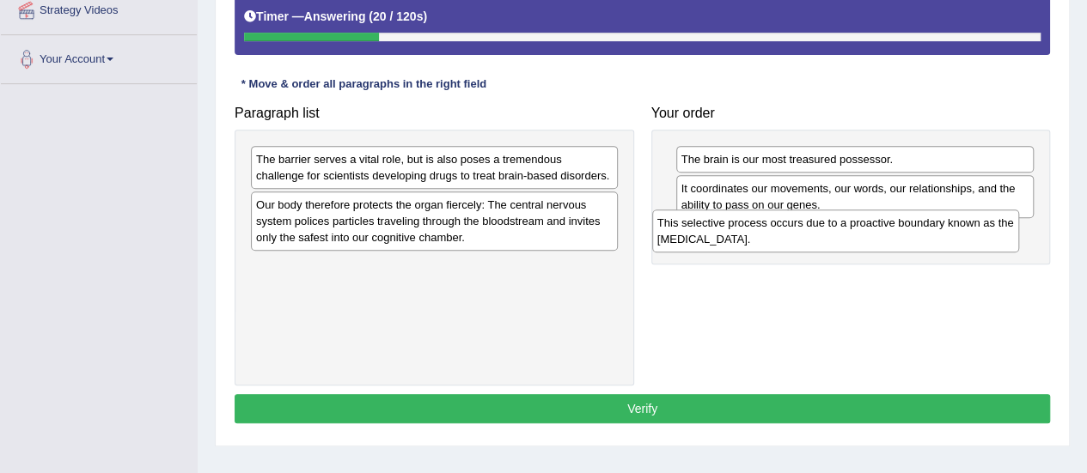
drag, startPoint x: 295, startPoint y: 205, endPoint x: 697, endPoint y: 224, distance: 401.6
click at [697, 224] on div "This selective process occurs due to a proactive boundary known as the blood-br…" at bounding box center [835, 231] width 367 height 43
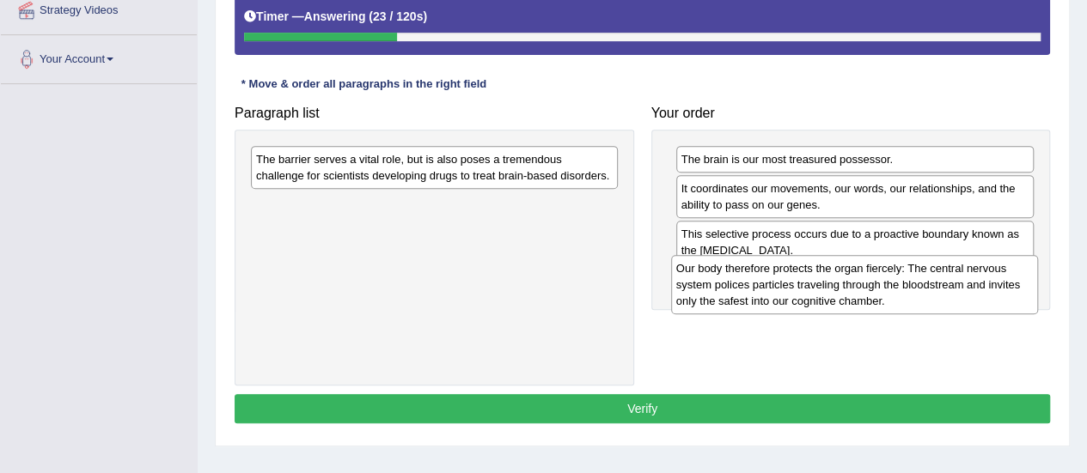
drag, startPoint x: 324, startPoint y: 214, endPoint x: 744, endPoint y: 271, distance: 423.8
click at [744, 274] on div "Our body therefore protects the organ fiercely: The central nervous system poli…" at bounding box center [854, 284] width 367 height 59
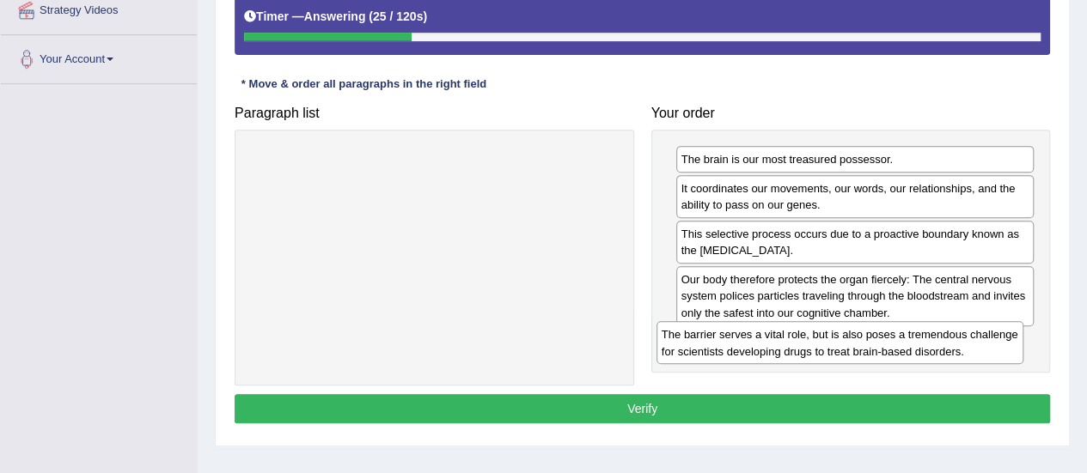
drag, startPoint x: 409, startPoint y: 172, endPoint x: 814, endPoint y: 347, distance: 441.7
click at [814, 347] on div "The barrier serves a vital role, but is also poses a tremendous challenge for s…" at bounding box center [839, 342] width 367 height 43
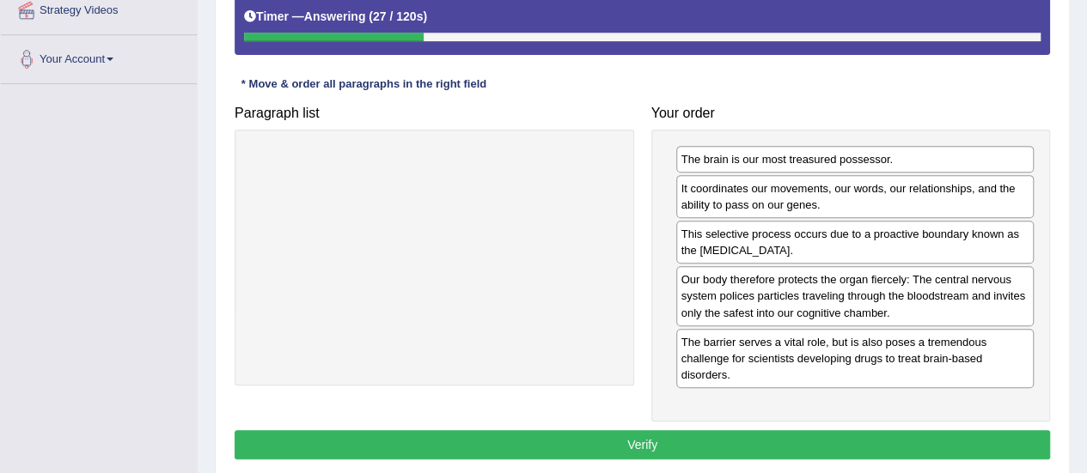
click at [648, 432] on button "Verify" at bounding box center [641, 444] width 815 height 29
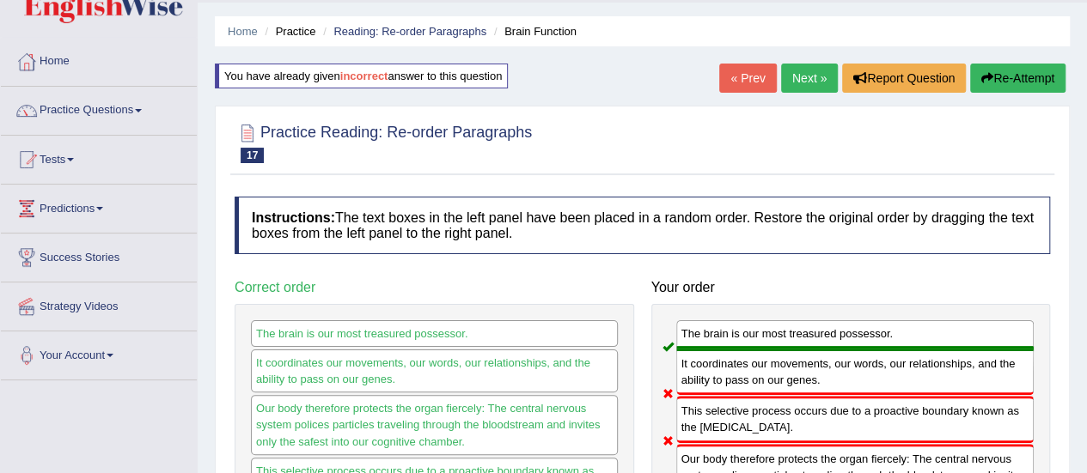
scroll to position [0, 0]
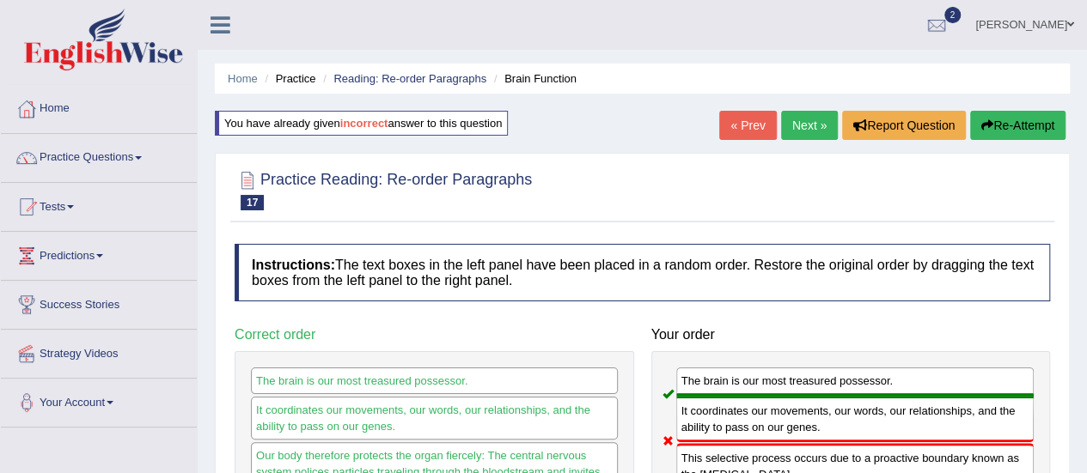
click at [990, 121] on button "Re-Attempt" at bounding box center [1017, 125] width 95 height 29
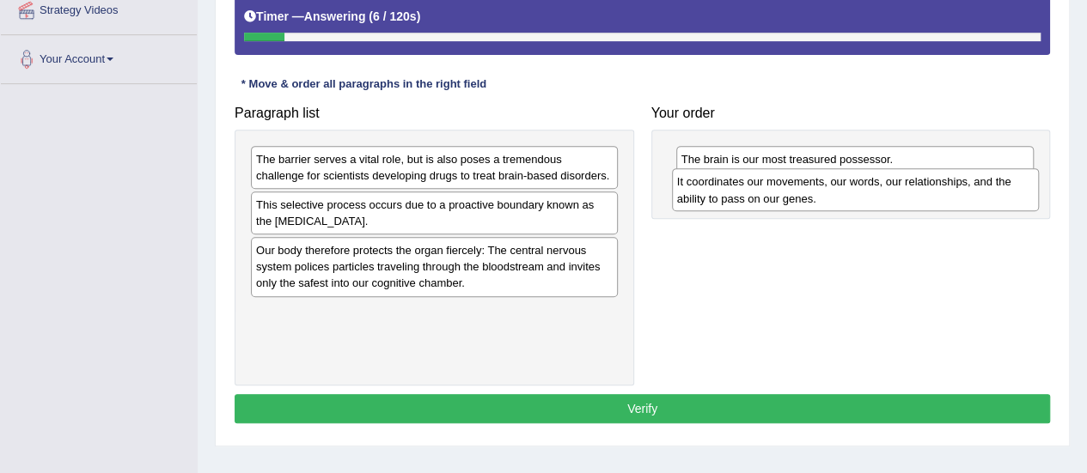
drag, startPoint x: 308, startPoint y: 166, endPoint x: 728, endPoint y: 186, distance: 421.4
click at [728, 188] on div "It coordinates our movements, our words, our relationships, and the ability to …" at bounding box center [855, 189] width 367 height 43
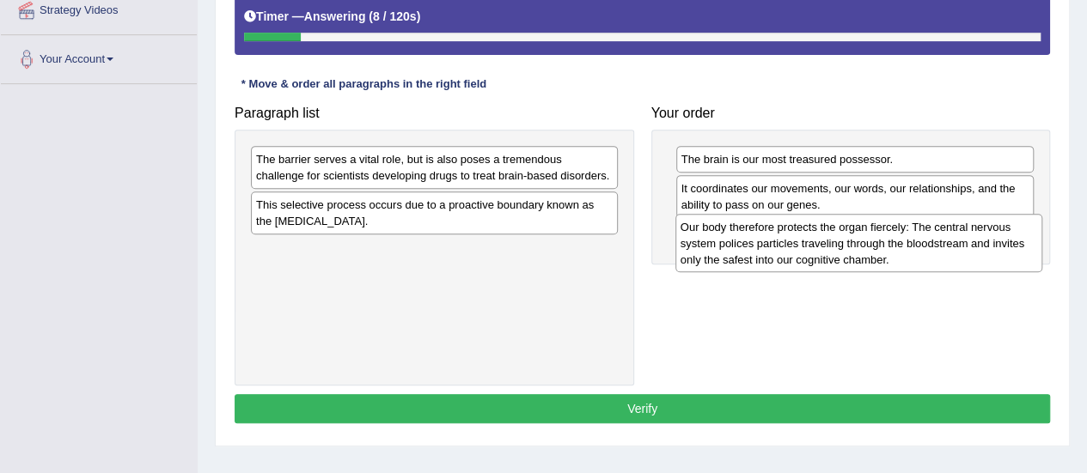
drag, startPoint x: 314, startPoint y: 264, endPoint x: 737, endPoint y: 235, distance: 423.6
click at [739, 238] on div "Our body therefore protects the organ fiercely: The central nervous system poli…" at bounding box center [858, 243] width 367 height 59
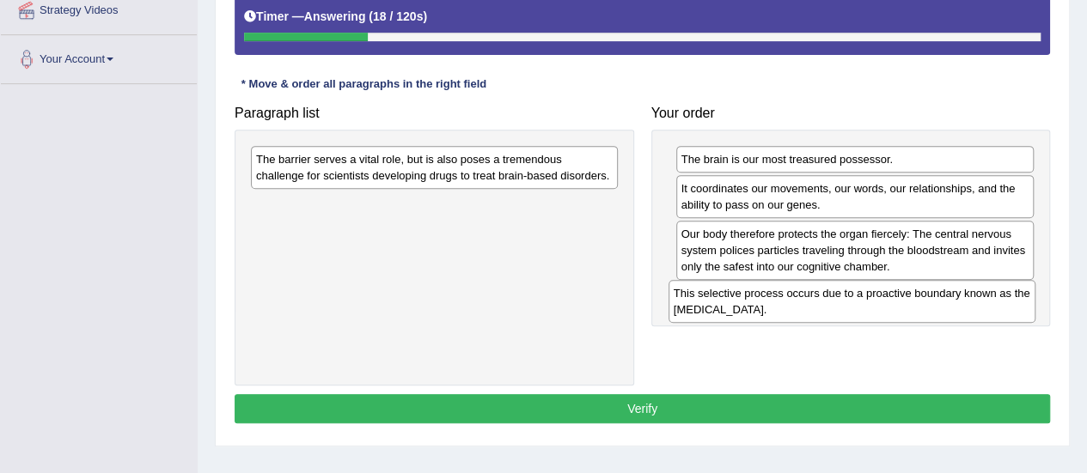
drag, startPoint x: 304, startPoint y: 216, endPoint x: 722, endPoint y: 305, distance: 426.9
click at [722, 305] on div "This selective process occurs due to a proactive boundary known as the [MEDICAL…" at bounding box center [851, 301] width 367 height 43
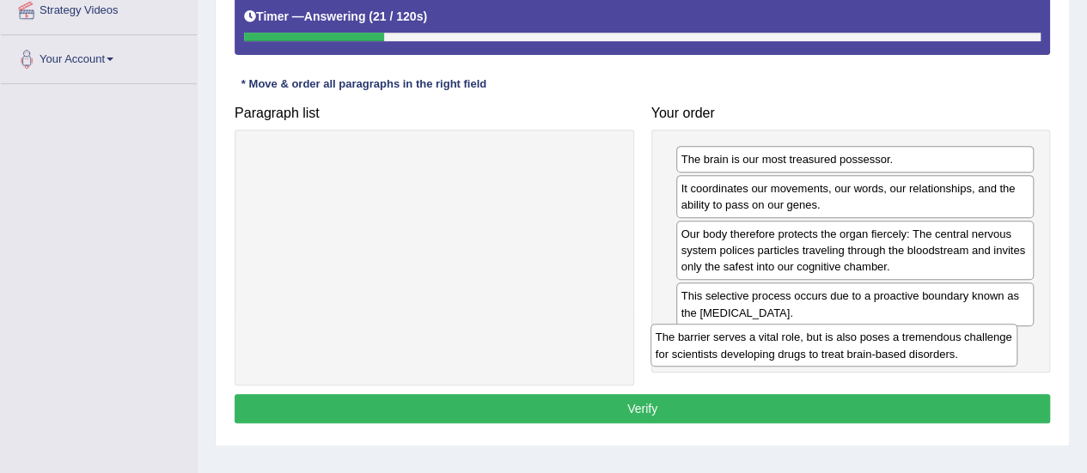
drag, startPoint x: 409, startPoint y: 164, endPoint x: 812, endPoint y: 339, distance: 439.3
click at [812, 341] on div "The barrier serves a vital role, but is also poses a tremendous challenge for s…" at bounding box center [833, 345] width 367 height 43
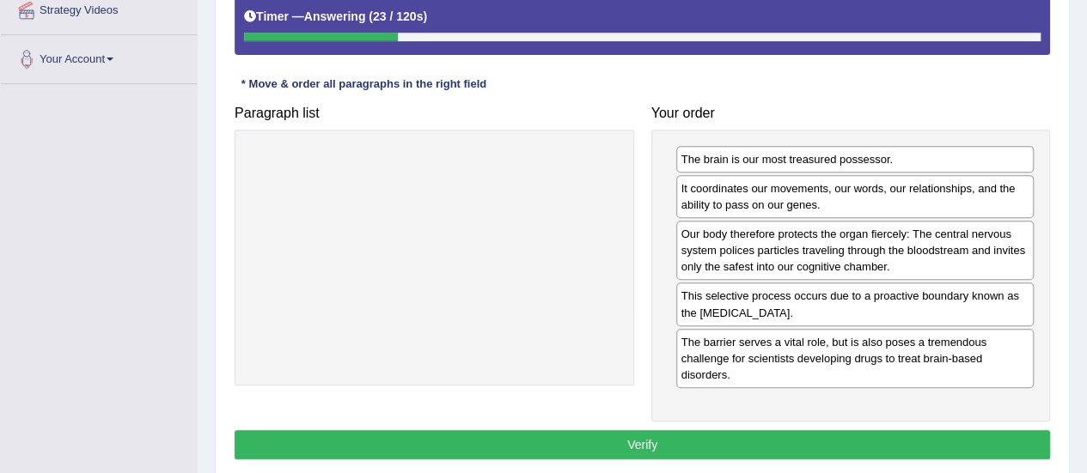
click at [630, 430] on button "Verify" at bounding box center [641, 444] width 815 height 29
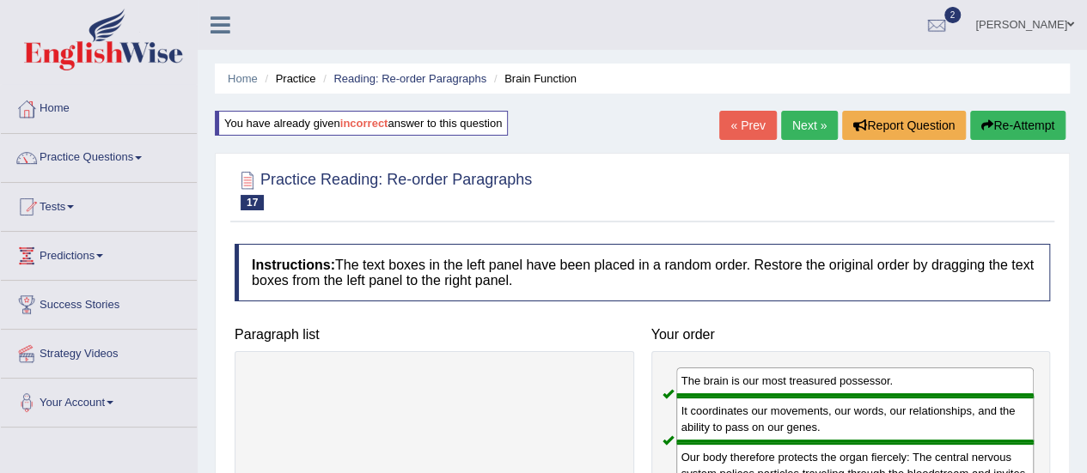
click at [815, 129] on link "Next »" at bounding box center [809, 125] width 57 height 29
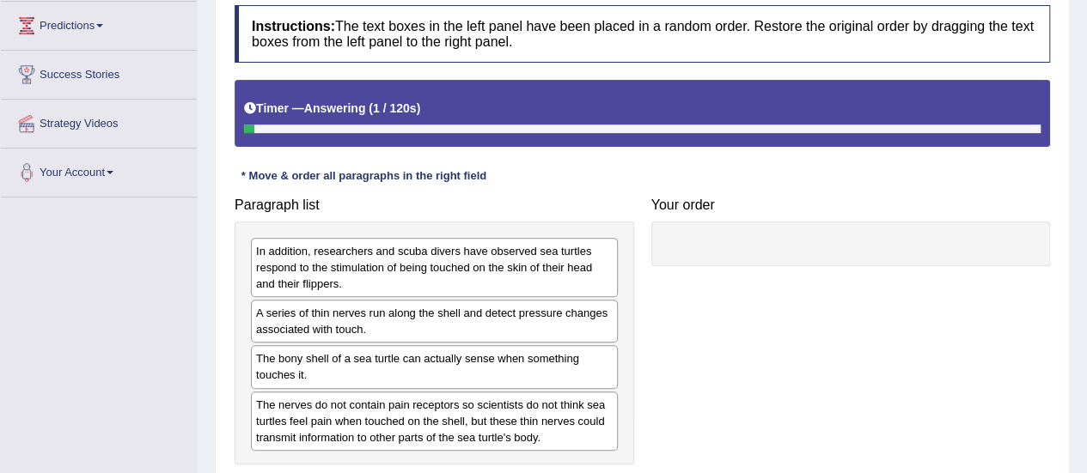
scroll to position [258, 0]
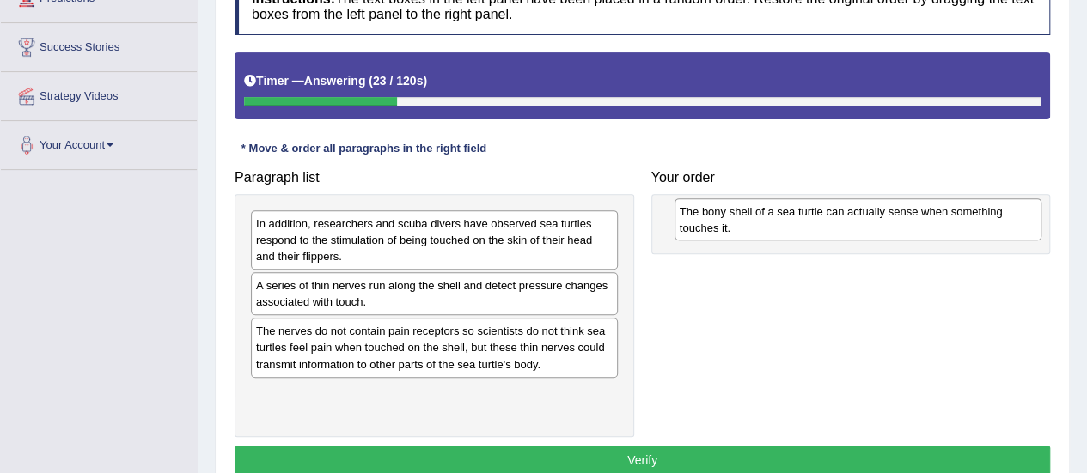
drag, startPoint x: 294, startPoint y: 343, endPoint x: 711, endPoint y: 225, distance: 433.7
click at [711, 225] on div "The bony shell of a sea turtle can actually sense when something touches it." at bounding box center [857, 219] width 367 height 43
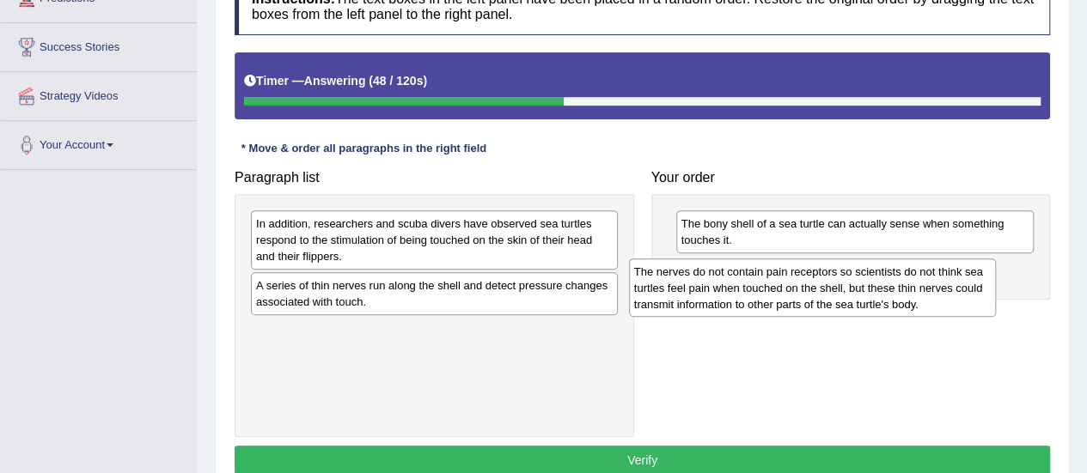
drag, startPoint x: 363, startPoint y: 351, endPoint x: 741, endPoint y: 293, distance: 382.4
click at [741, 293] on div "The nerves do not contain pain receptors so scientists do not think sea turtles…" at bounding box center [812, 288] width 367 height 59
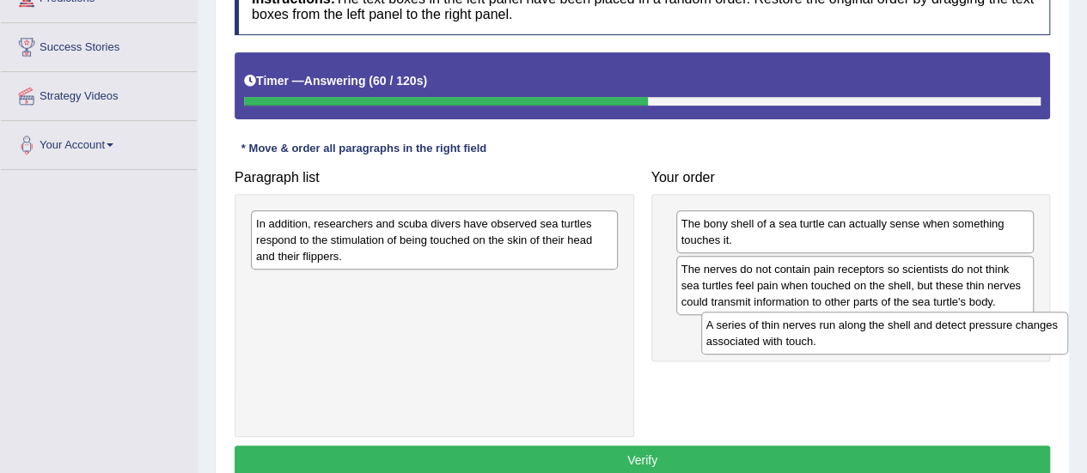
drag, startPoint x: 352, startPoint y: 289, endPoint x: 796, endPoint y: 327, distance: 445.8
click at [803, 329] on div "A series of thin nerves run along the shell and detect pressure changes associa…" at bounding box center [884, 333] width 367 height 43
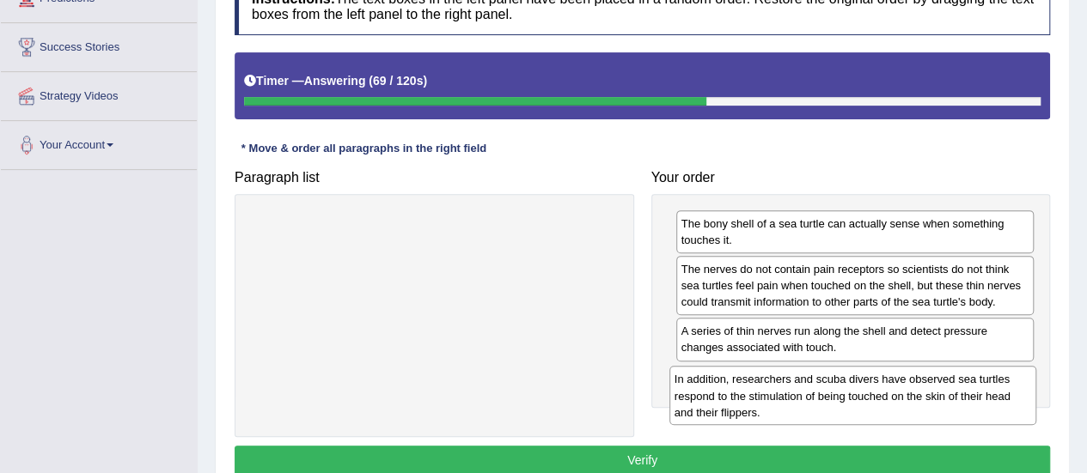
drag, startPoint x: 390, startPoint y: 228, endPoint x: 805, endPoint y: 377, distance: 441.0
click at [807, 380] on div "In addition, researchers and scuba divers have observed sea turtles respond to …" at bounding box center [852, 395] width 367 height 59
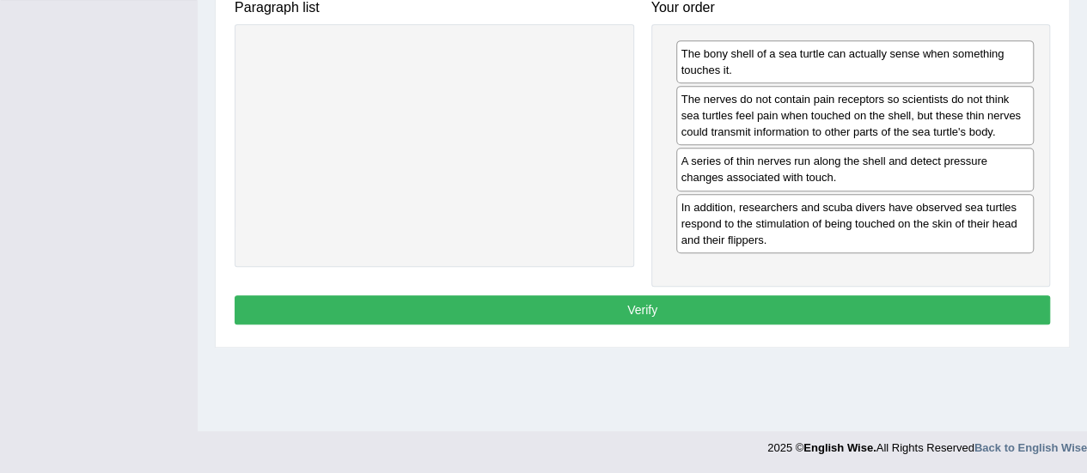
drag, startPoint x: 588, startPoint y: 312, endPoint x: 572, endPoint y: 313, distance: 15.5
click at [587, 311] on button "Verify" at bounding box center [641, 309] width 815 height 29
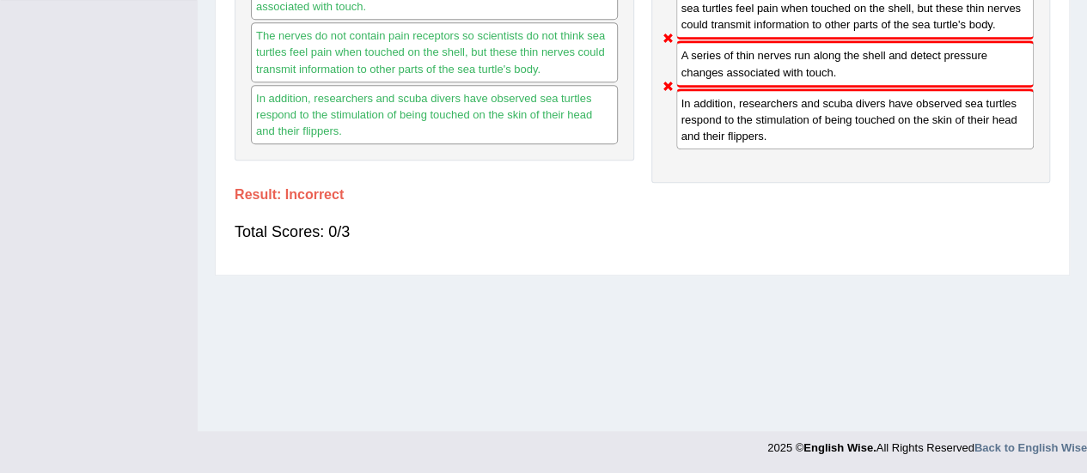
scroll to position [84, 0]
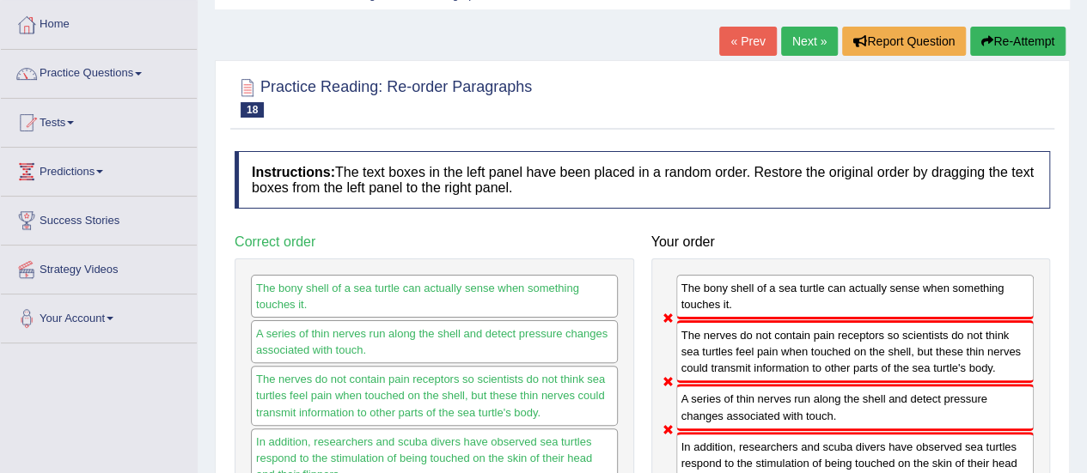
click at [1000, 40] on button "Re-Attempt" at bounding box center [1017, 41] width 95 height 29
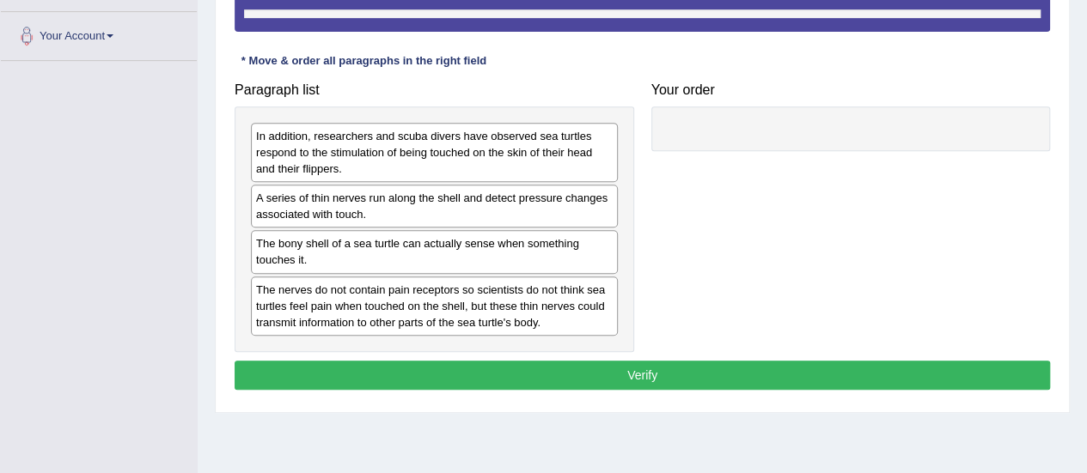
scroll to position [428, 0]
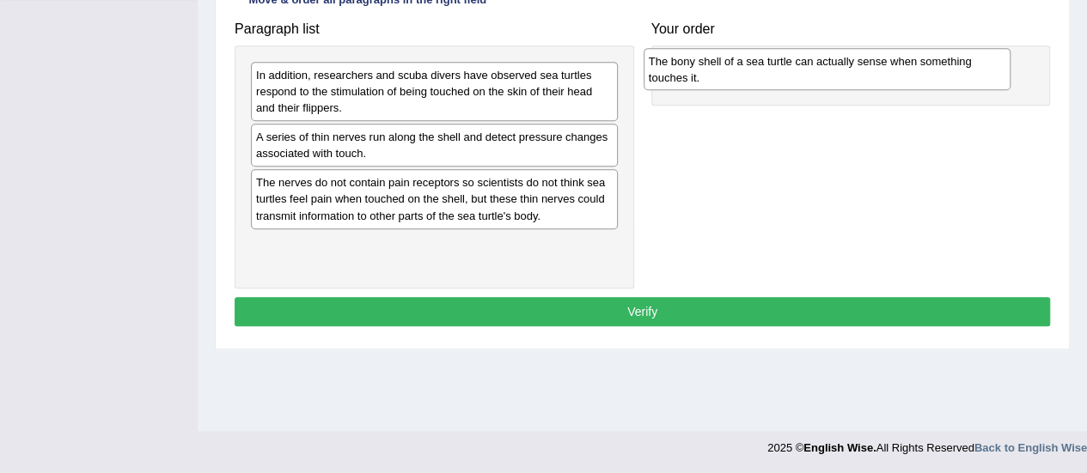
drag, startPoint x: 300, startPoint y: 189, endPoint x: 692, endPoint y: 69, distance: 410.6
click at [692, 69] on div "The bony shell of a sea turtle can actually sense when something touches it." at bounding box center [826, 69] width 367 height 43
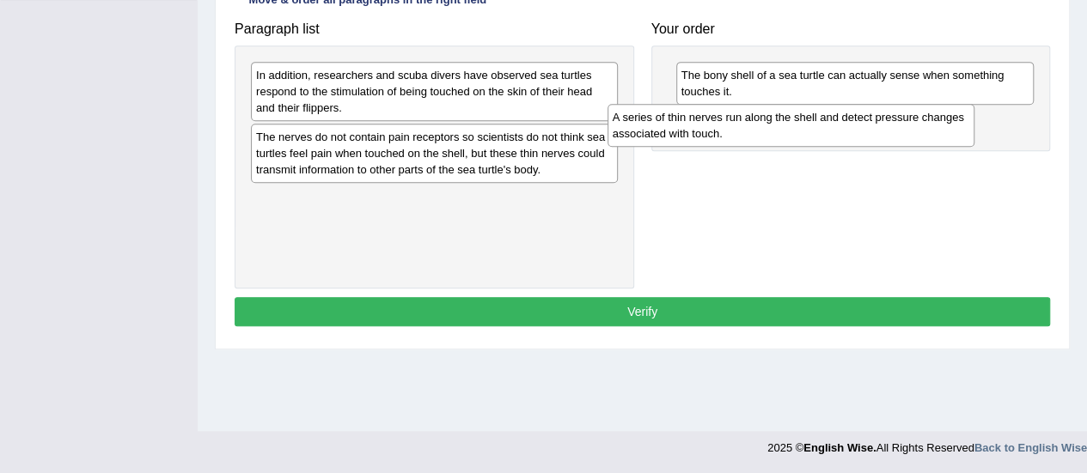
drag, startPoint x: 316, startPoint y: 143, endPoint x: 673, endPoint y: 125, distance: 357.8
click at [673, 125] on div "A series of thin nerves run along the shell and detect pressure changes associa…" at bounding box center [790, 125] width 367 height 43
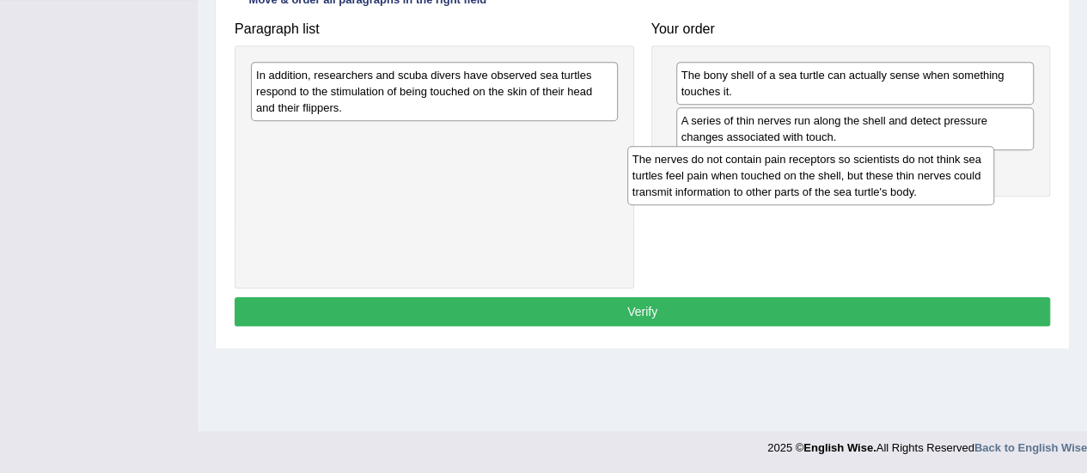
drag, startPoint x: 332, startPoint y: 147, endPoint x: 710, endPoint y: 169, distance: 378.6
click at [710, 169] on div "The nerves do not contain pain receptors so scientists do not think sea turtles…" at bounding box center [810, 175] width 367 height 59
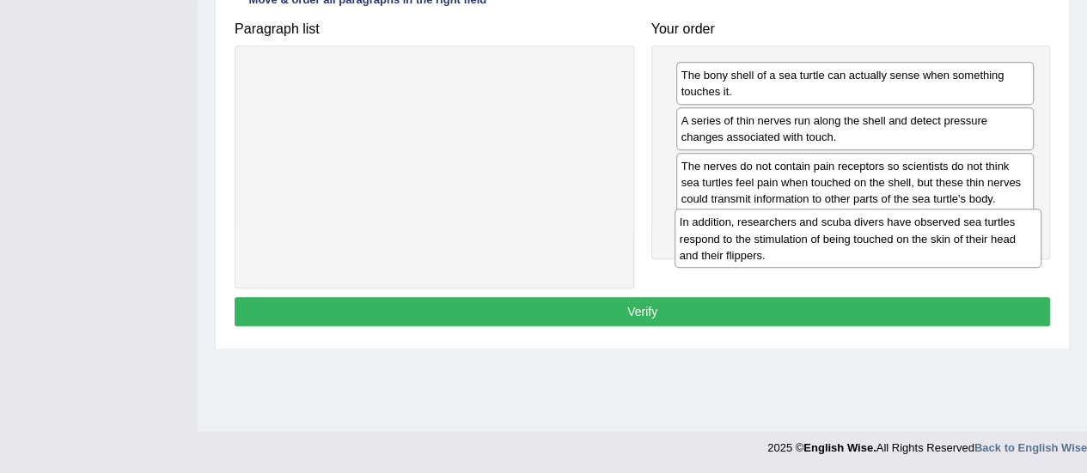
drag, startPoint x: 441, startPoint y: 86, endPoint x: 864, endPoint y: 234, distance: 448.8
click at [864, 234] on div "In addition, researchers and scuba divers have observed sea turtles respond to …" at bounding box center [857, 238] width 367 height 59
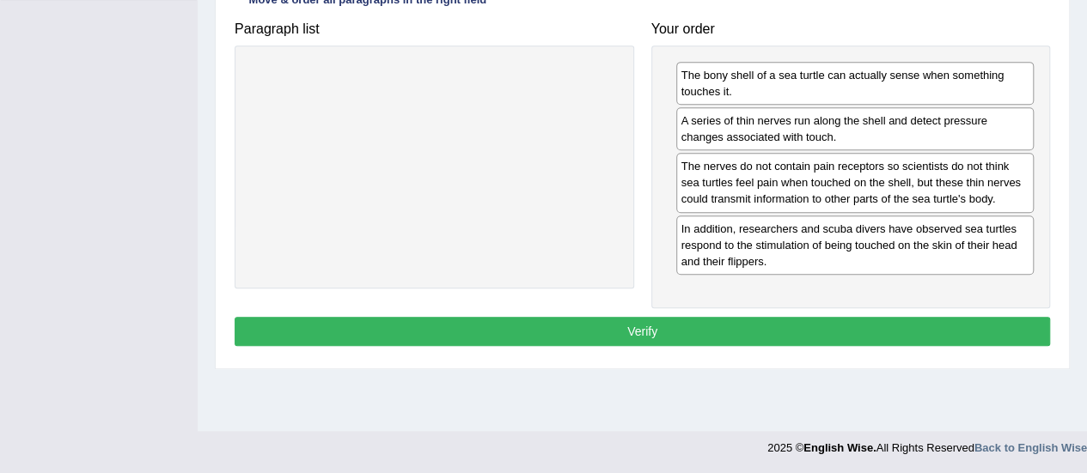
click at [649, 323] on button "Verify" at bounding box center [641, 331] width 815 height 29
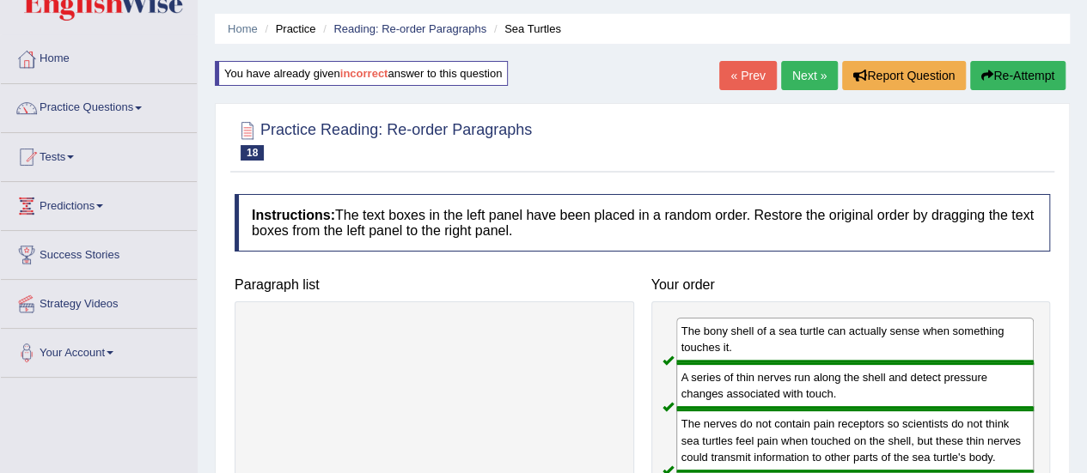
scroll to position [50, 0]
click at [807, 75] on link "Next »" at bounding box center [809, 75] width 57 height 29
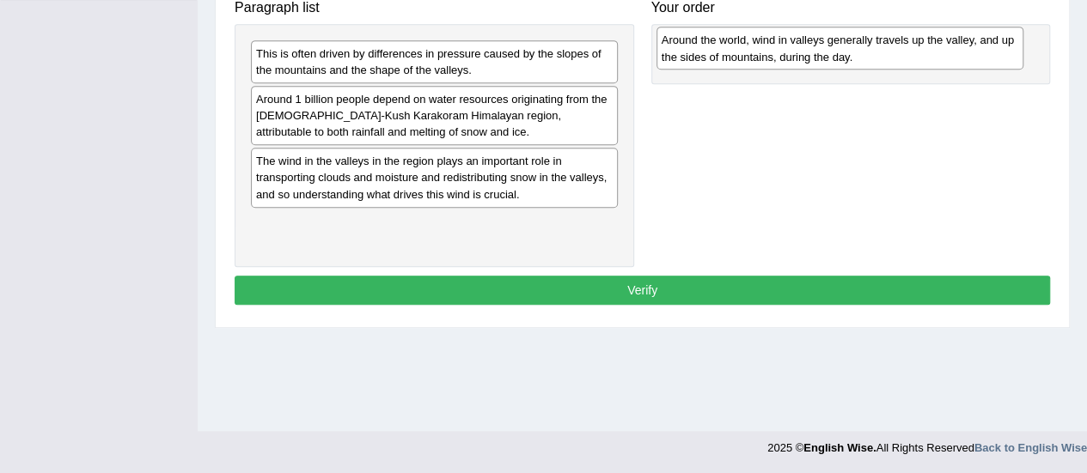
drag, startPoint x: 426, startPoint y: 64, endPoint x: 831, endPoint y: 52, distance: 405.6
click at [831, 52] on div "Around the world, wind in valleys generally travels up the valley, and up the s…" at bounding box center [839, 48] width 367 height 43
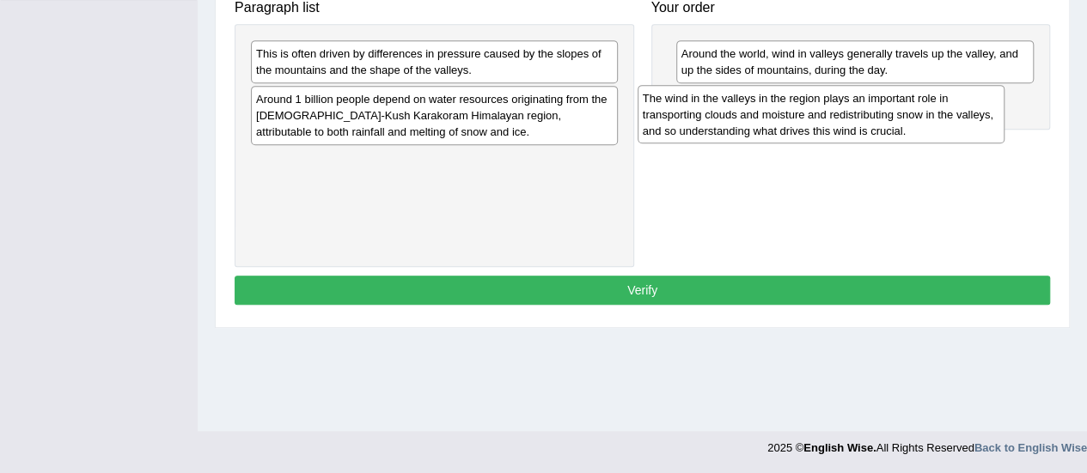
drag, startPoint x: 335, startPoint y: 176, endPoint x: 722, endPoint y: 114, distance: 391.5
click at [722, 114] on div "The wind in the valleys in the region plays an important role in transporting c…" at bounding box center [820, 114] width 367 height 59
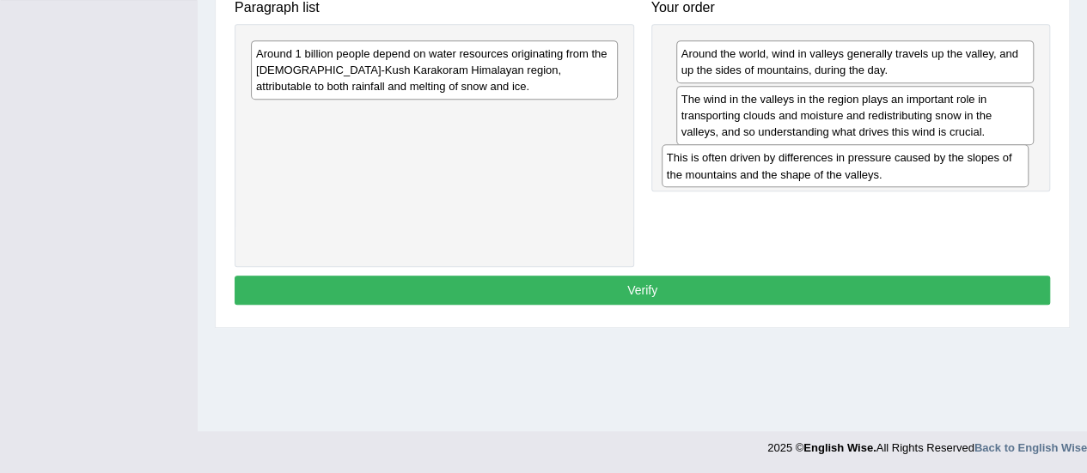
drag, startPoint x: 466, startPoint y: 59, endPoint x: 864, endPoint y: 159, distance: 410.8
click at [864, 159] on div "This is often driven by differences in pressure caused by the slopes of the mou…" at bounding box center [844, 165] width 367 height 43
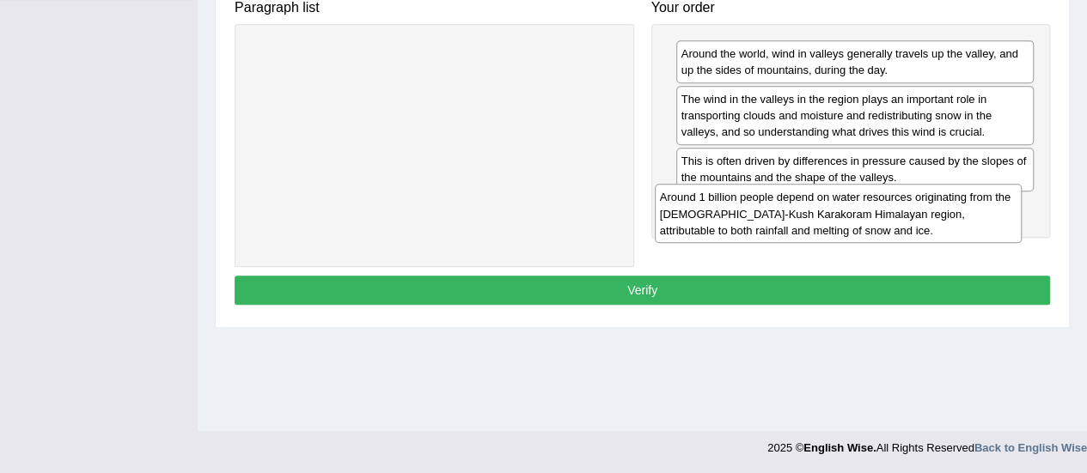
drag, startPoint x: 450, startPoint y: 78, endPoint x: 855, endPoint y: 222, distance: 429.3
click at [855, 222] on div "Around 1 billion people depend on water resources originating from the [DEMOGRA…" at bounding box center [838, 213] width 367 height 59
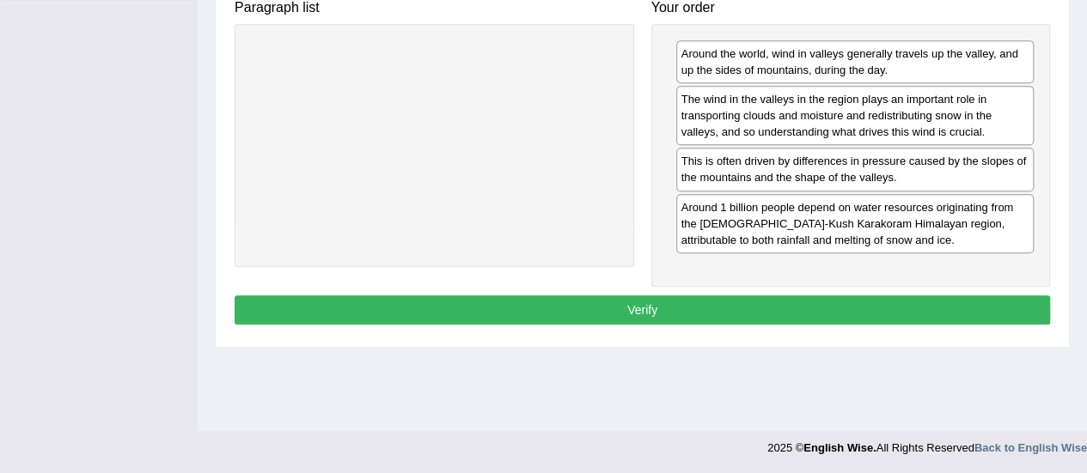
drag, startPoint x: 641, startPoint y: 300, endPoint x: 502, endPoint y: 298, distance: 139.2
click at [639, 300] on button "Verify" at bounding box center [641, 309] width 815 height 29
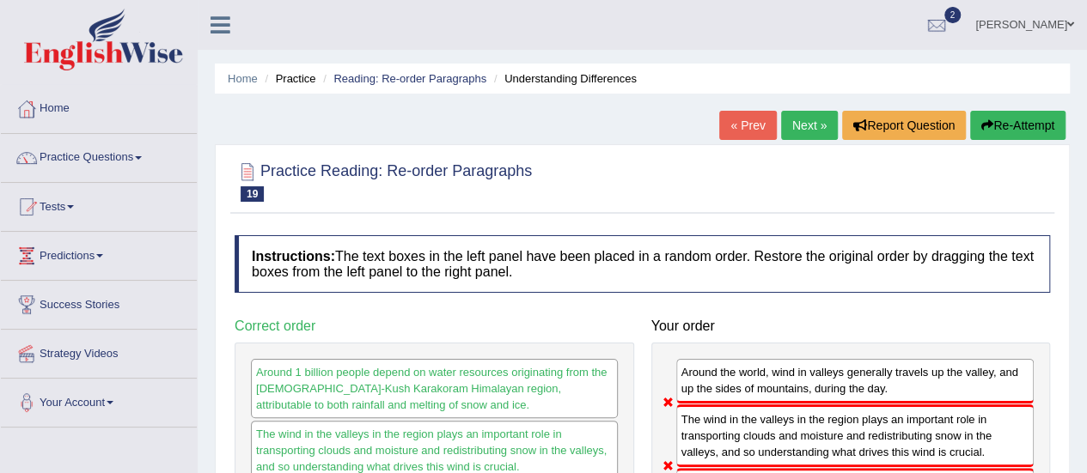
click at [1000, 126] on button "Re-Attempt" at bounding box center [1017, 125] width 95 height 29
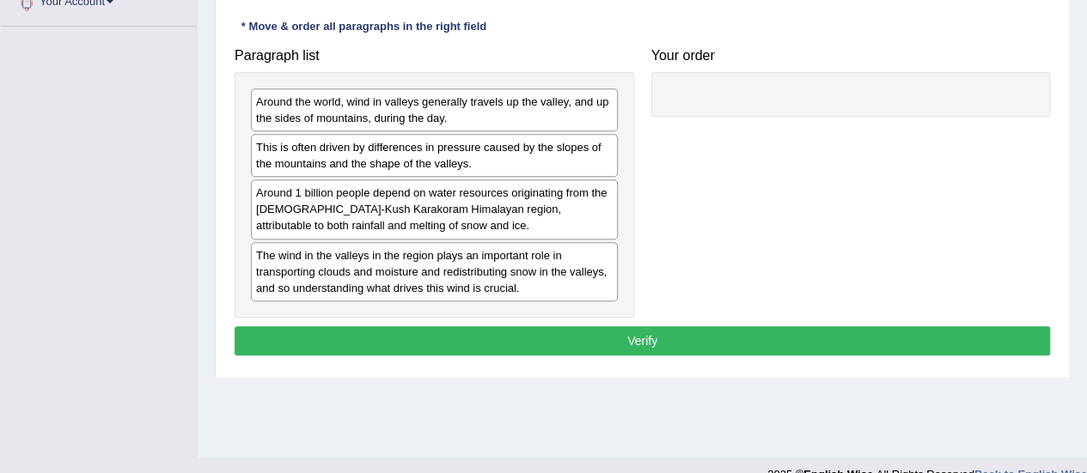
scroll to position [428, 0]
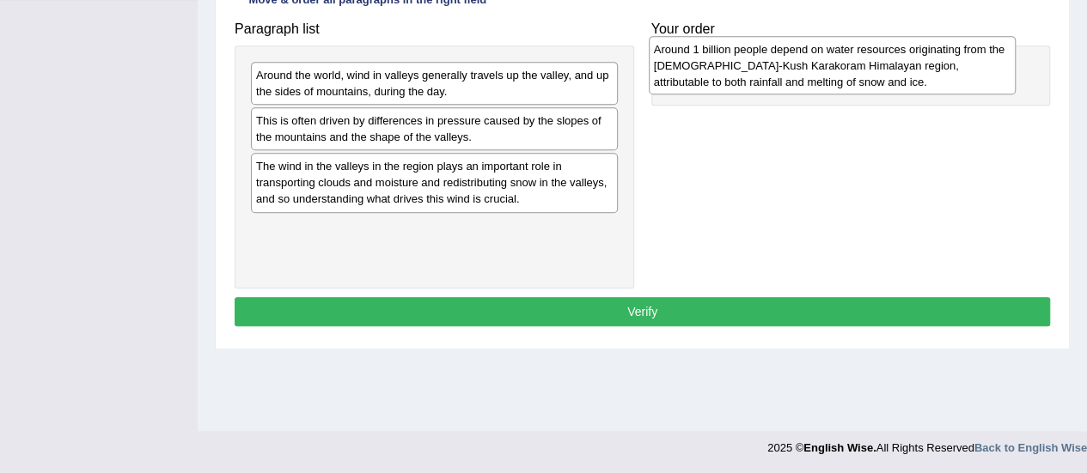
drag, startPoint x: 310, startPoint y: 178, endPoint x: 708, endPoint y: 62, distance: 414.3
click at [708, 62] on div "Around 1 billion people depend on water resources originating from the Hindu-Ku…" at bounding box center [832, 65] width 367 height 59
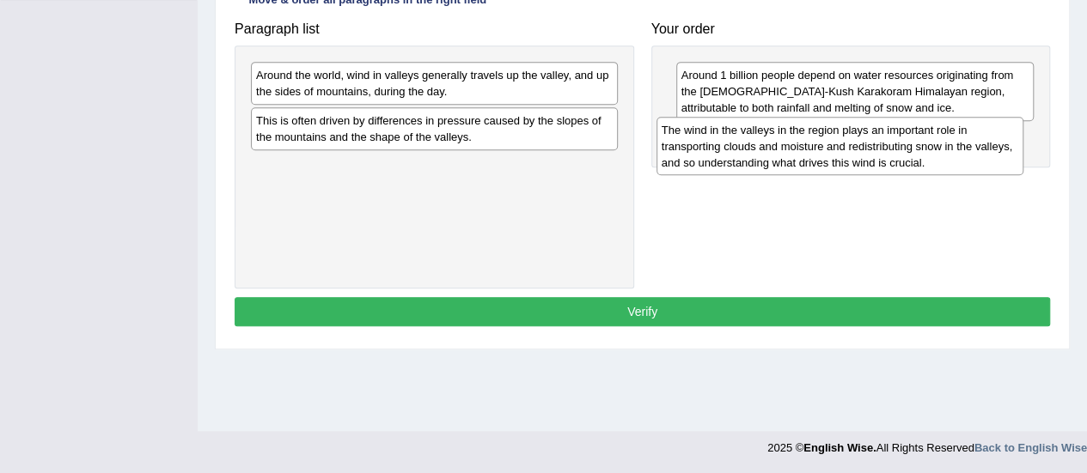
drag, startPoint x: 325, startPoint y: 173, endPoint x: 730, endPoint y: 138, distance: 406.9
click at [730, 138] on div "The wind in the valleys in the region plays an important role in transporting c…" at bounding box center [839, 146] width 367 height 59
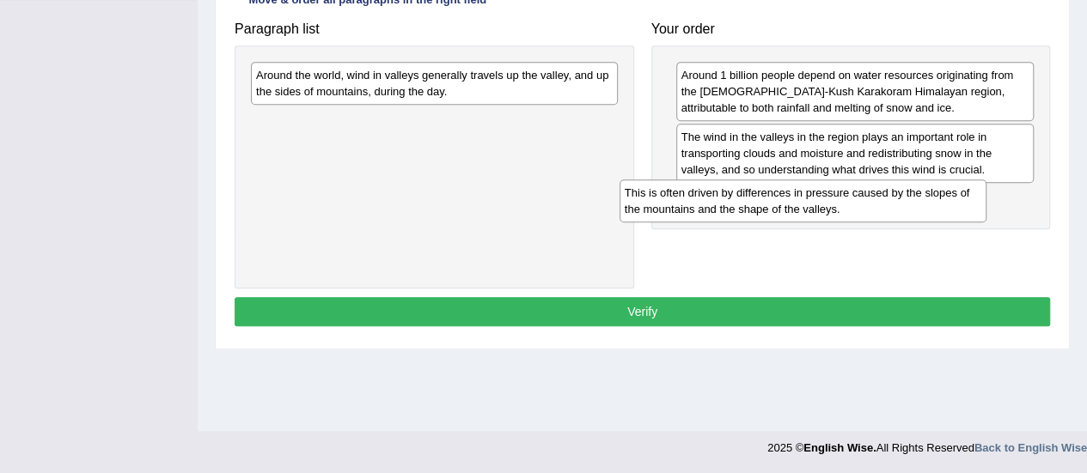
drag, startPoint x: 295, startPoint y: 131, endPoint x: 574, endPoint y: 171, distance: 281.9
click at [664, 203] on div "This is often driven by differences in pressure caused by the slopes of the mou…" at bounding box center [802, 201] width 367 height 43
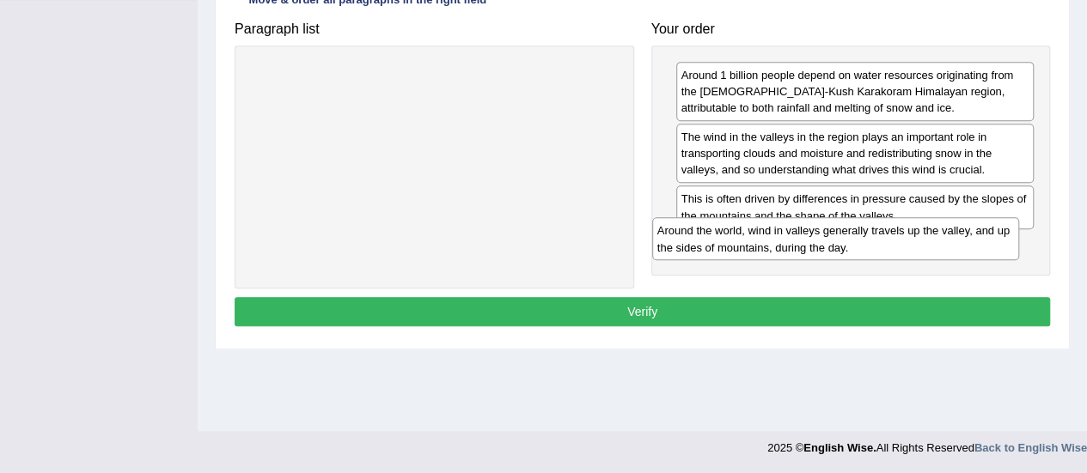
drag, startPoint x: 319, startPoint y: 84, endPoint x: 720, endPoint y: 241, distance: 430.8
click at [720, 241] on div "Around the world, wind in valleys generally travels up the valley, and up the s…" at bounding box center [835, 238] width 367 height 43
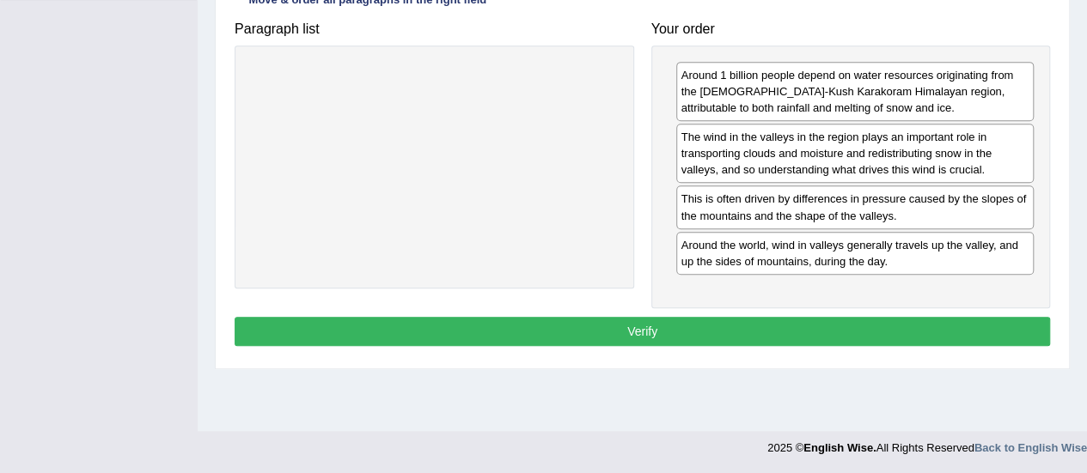
drag, startPoint x: 617, startPoint y: 325, endPoint x: 612, endPoint y: 317, distance: 8.8
click at [617, 324] on button "Verify" at bounding box center [641, 331] width 815 height 29
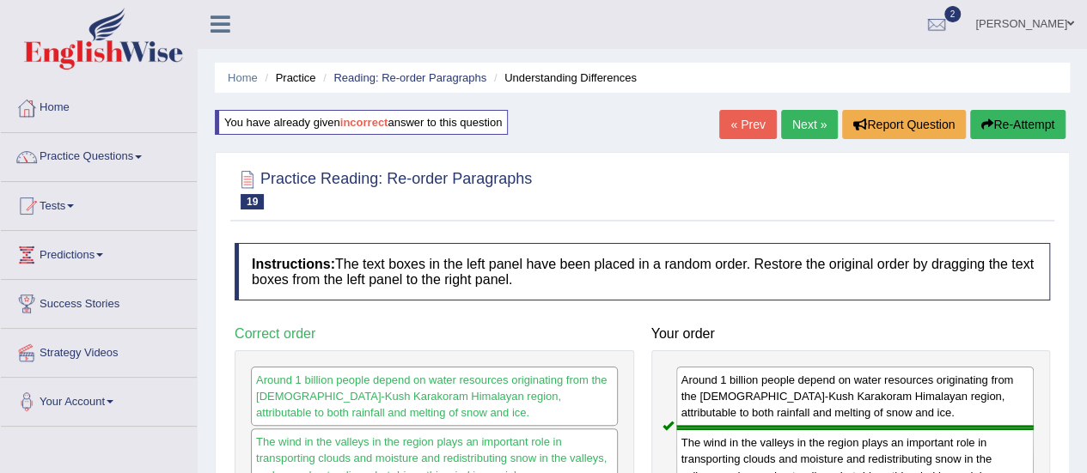
scroll to position [0, 0]
click at [811, 125] on link "Next »" at bounding box center [809, 125] width 57 height 29
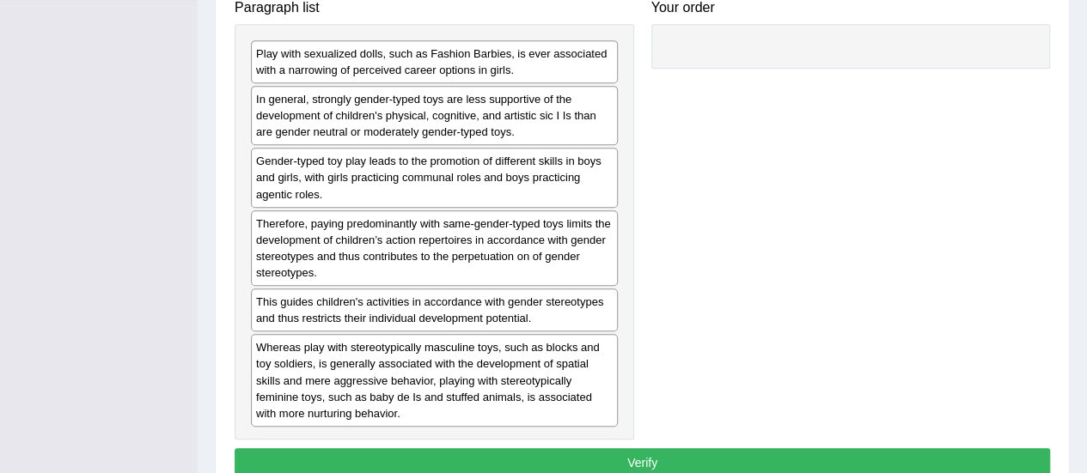
scroll to position [429, 0]
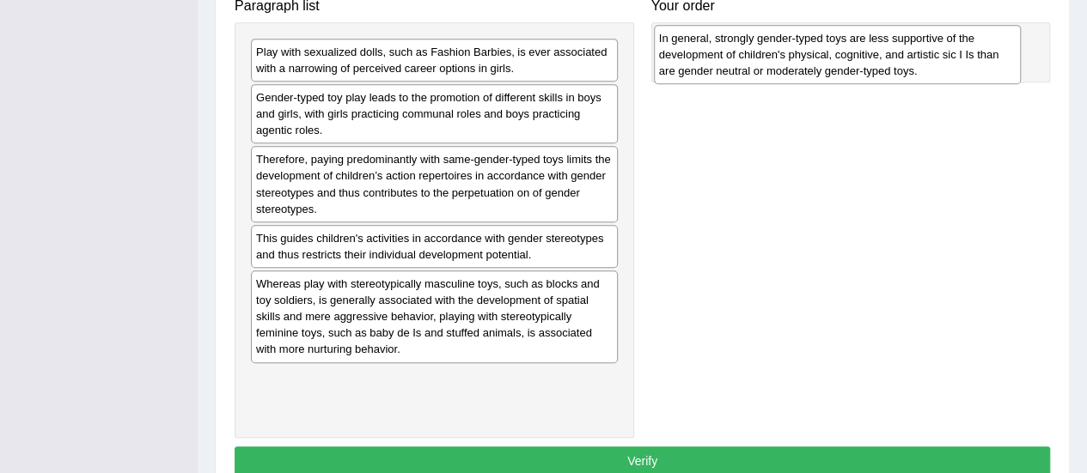
drag, startPoint x: 310, startPoint y: 114, endPoint x: 713, endPoint y: 55, distance: 407.2
click at [713, 56] on div "In general, strongly gender-typed toys are less supportive of the development o…" at bounding box center [837, 54] width 367 height 59
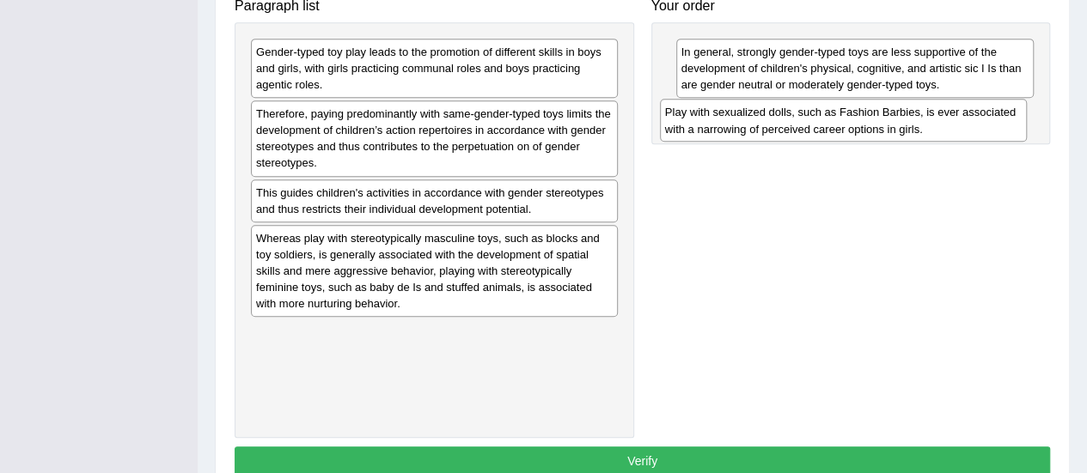
drag, startPoint x: 351, startPoint y: 70, endPoint x: 743, endPoint y: 125, distance: 395.5
click at [743, 125] on div "Play with sexualized dolls, such as Fashion Barbies, is ever associated with a …" at bounding box center [843, 120] width 367 height 43
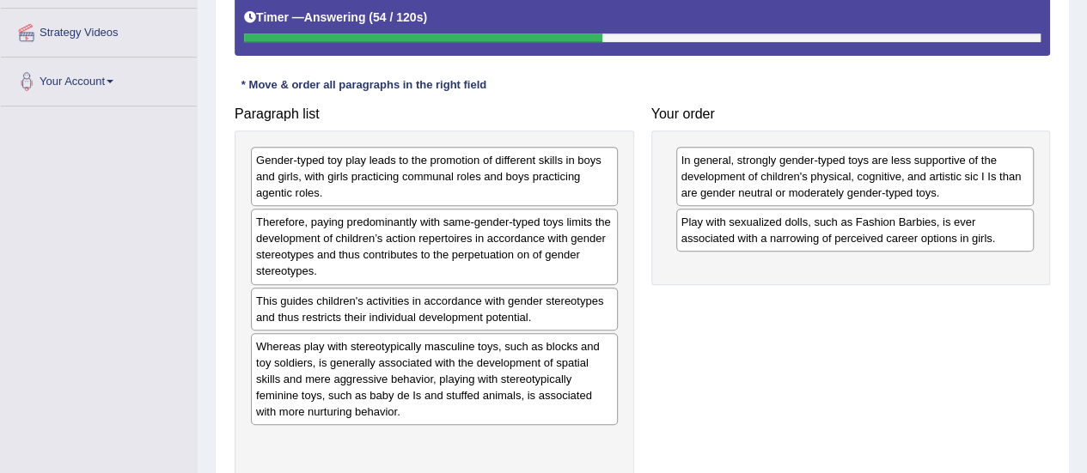
scroll to position [344, 0]
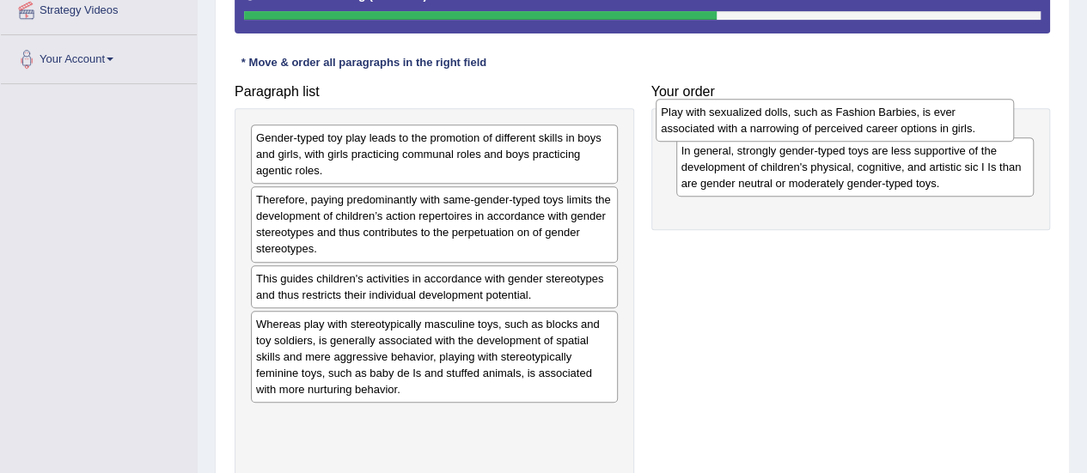
drag, startPoint x: 769, startPoint y: 220, endPoint x: 749, endPoint y: 133, distance: 89.0
click at [749, 133] on div "Play with sexualized dolls, such as Fashion Barbies, is ever associated with a …" at bounding box center [834, 120] width 358 height 43
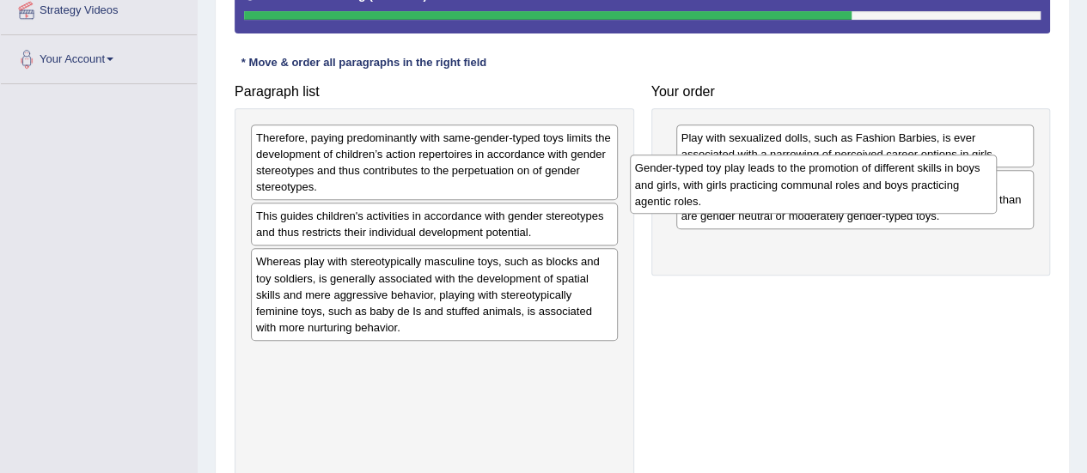
drag, startPoint x: 290, startPoint y: 147, endPoint x: 669, endPoint y: 178, distance: 380.1
click at [669, 178] on div "Gender-typed toy play leads to the promotion of different skills in boys and gi…" at bounding box center [813, 184] width 367 height 59
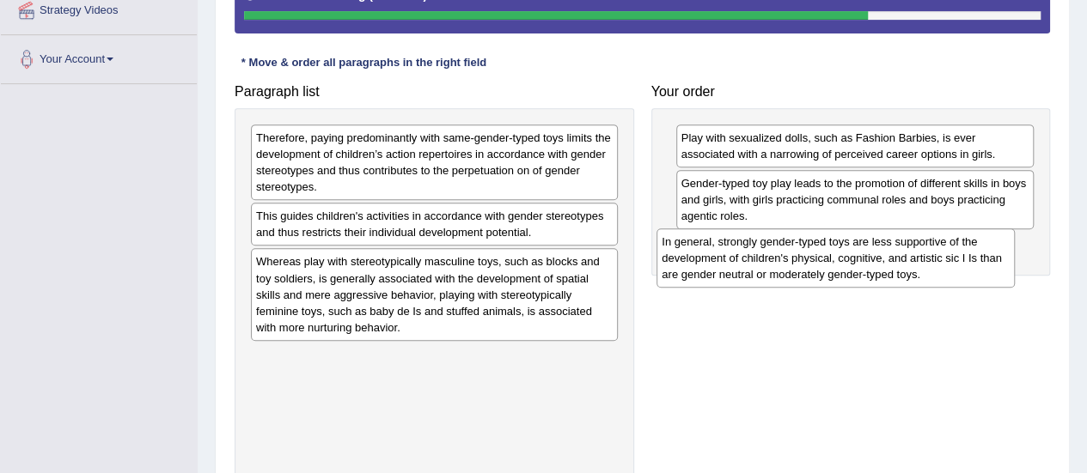
drag, startPoint x: 708, startPoint y: 198, endPoint x: 689, endPoint y: 257, distance: 62.2
click at [689, 257] on div "In general, strongly gender-typed toys are less supportive of the development o…" at bounding box center [835, 257] width 358 height 59
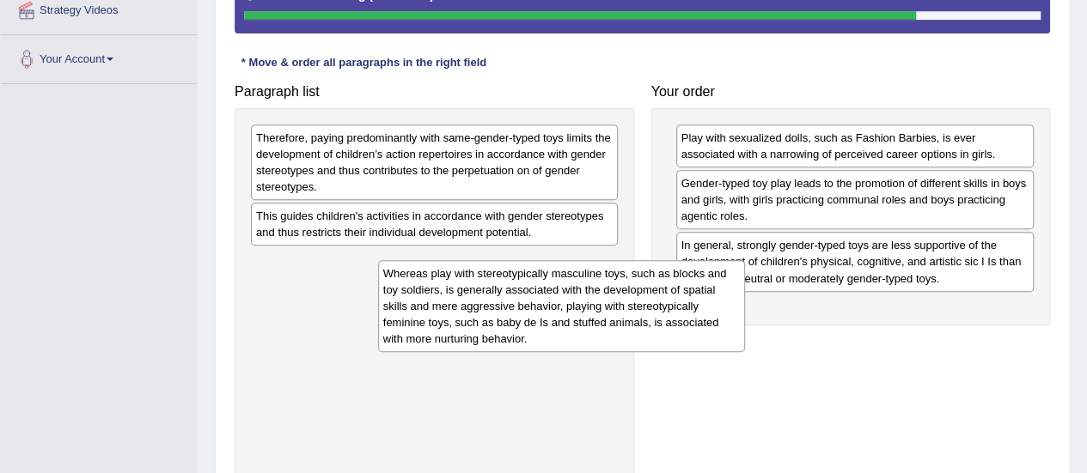
drag, startPoint x: 314, startPoint y: 289, endPoint x: 442, endPoint y: 302, distance: 127.8
click at [442, 302] on div "Whereas play with stereotypically masculine toys, such as blocks and toy soldie…" at bounding box center [561, 306] width 367 height 92
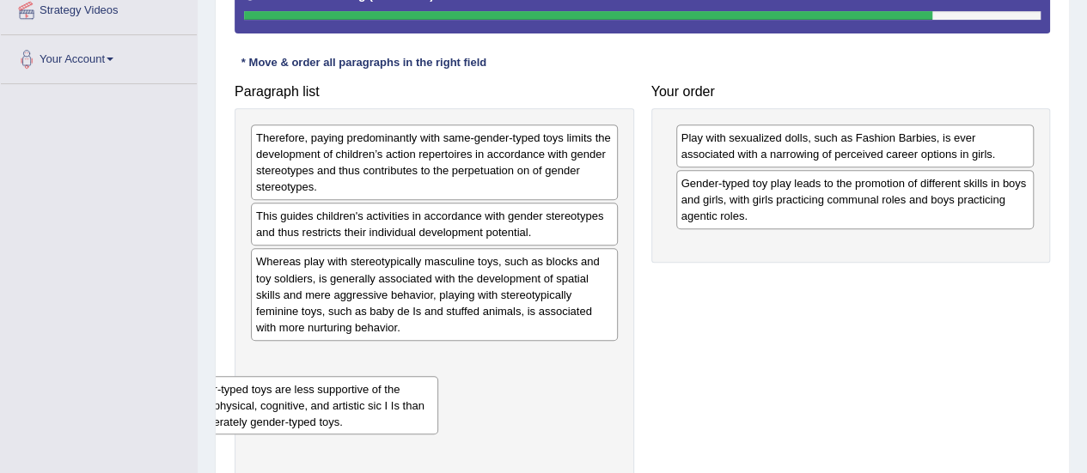
drag, startPoint x: 774, startPoint y: 259, endPoint x: 213, endPoint y: 396, distance: 577.3
click at [204, 398] on div "Home Practice Reading: Re-order Paragraphs Barbies « Prev Next » Report Questio…" at bounding box center [642, 126] width 889 height 941
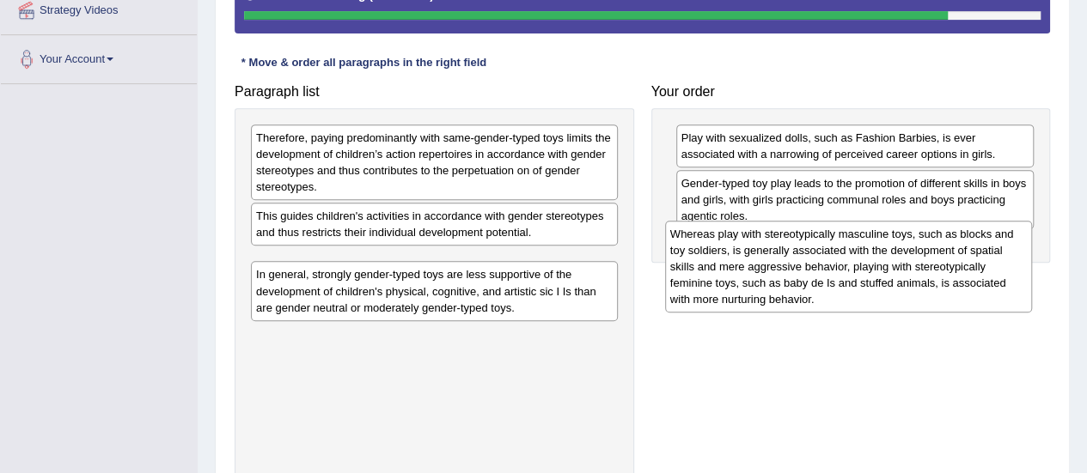
drag, startPoint x: 332, startPoint y: 288, endPoint x: 739, endPoint y: 261, distance: 408.0
click at [739, 261] on div "Whereas play with stereotypically masculine toys, such as blocks and toy soldie…" at bounding box center [848, 267] width 367 height 92
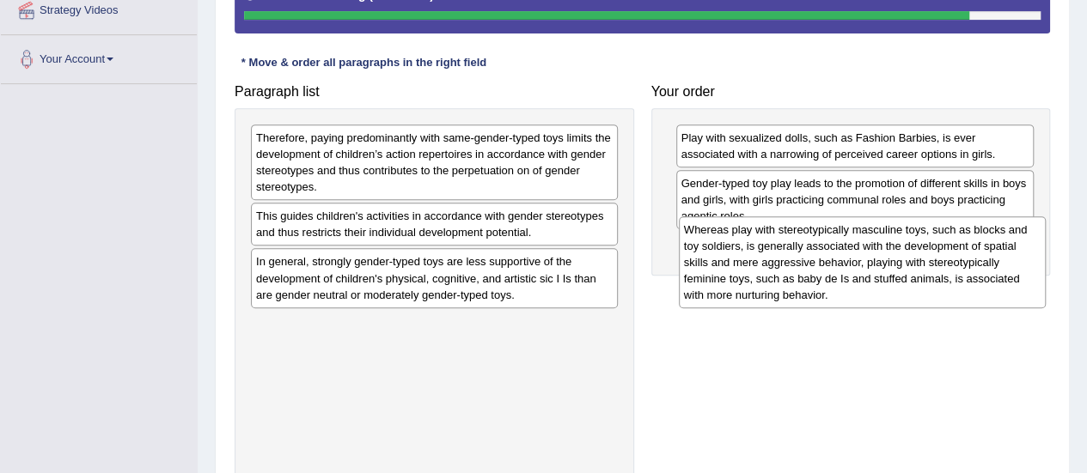
drag, startPoint x: 417, startPoint y: 300, endPoint x: 710, endPoint y: 259, distance: 295.7
click at [710, 259] on div "Whereas play with stereotypically masculine toys, such as blocks and toy soldie…" at bounding box center [862, 262] width 367 height 92
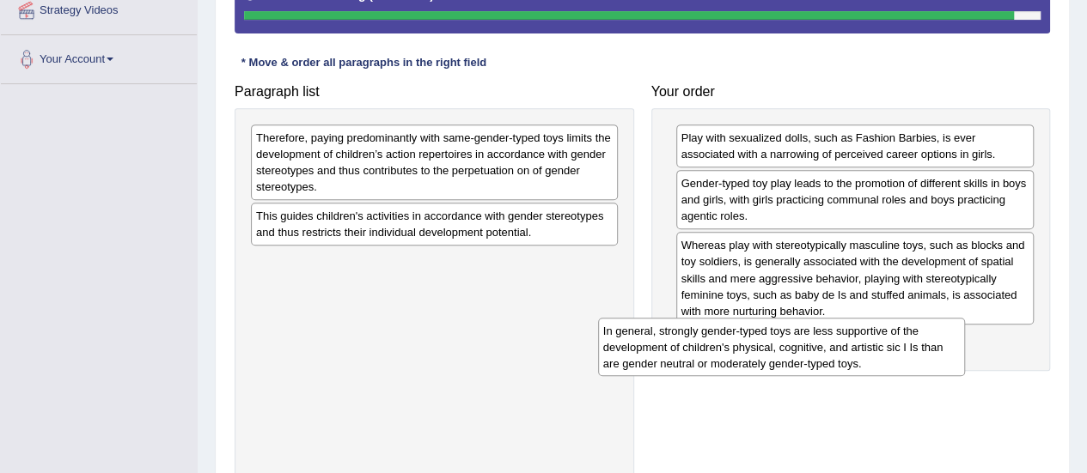
drag, startPoint x: 343, startPoint y: 271, endPoint x: 603, endPoint y: 317, distance: 264.2
click at [688, 339] on div "In general, strongly gender-typed toys are less supportive of the development o…" at bounding box center [781, 347] width 367 height 59
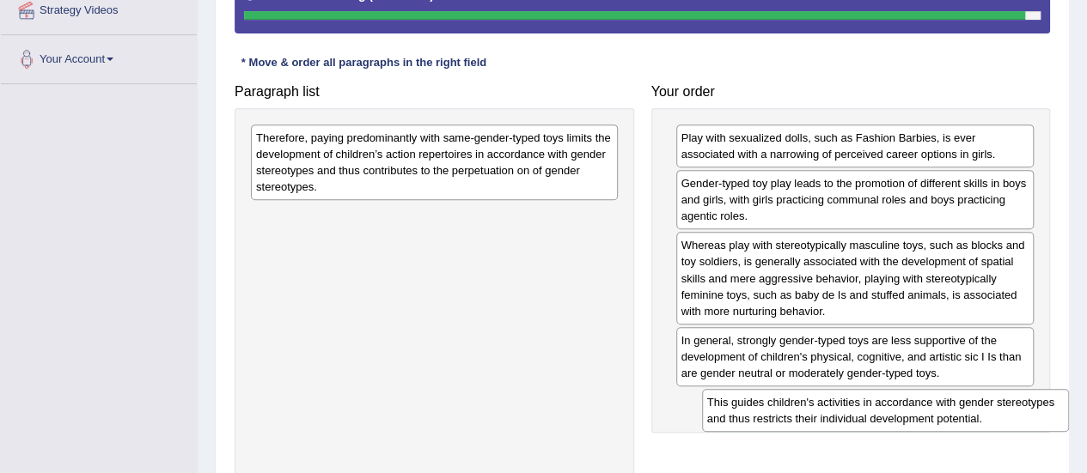
drag, startPoint x: 308, startPoint y: 228, endPoint x: 746, endPoint y: 406, distance: 473.6
click at [746, 406] on div "This guides children's activities in accordance with gender stereotypes and thu…" at bounding box center [885, 410] width 367 height 43
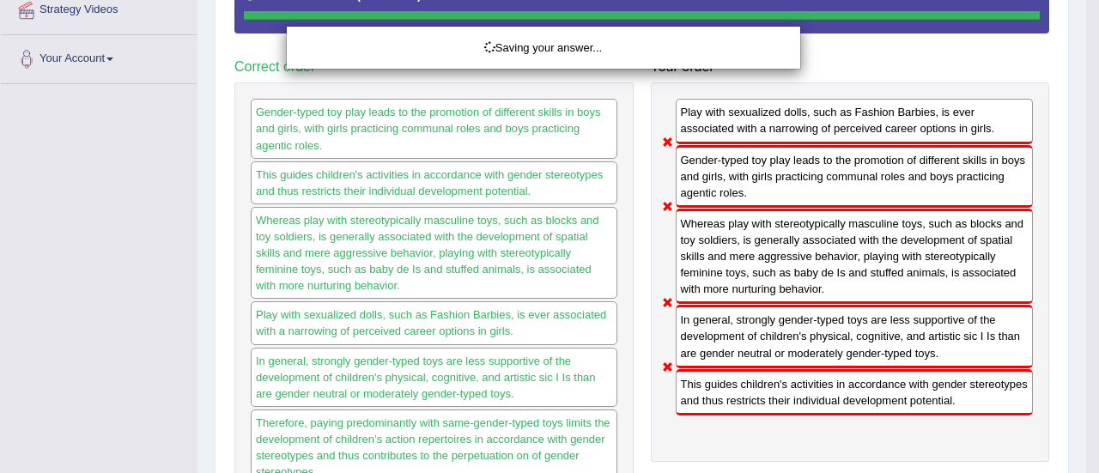
drag, startPoint x: 467, startPoint y: 149, endPoint x: 874, endPoint y: 443, distance: 502.6
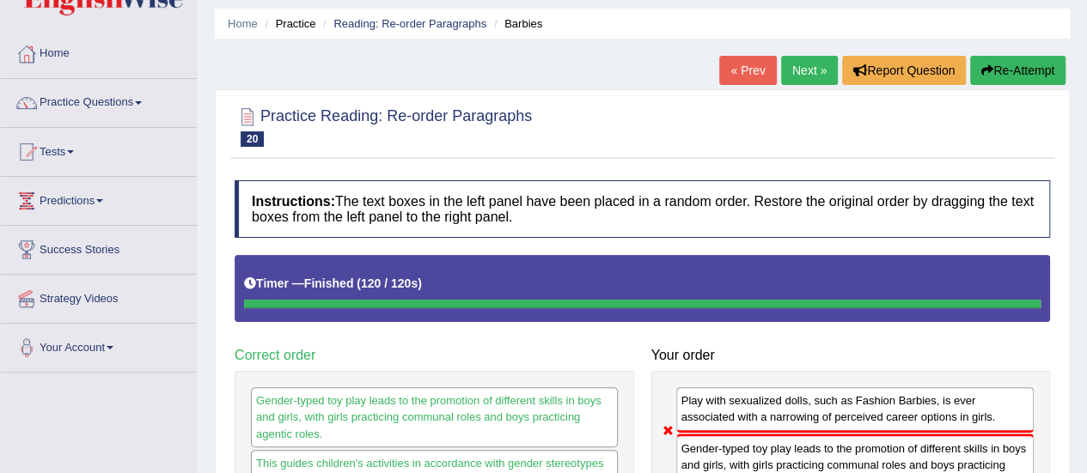
scroll to position [24, 0]
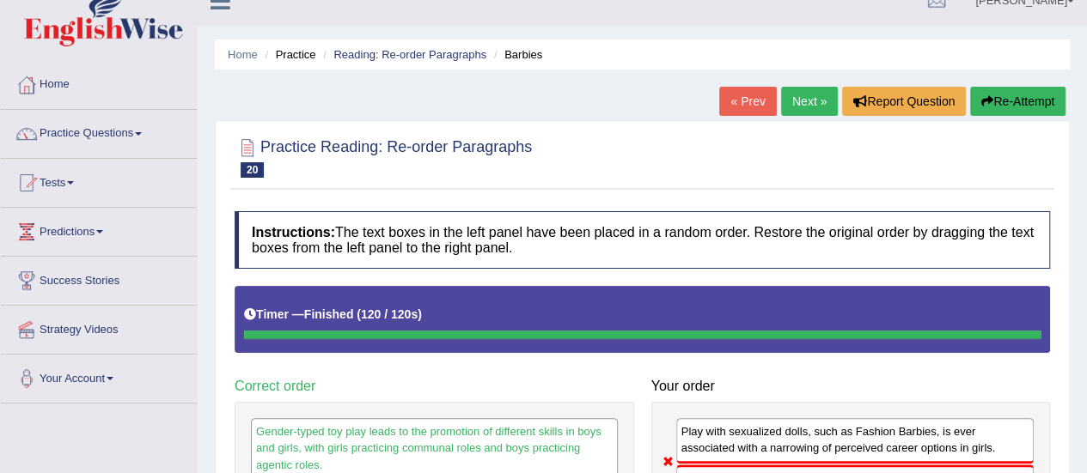
click at [1010, 99] on button "Re-Attempt" at bounding box center [1017, 101] width 95 height 29
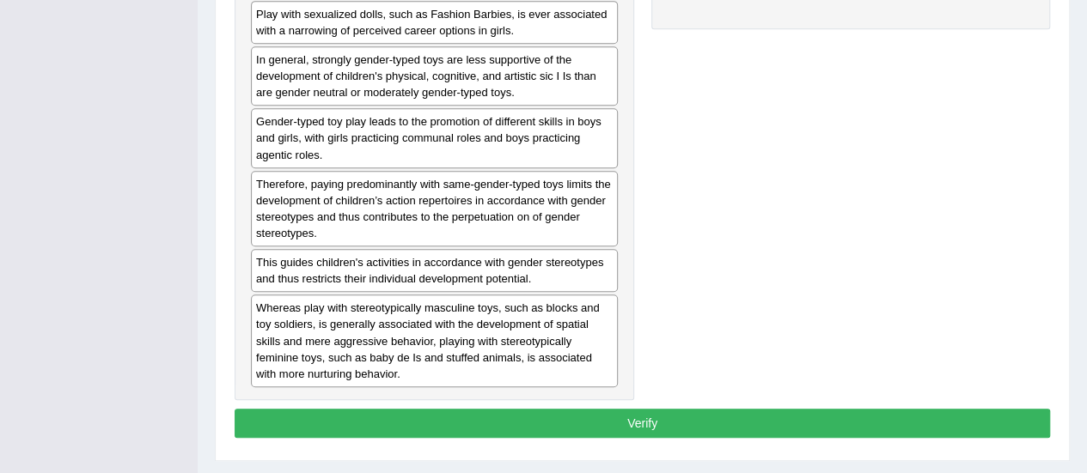
scroll to position [528, 0]
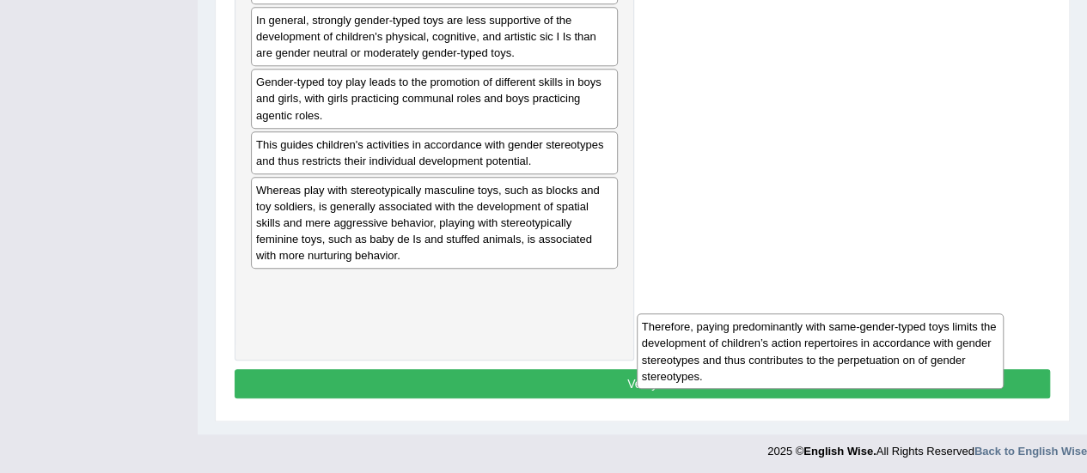
drag, startPoint x: 322, startPoint y: 159, endPoint x: 708, endPoint y: 343, distance: 427.2
click at [708, 343] on div "Therefore, paying predominantly with same-gender-typed toys limits the developm…" at bounding box center [819, 352] width 367 height 76
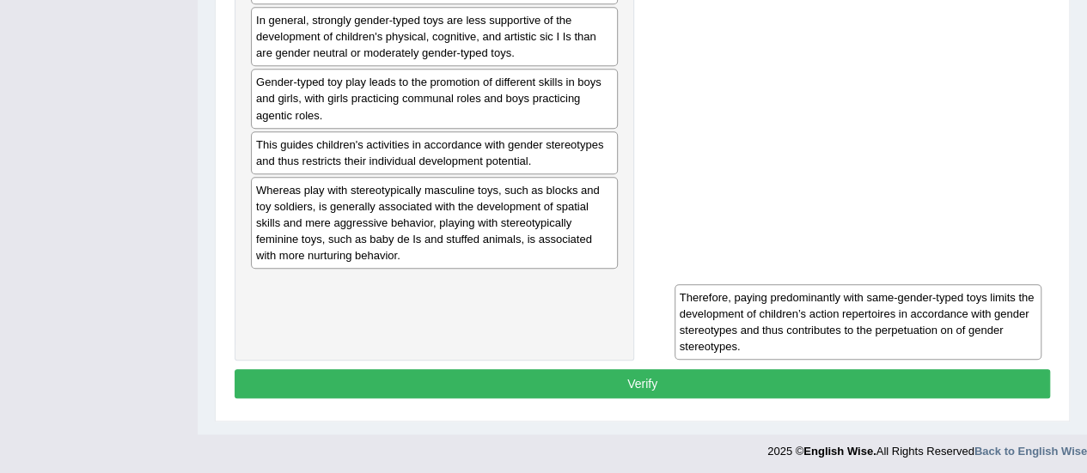
drag, startPoint x: 410, startPoint y: 298, endPoint x: 831, endPoint y: 314, distance: 422.0
click at [831, 314] on div "Therefore, paying predominantly with same-gender-typed toys limits the developm…" at bounding box center [857, 322] width 367 height 76
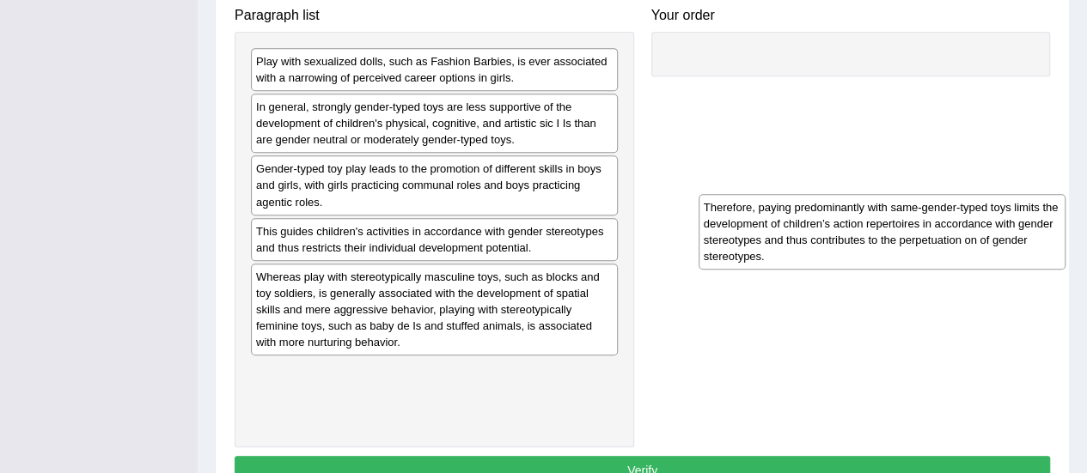
scroll to position [356, 0]
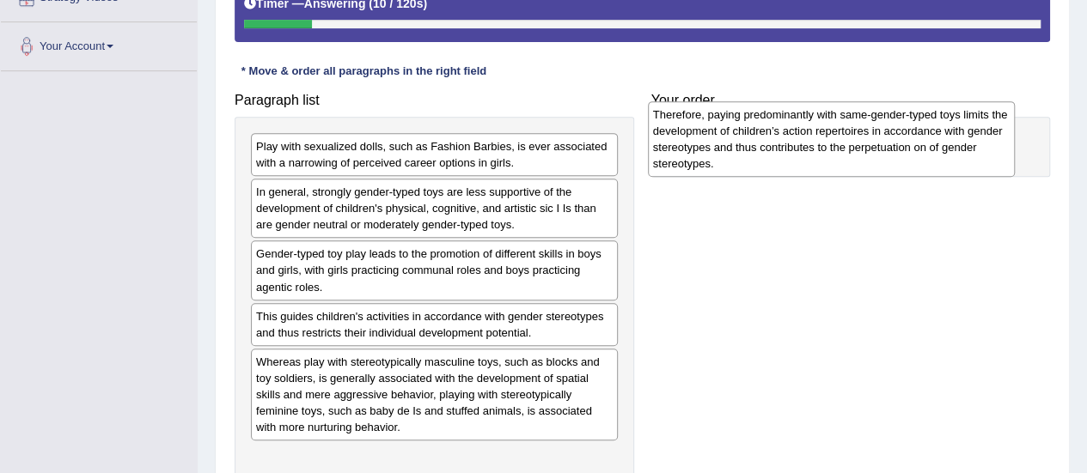
drag, startPoint x: 504, startPoint y: 312, endPoint x: 901, endPoint y: 143, distance: 431.1
click at [901, 143] on div "Therefore, paying predominantly with same-gender-typed toys limits the developm…" at bounding box center [831, 139] width 367 height 76
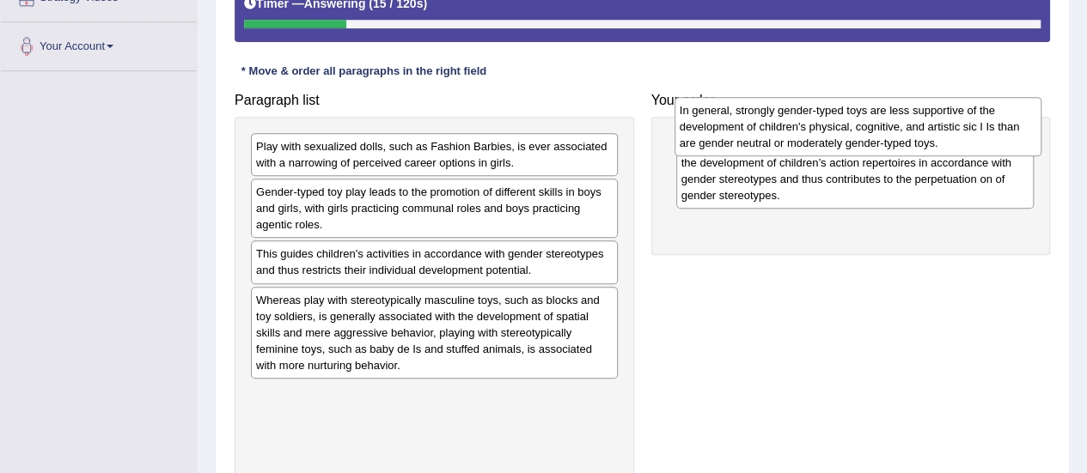
drag, startPoint x: 332, startPoint y: 204, endPoint x: 756, endPoint y: 124, distance: 430.9
click at [756, 124] on div "In general, strongly gender-typed toys are less supportive of the development o…" at bounding box center [857, 126] width 367 height 59
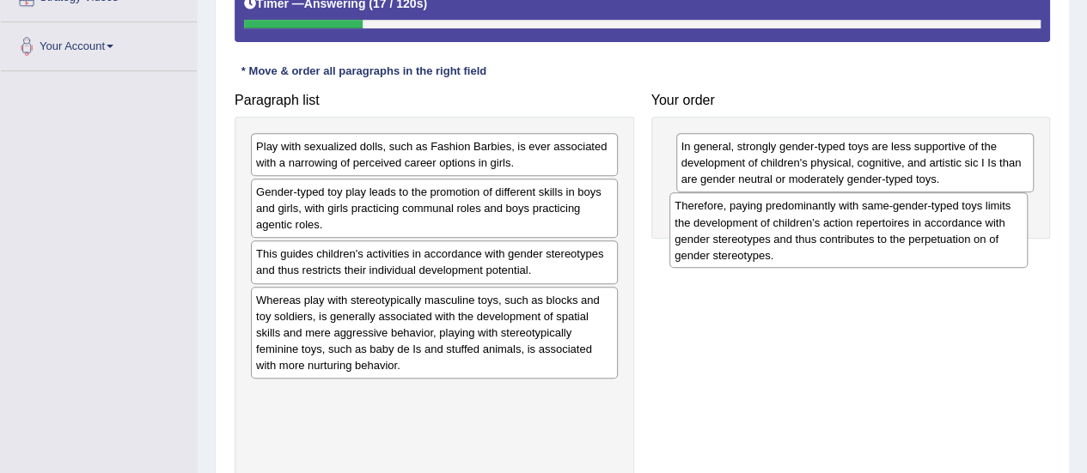
drag, startPoint x: 730, startPoint y: 161, endPoint x: 724, endPoint y: 222, distance: 60.4
click at [724, 222] on div "Therefore, paying predominantly with same-gender-typed toys limits the developm…" at bounding box center [848, 230] width 358 height 76
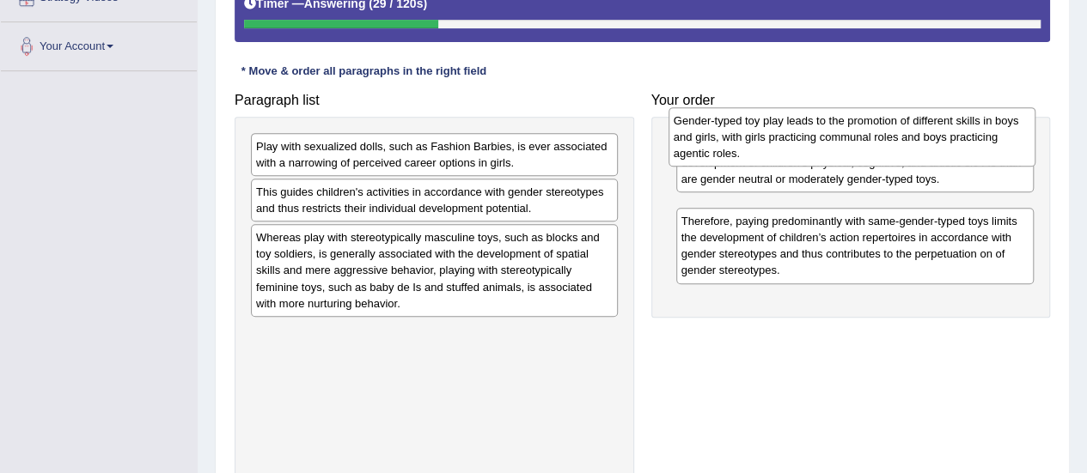
drag, startPoint x: 323, startPoint y: 198, endPoint x: 740, endPoint y: 128, distance: 423.4
click at [740, 128] on div "Gender-typed toy play leads to the promotion of different skills in boys and gi…" at bounding box center [851, 136] width 367 height 59
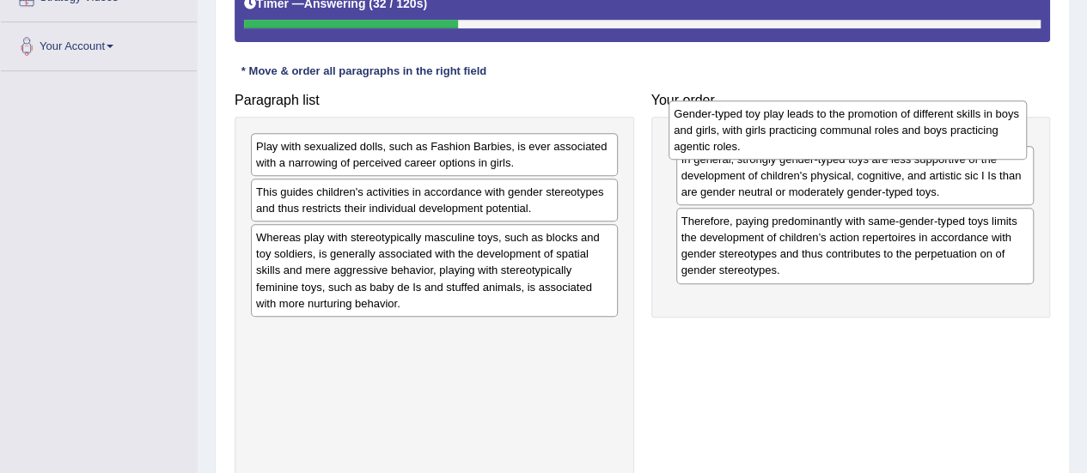
drag, startPoint x: 718, startPoint y: 219, endPoint x: 711, endPoint y: 125, distance: 93.9
click at [711, 125] on div "Gender-typed toy play leads to the promotion of different skills in boys and gi…" at bounding box center [847, 129] width 358 height 59
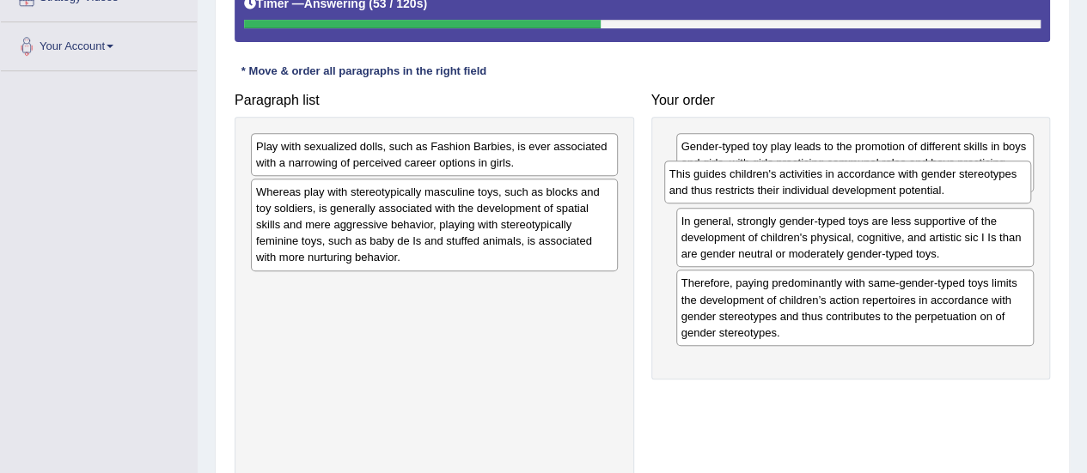
drag, startPoint x: 325, startPoint y: 200, endPoint x: 738, endPoint y: 183, distance: 413.5
click at [738, 183] on div "This guides children's activities in accordance with gender stereotypes and thu…" at bounding box center [847, 182] width 367 height 43
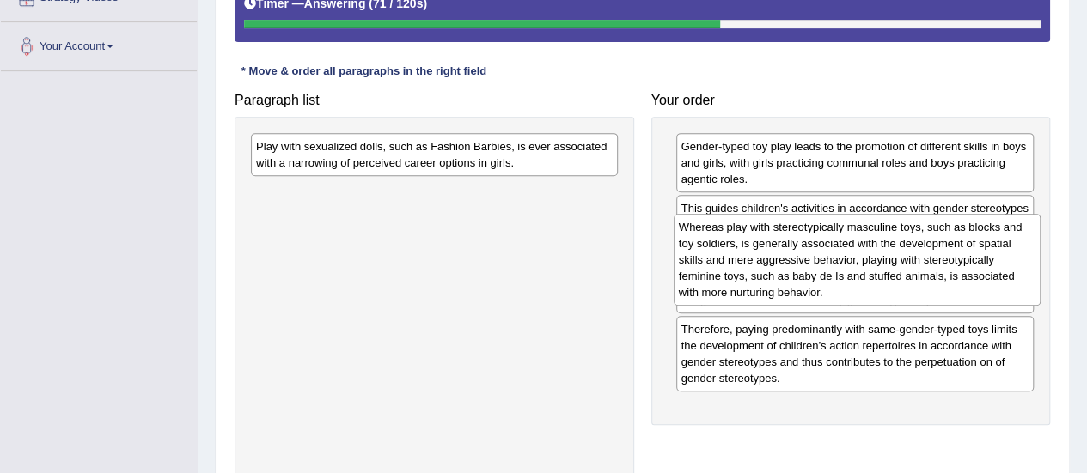
drag, startPoint x: 385, startPoint y: 226, endPoint x: 806, endPoint y: 259, distance: 422.2
click at [807, 259] on div "Whereas play with stereotypically masculine toys, such as blocks and toy soldie…" at bounding box center [856, 260] width 367 height 92
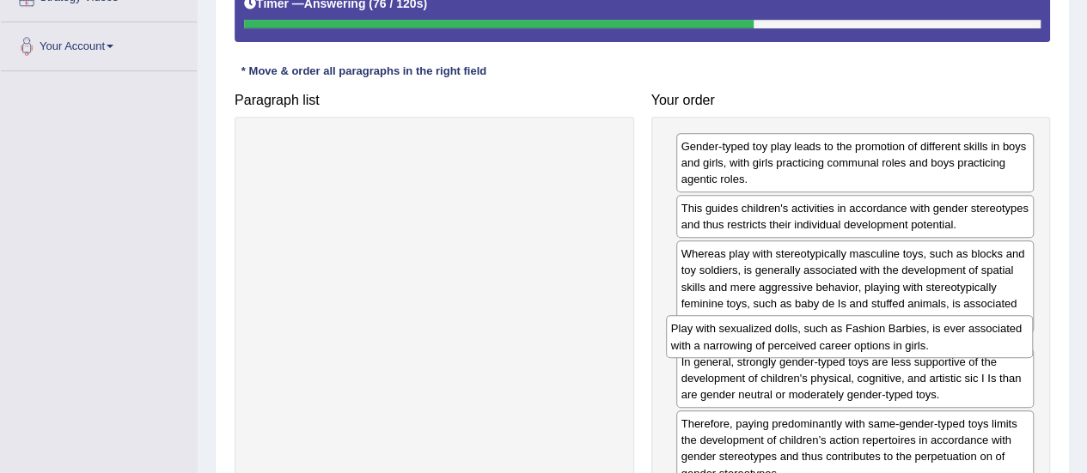
drag, startPoint x: 325, startPoint y: 155, endPoint x: 740, endPoint y: 339, distance: 453.8
click at [740, 339] on div "Play with sexualized dolls, such as Fashion Barbies, is ever associated with a …" at bounding box center [849, 336] width 367 height 43
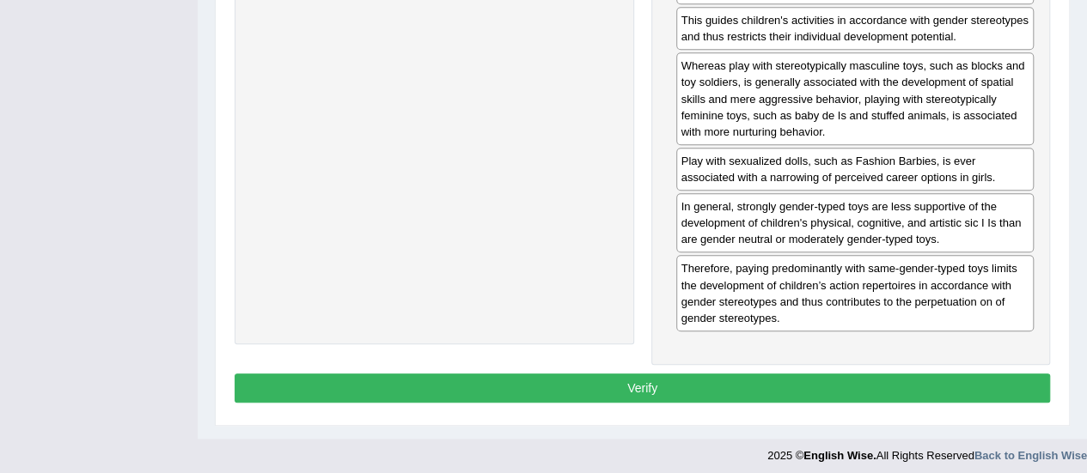
scroll to position [545, 0]
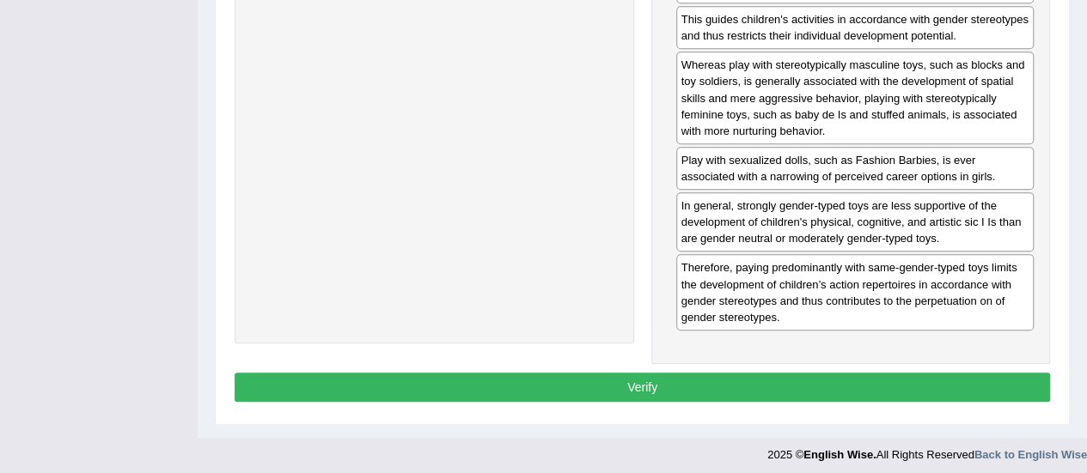
click at [619, 375] on button "Verify" at bounding box center [641, 387] width 815 height 29
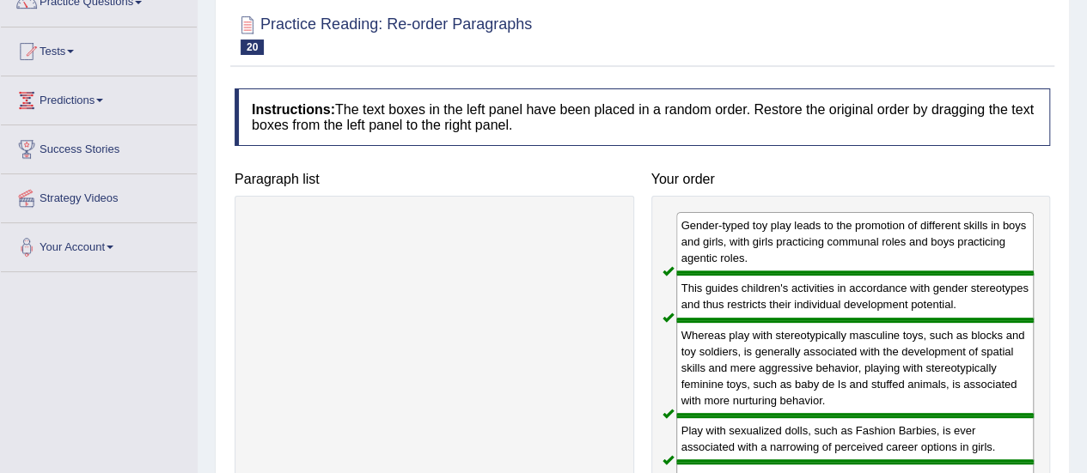
scroll to position [82, 0]
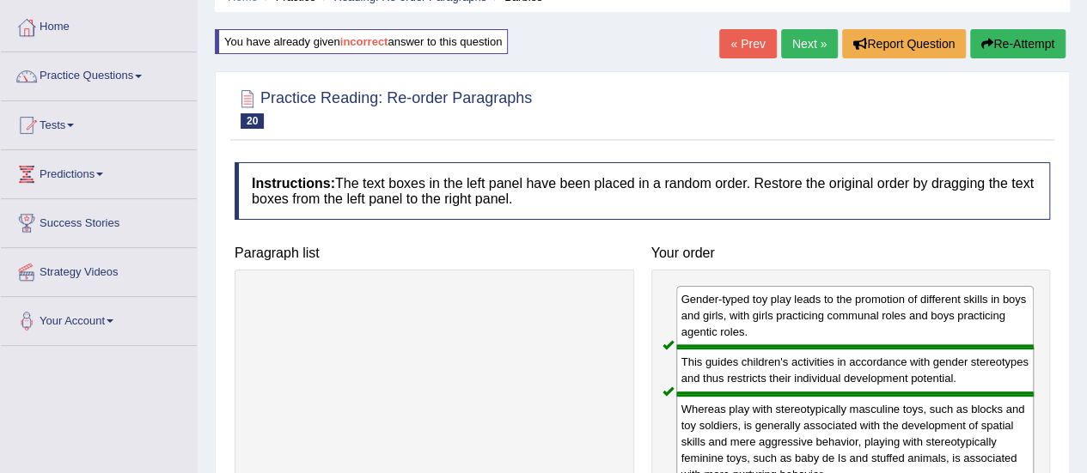
click at [822, 40] on link "Next »" at bounding box center [809, 43] width 57 height 29
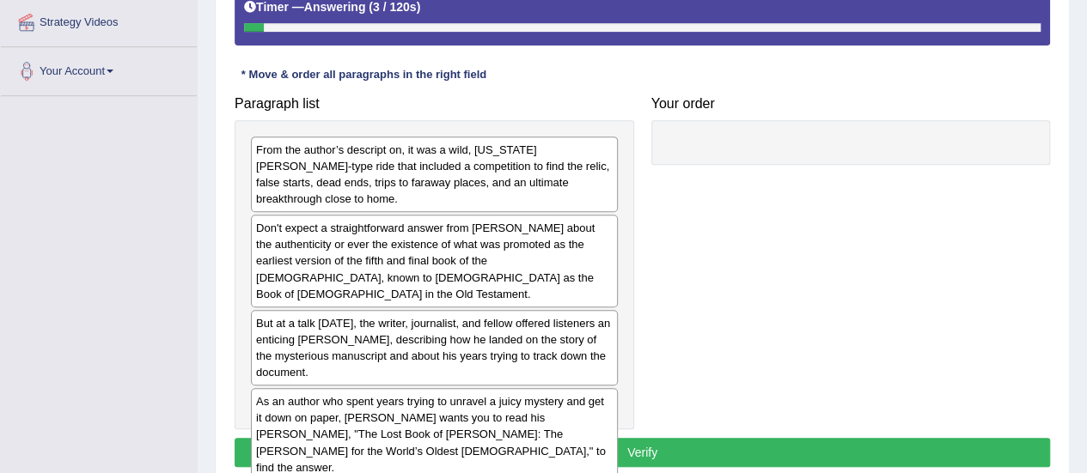
scroll to position [344, 0]
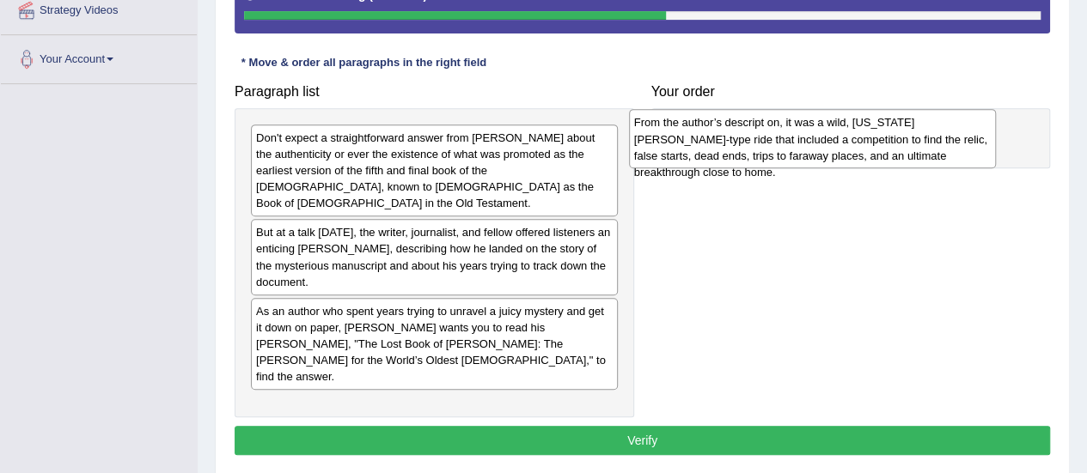
drag, startPoint x: 428, startPoint y: 156, endPoint x: 806, endPoint y: 140, distance: 378.3
click at [807, 142] on div "From the author’s descript on, it was a wild, [US_STATE][PERSON_NAME]-type ride…" at bounding box center [812, 138] width 367 height 59
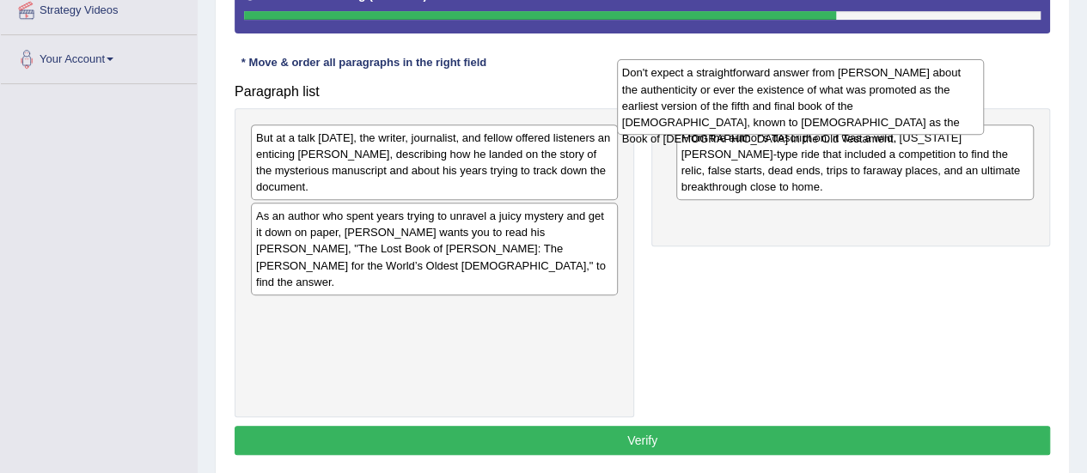
drag, startPoint x: 277, startPoint y: 170, endPoint x: 643, endPoint y: 106, distance: 371.6
click at [643, 106] on div "Don't expect a straightforward answer from [PERSON_NAME] about the authenticity…" at bounding box center [800, 97] width 367 height 76
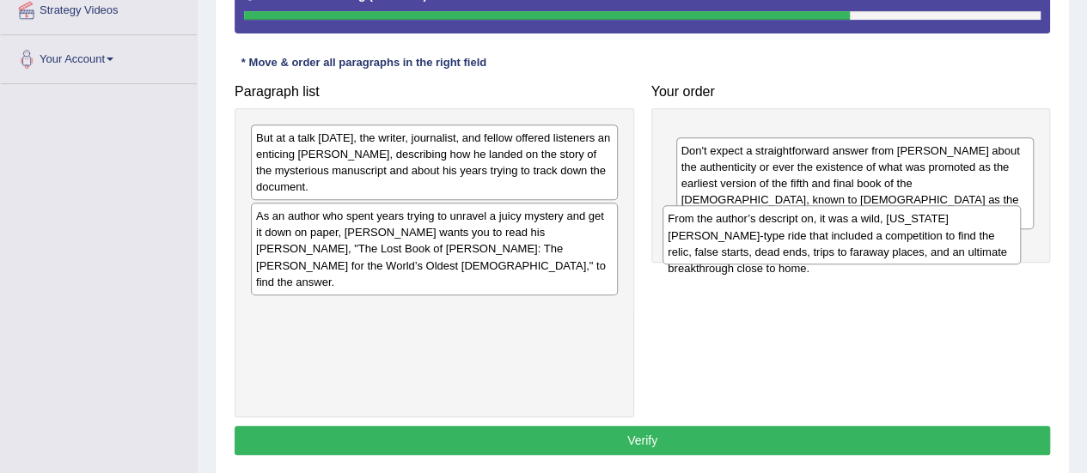
drag, startPoint x: 703, startPoint y: 136, endPoint x: 682, endPoint y: 217, distance: 84.4
click at [682, 217] on div "From the author’s descript on, it was a wild, [US_STATE][PERSON_NAME]-type ride…" at bounding box center [841, 234] width 358 height 59
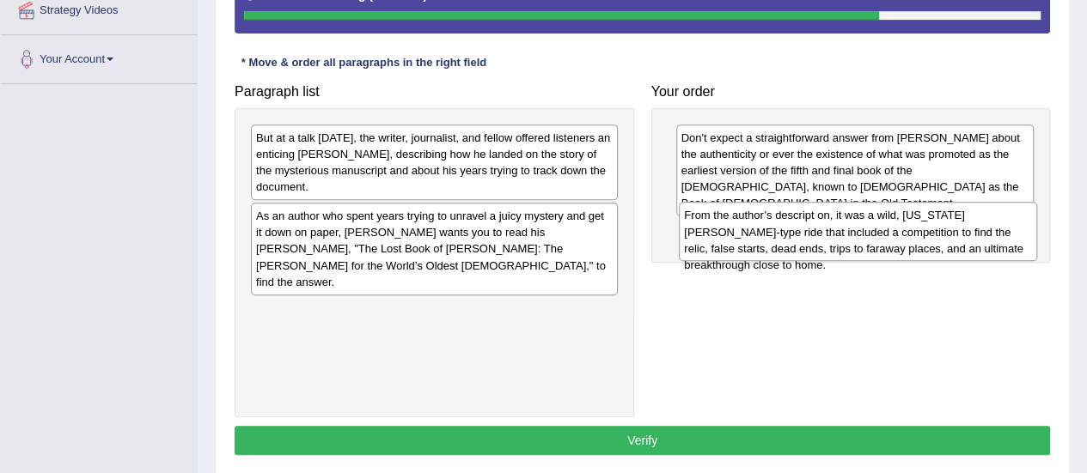
drag, startPoint x: 687, startPoint y: 148, endPoint x: 691, endPoint y: 226, distance: 78.2
click at [691, 226] on div "From the author’s descript on, it was a wild, [US_STATE][PERSON_NAME]-type ride…" at bounding box center [858, 231] width 358 height 59
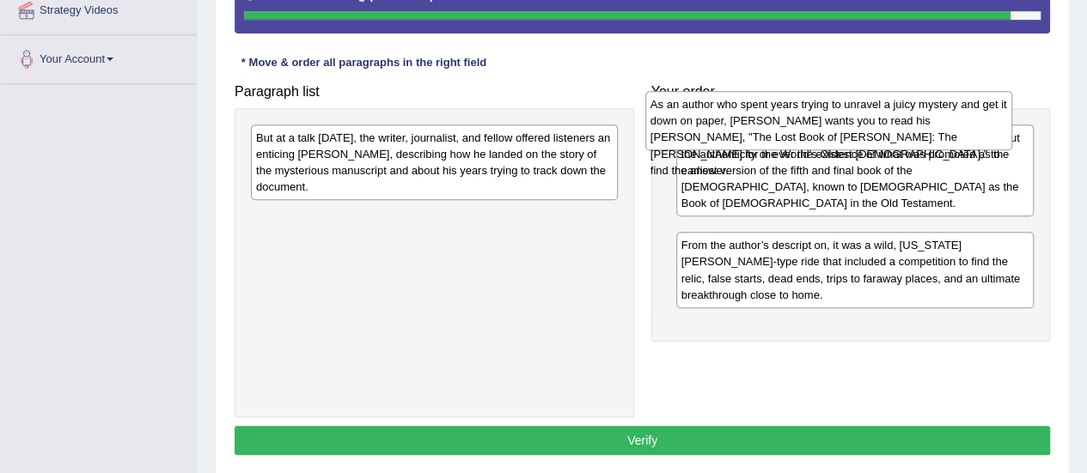
drag, startPoint x: 316, startPoint y: 227, endPoint x: 710, endPoint y: 116, distance: 409.5
click at [710, 116] on div "As an author who spent years trying to unravel a juicy mystery and get it down …" at bounding box center [828, 120] width 367 height 59
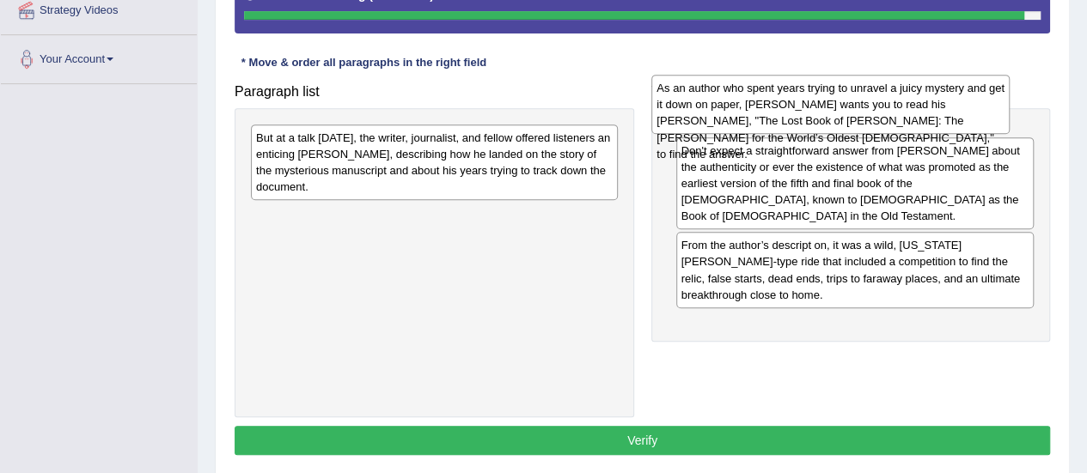
drag, startPoint x: 708, startPoint y: 219, endPoint x: 684, endPoint y: 92, distance: 129.4
click at [684, 92] on div "As an author who spent years trying to unravel a juicy mystery and get it down …" at bounding box center [830, 104] width 358 height 59
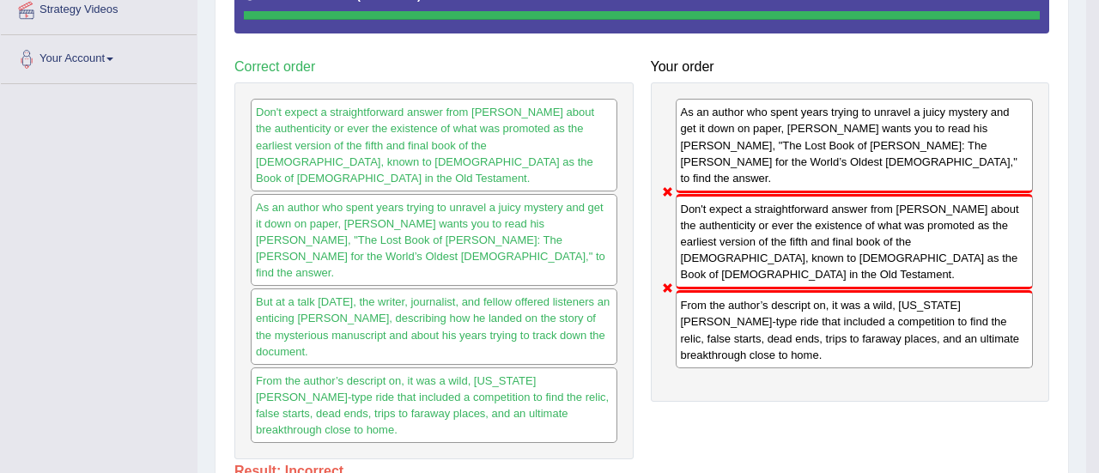
drag, startPoint x: 302, startPoint y: 143, endPoint x: 670, endPoint y: 334, distance: 414.2
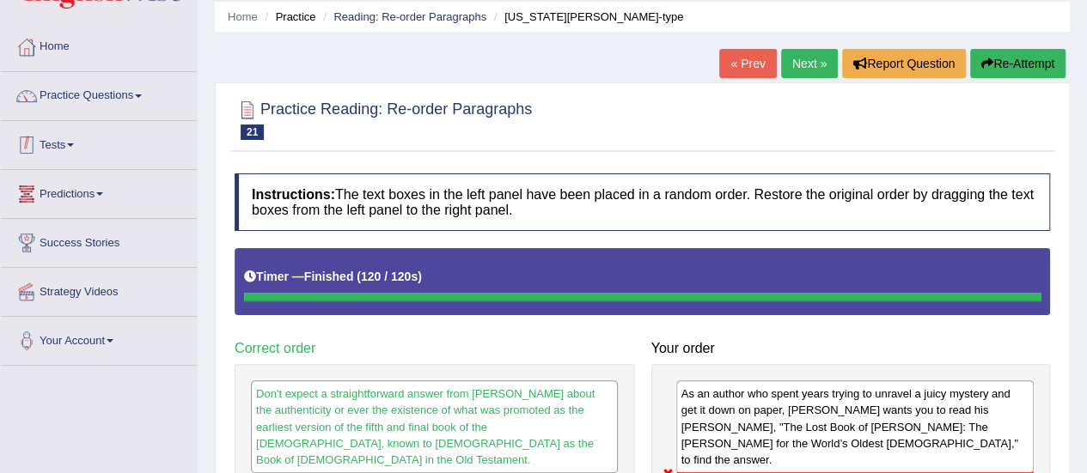
scroll to position [0, 0]
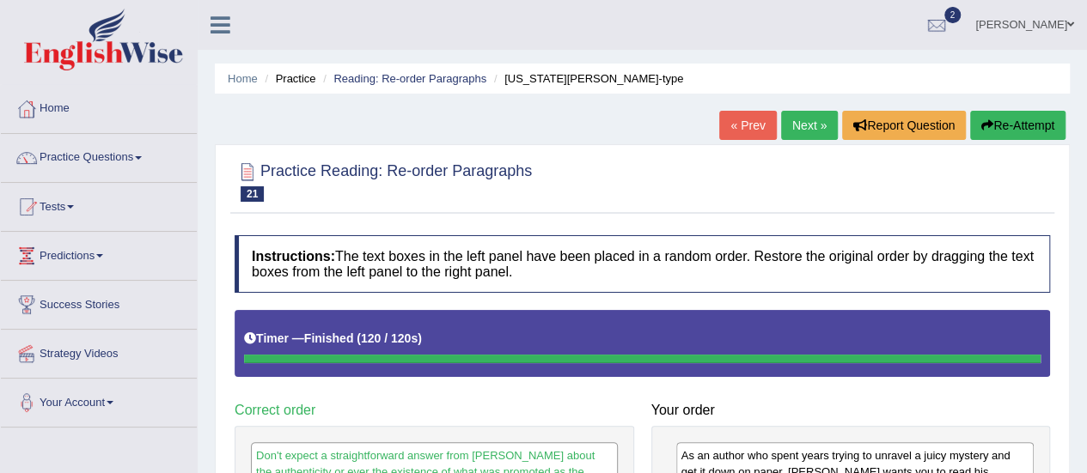
click at [142, 157] on span at bounding box center [138, 157] width 7 height 3
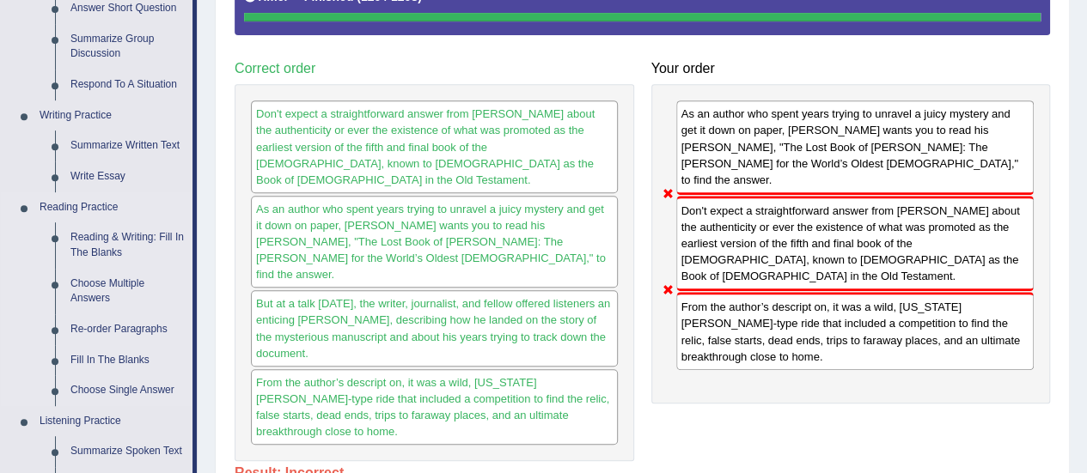
scroll to position [429, 0]
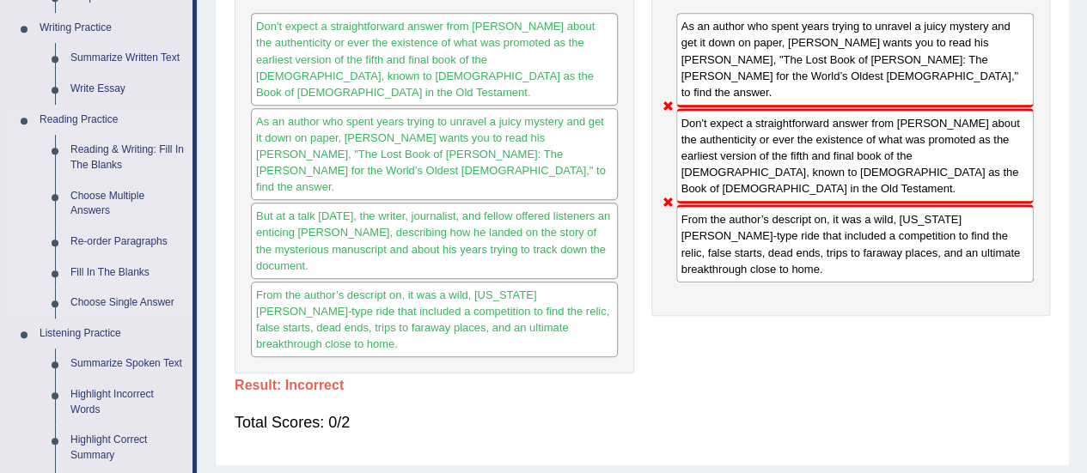
click at [113, 272] on link "Fill In The Blanks" at bounding box center [128, 273] width 130 height 31
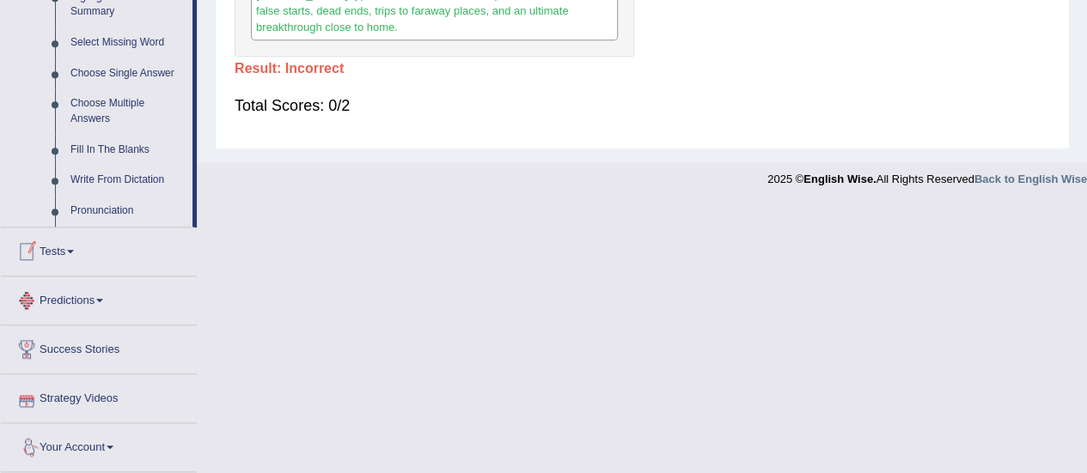
scroll to position [869, 0]
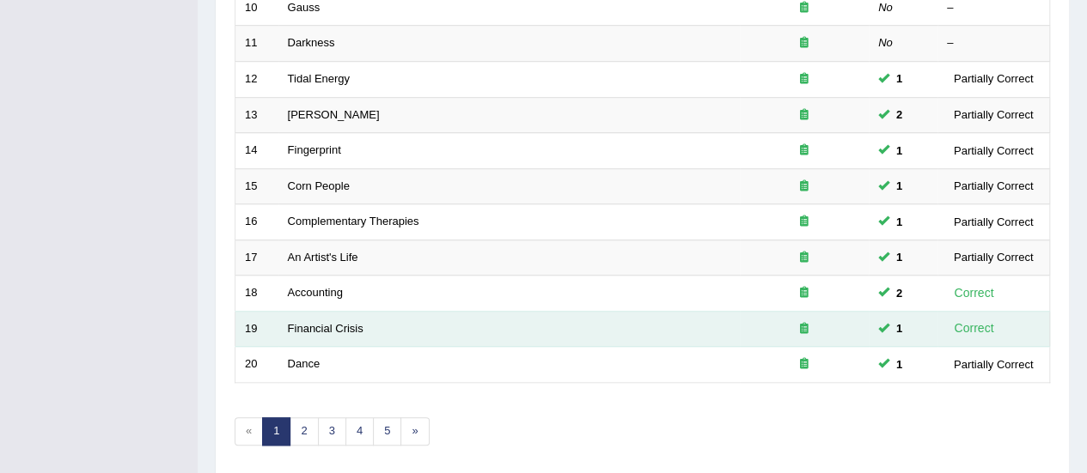
scroll to position [655, 0]
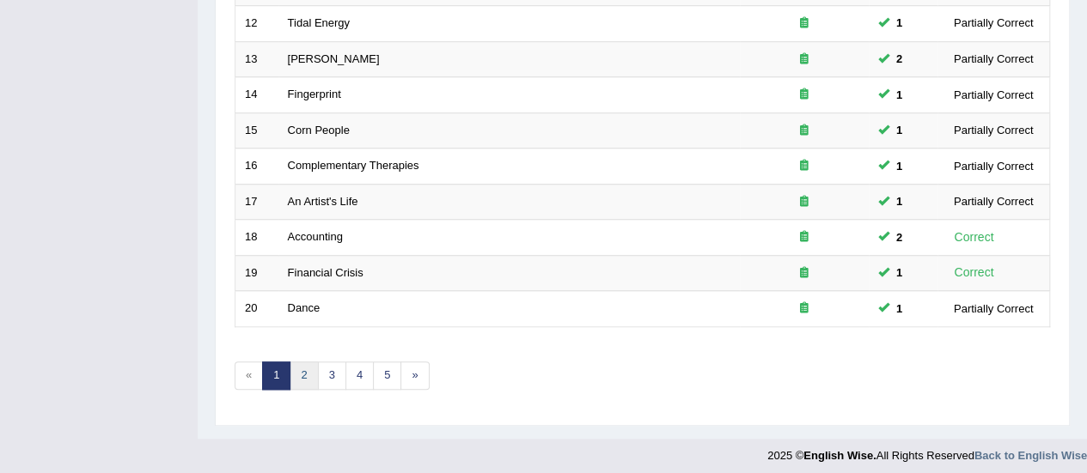
click at [295, 368] on link "2" at bounding box center [303, 376] width 28 height 28
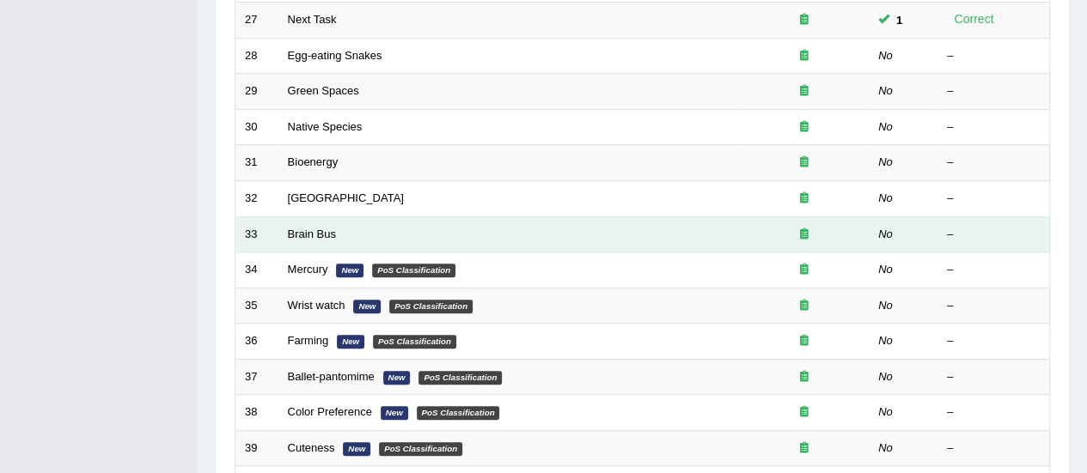
scroll to position [515, 0]
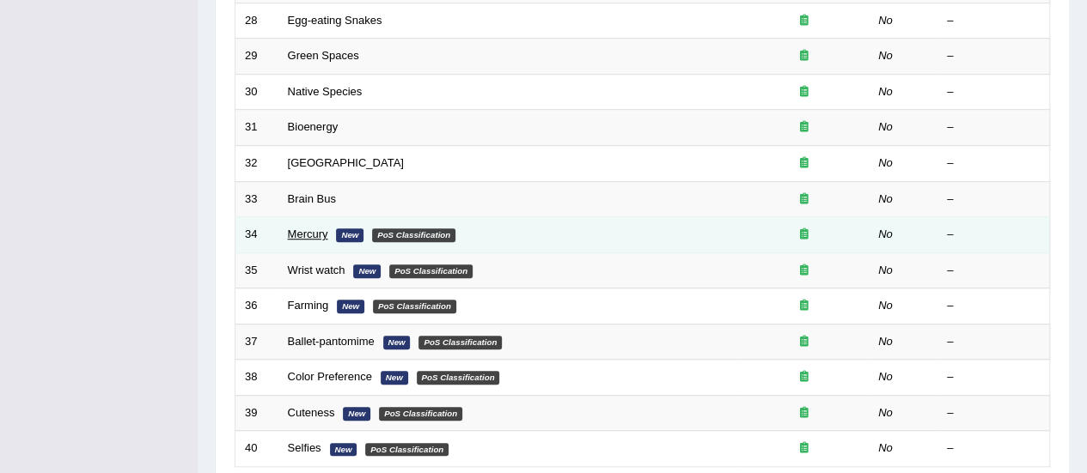
click at [313, 230] on link "Mercury" at bounding box center [308, 234] width 40 height 13
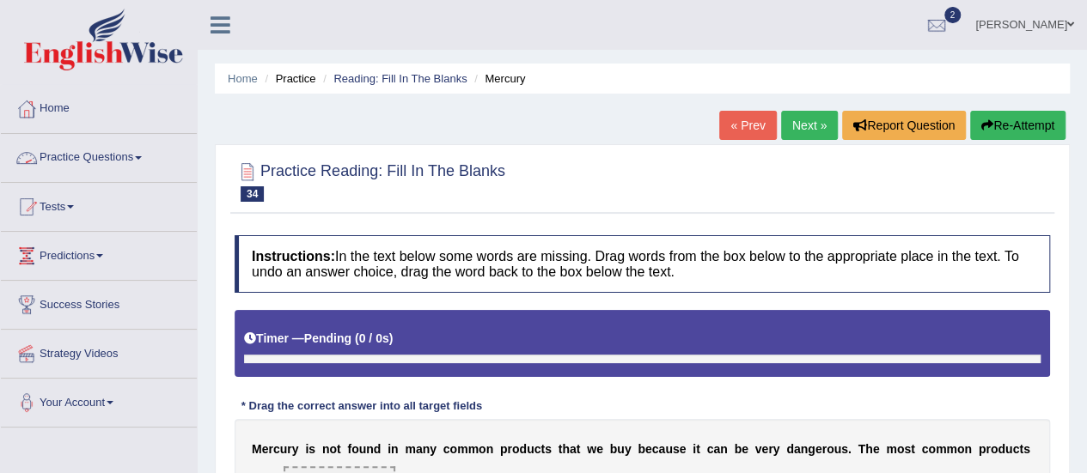
click at [142, 156] on span at bounding box center [138, 157] width 7 height 3
click at [148, 155] on link "Practice Questions" at bounding box center [99, 155] width 196 height 43
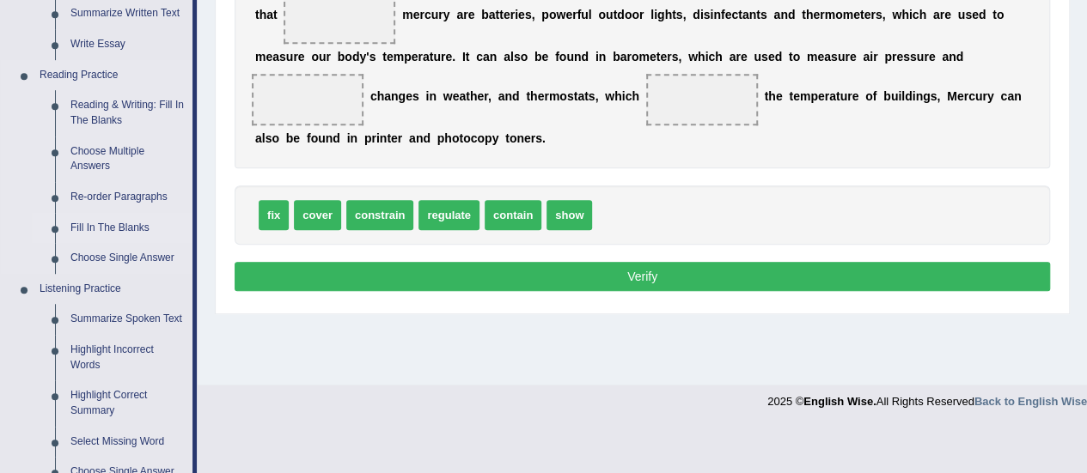
scroll to position [515, 0]
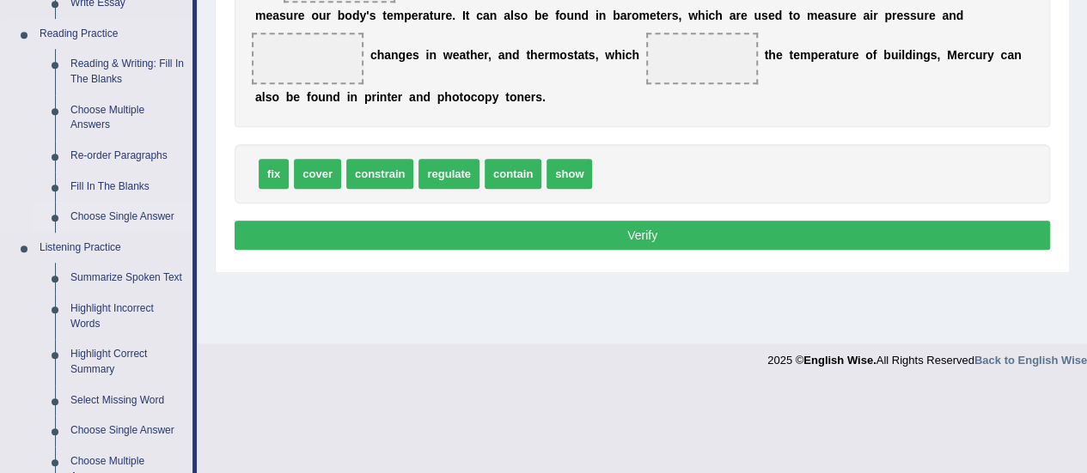
click at [114, 214] on link "Choose Single Answer" at bounding box center [128, 217] width 130 height 31
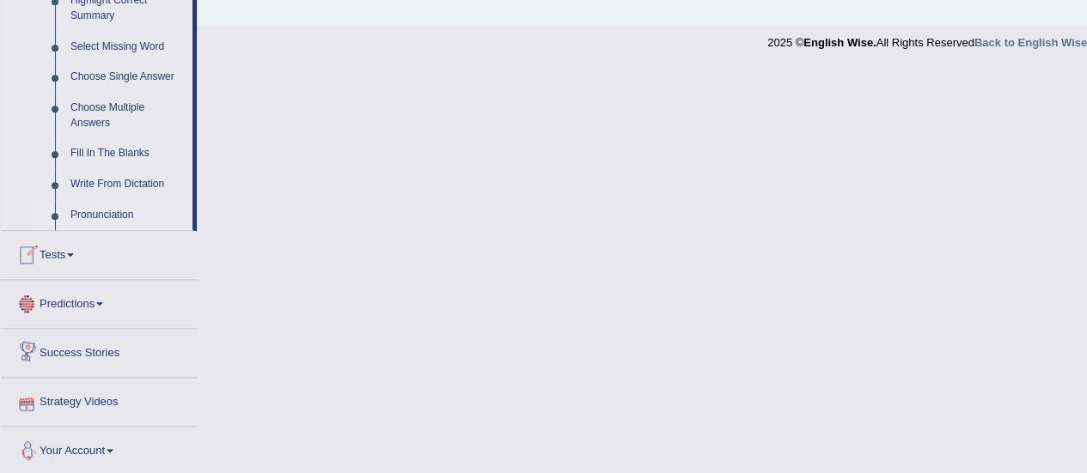
scroll to position [869, 0]
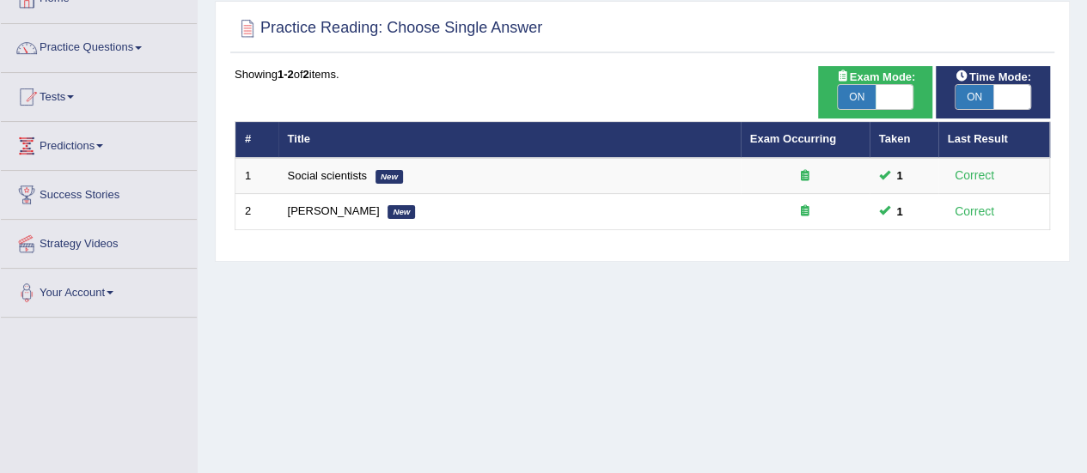
scroll to position [86, 0]
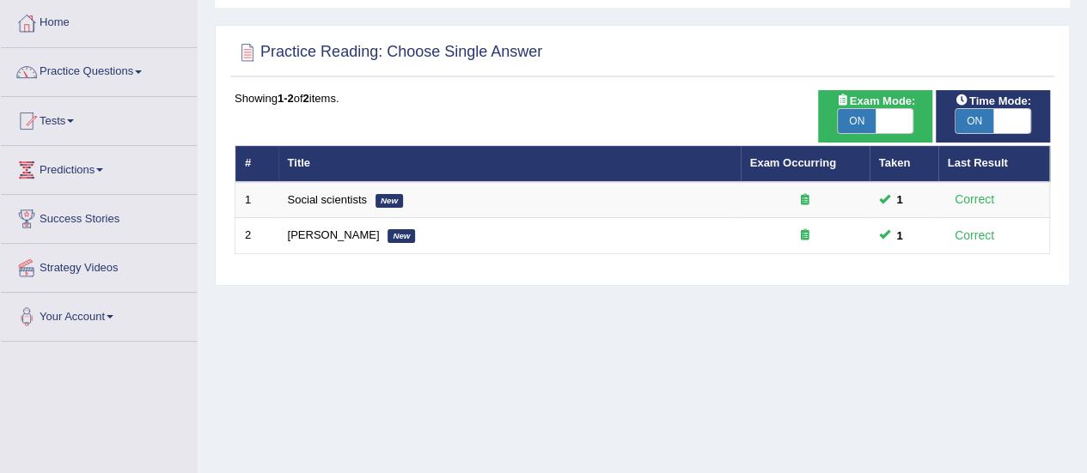
drag, startPoint x: 854, startPoint y: 119, endPoint x: 839, endPoint y: 126, distance: 16.5
click at [850, 125] on span "ON" at bounding box center [856, 121] width 38 height 24
checkbox input "false"
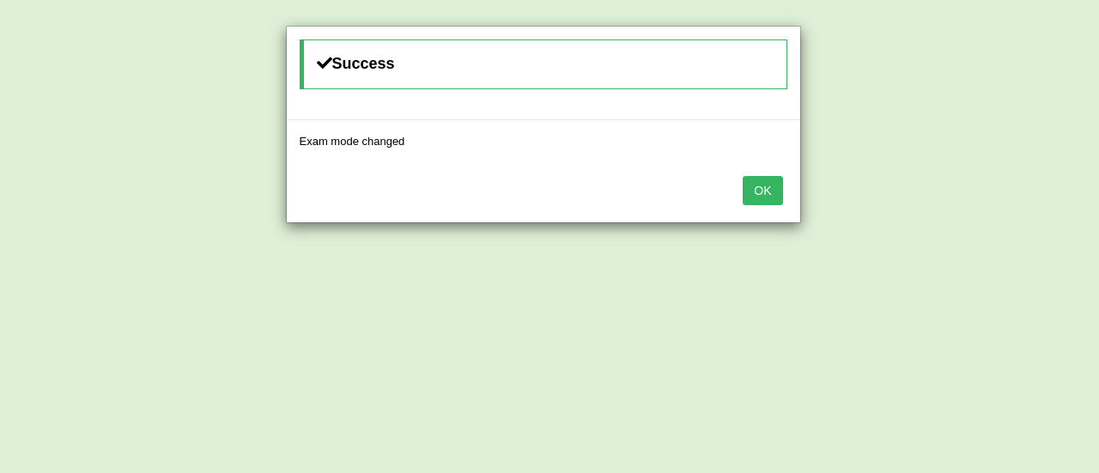
drag, startPoint x: 770, startPoint y: 185, endPoint x: 753, endPoint y: 192, distance: 17.7
click at [767, 190] on button "OK" at bounding box center [763, 190] width 40 height 29
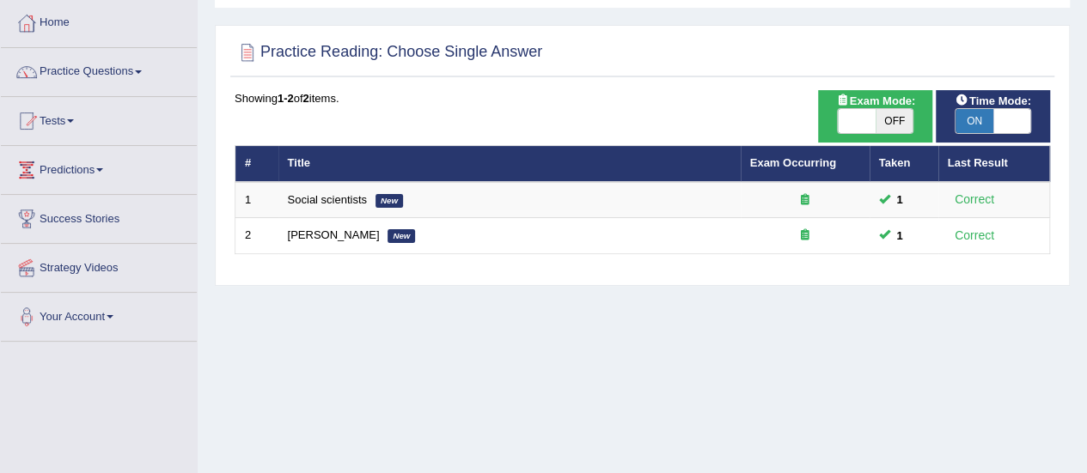
click at [969, 119] on span "ON" at bounding box center [974, 121] width 38 height 24
checkbox input "false"
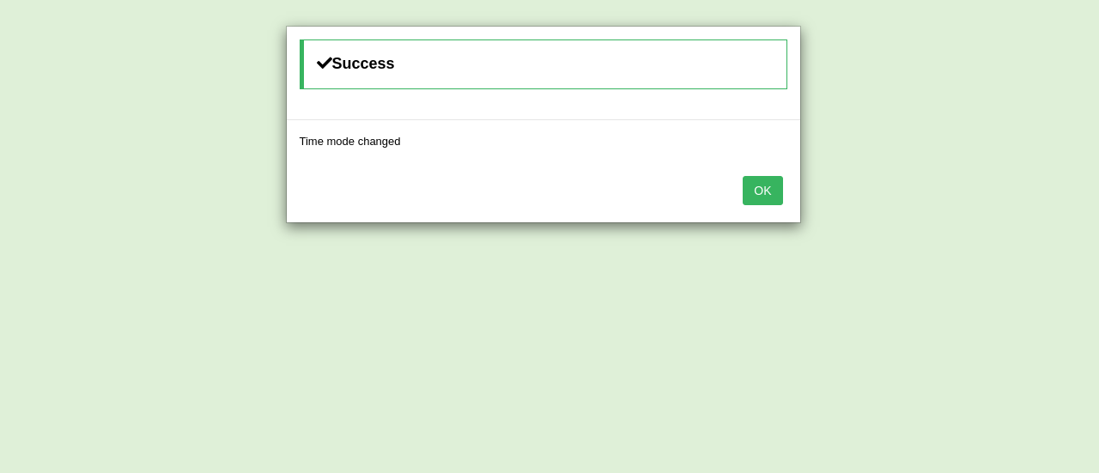
drag, startPoint x: 758, startPoint y: 187, endPoint x: 735, endPoint y: 197, distance: 24.2
click at [758, 188] on button "OK" at bounding box center [763, 190] width 40 height 29
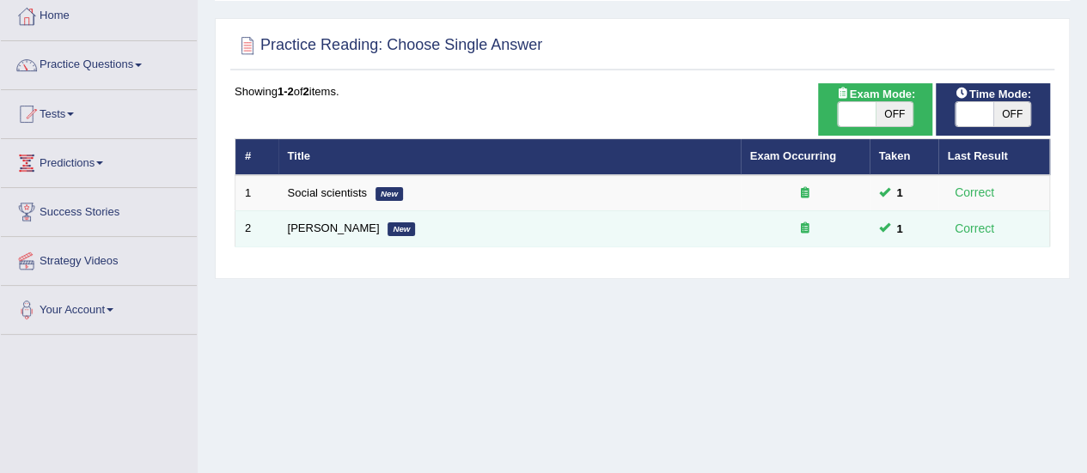
scroll to position [0, 0]
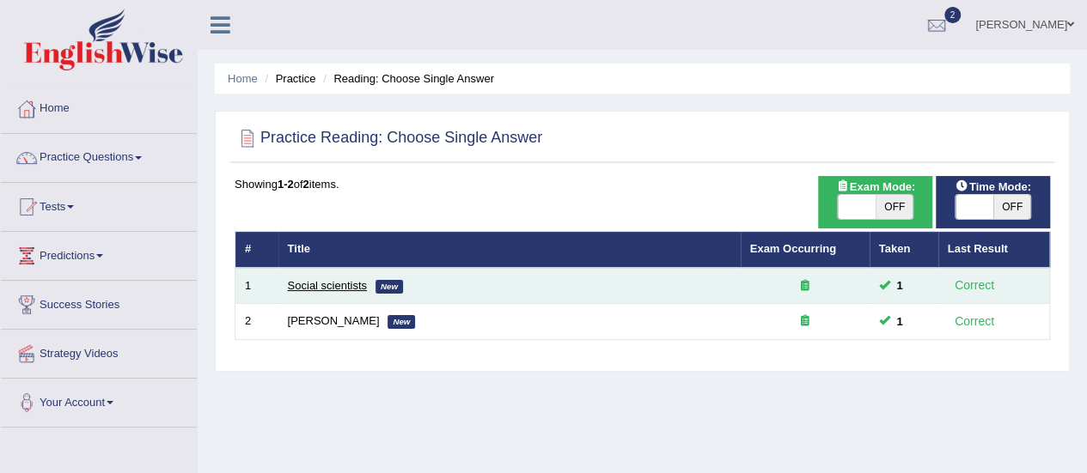
click at [331, 284] on link "Social scientists" at bounding box center [327, 285] width 79 height 13
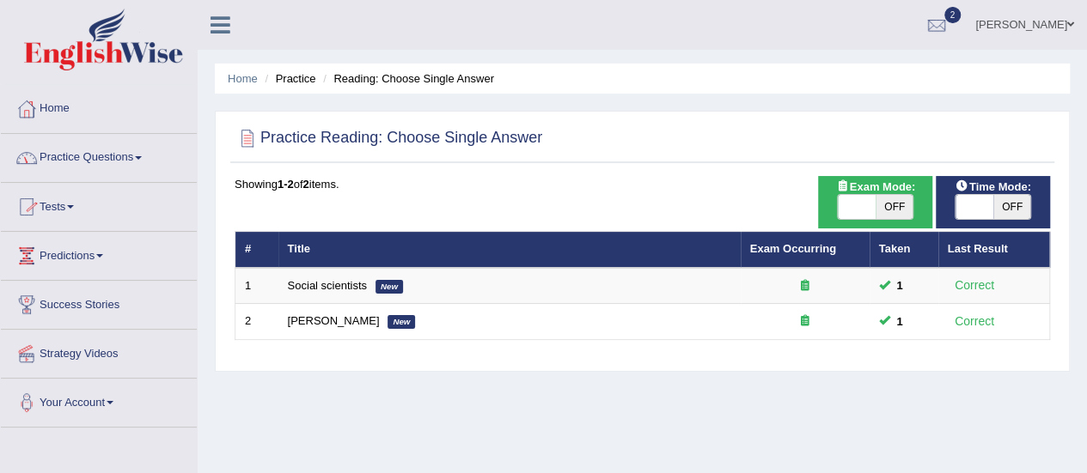
click at [142, 156] on span at bounding box center [138, 157] width 7 height 3
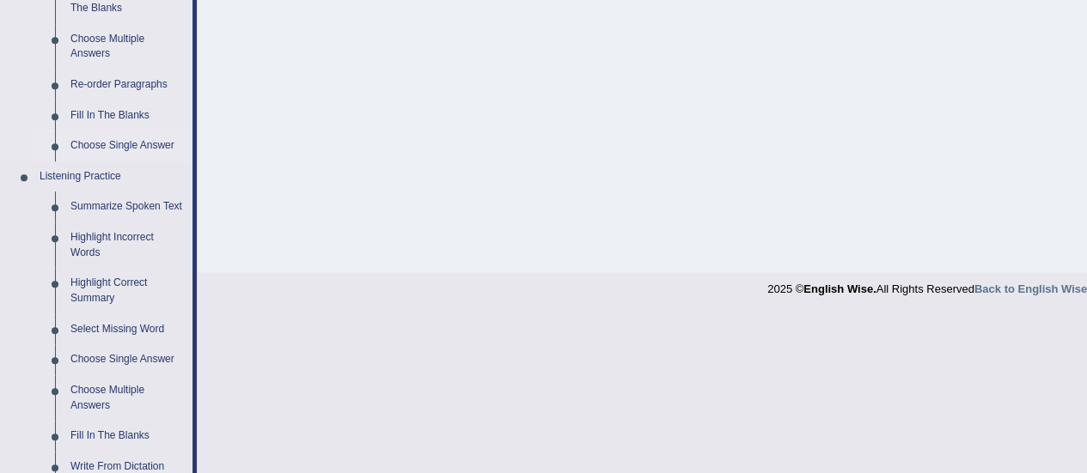
scroll to position [601, 0]
